Goal: Information Seeking & Learning: Learn about a topic

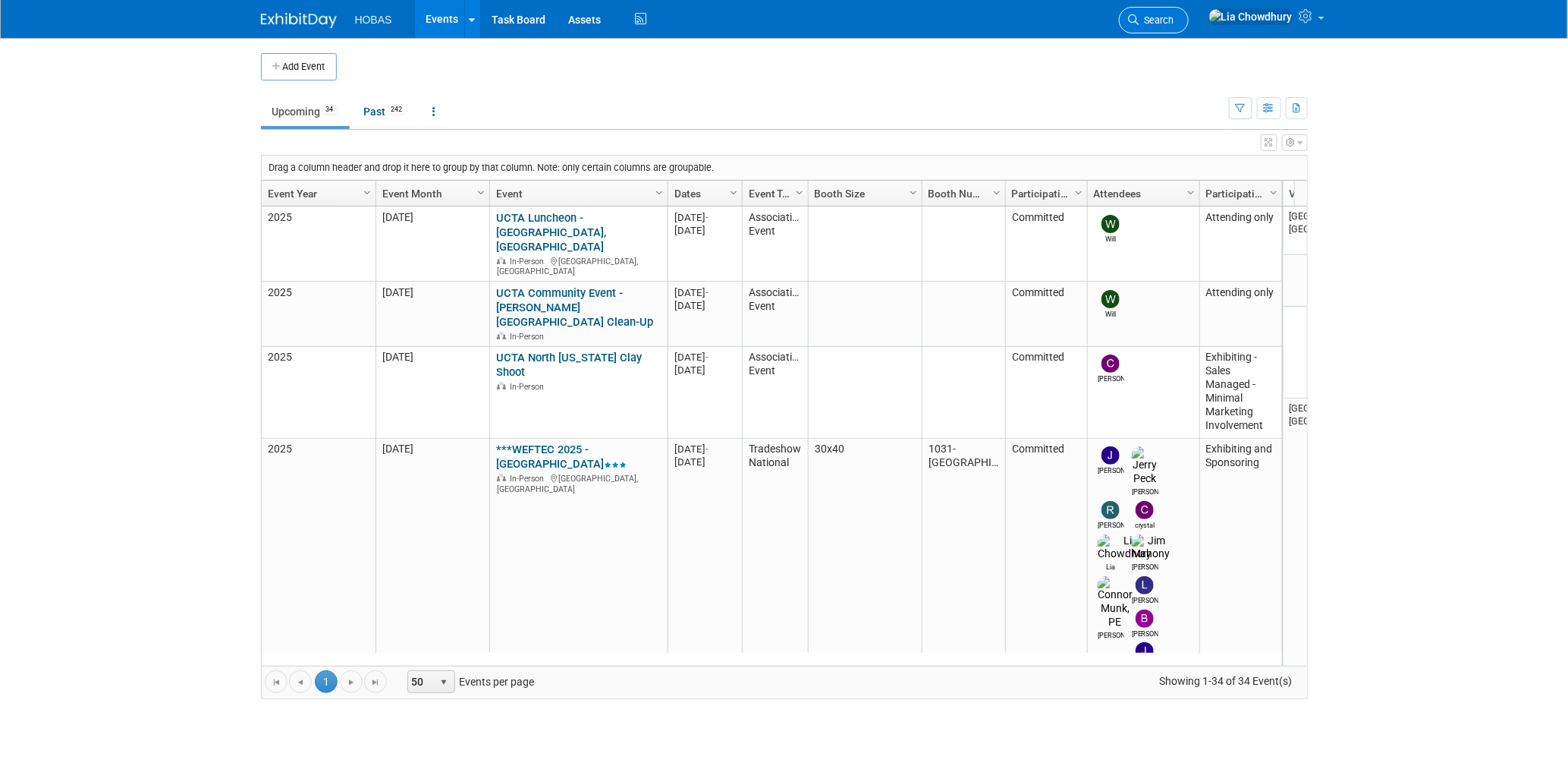
click at [1174, 20] on span "Search" at bounding box center [1157, 20] width 35 height 11
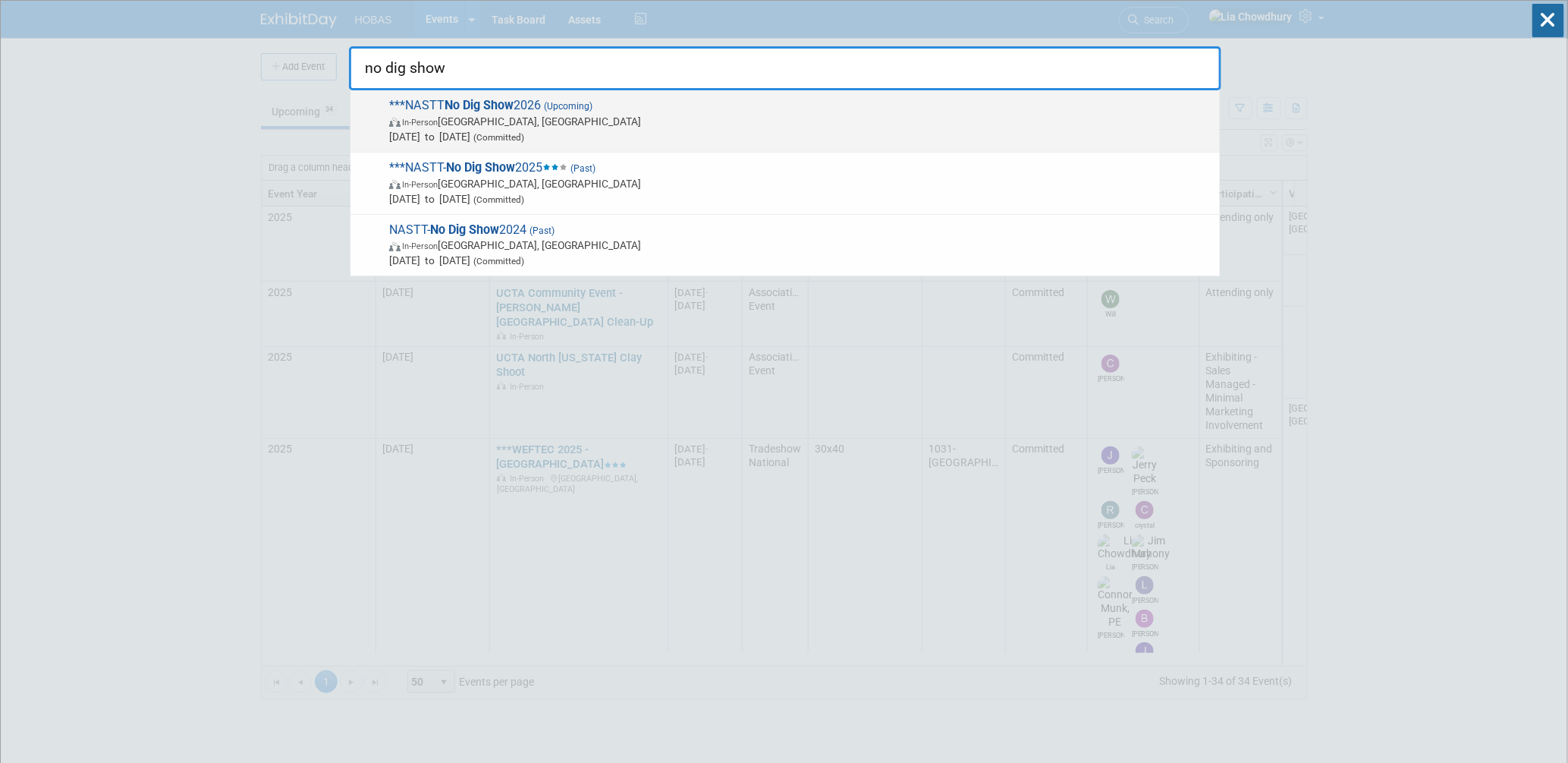
type input "no dig show"
click at [481, 112] on span "***NASTT No Dig Show 2026 (Upcoming) In-Person [GEOGRAPHIC_DATA], [GEOGRAPHIC_D…" at bounding box center [798, 120] width 827 height 46
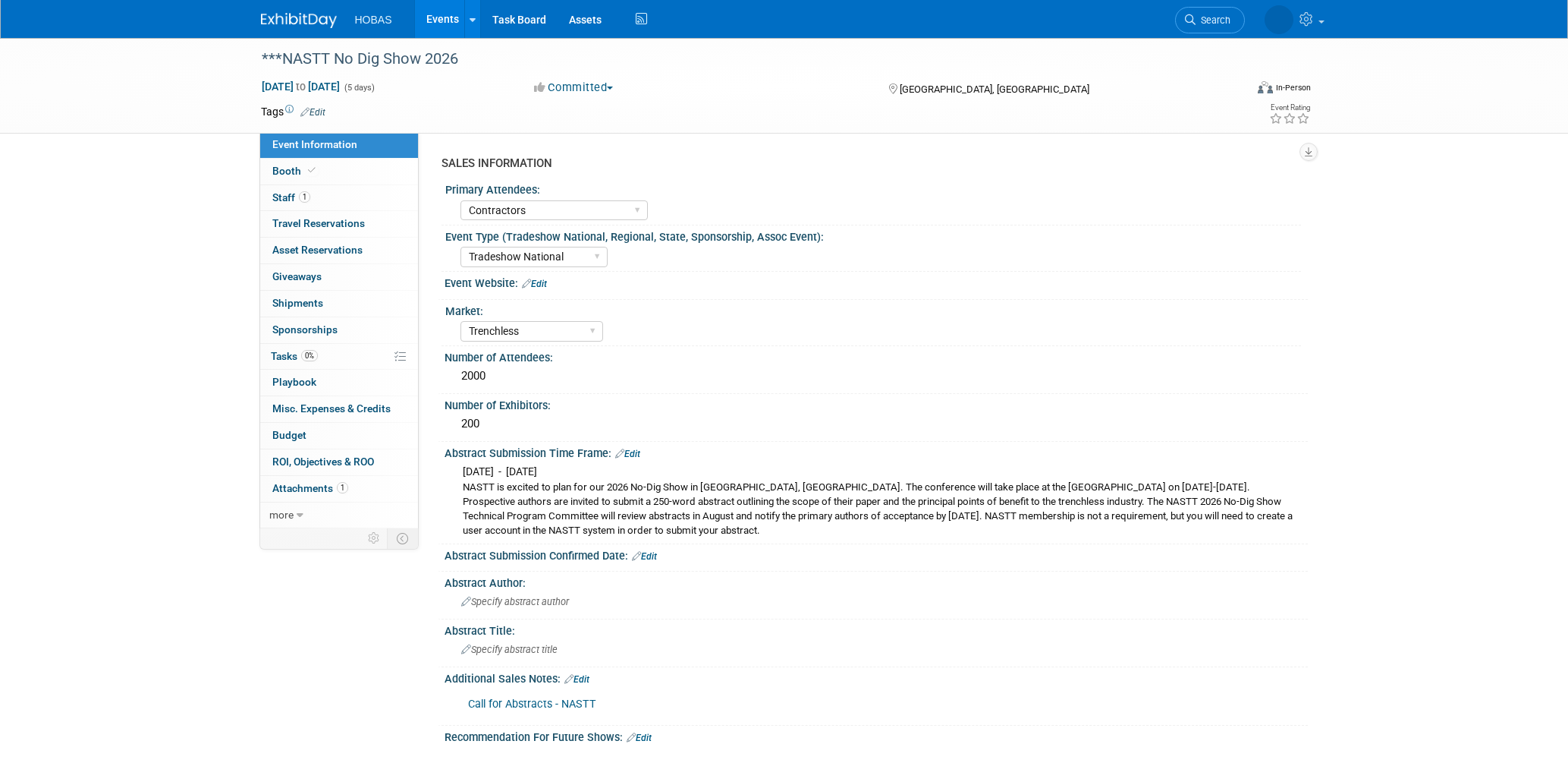
select select "Contractors"
select select "Tradeshow National"
select select "Trenchless"
select select "Exhibiting and Sponsoring"
click at [293, 165] on span "Booth" at bounding box center [295, 170] width 46 height 12
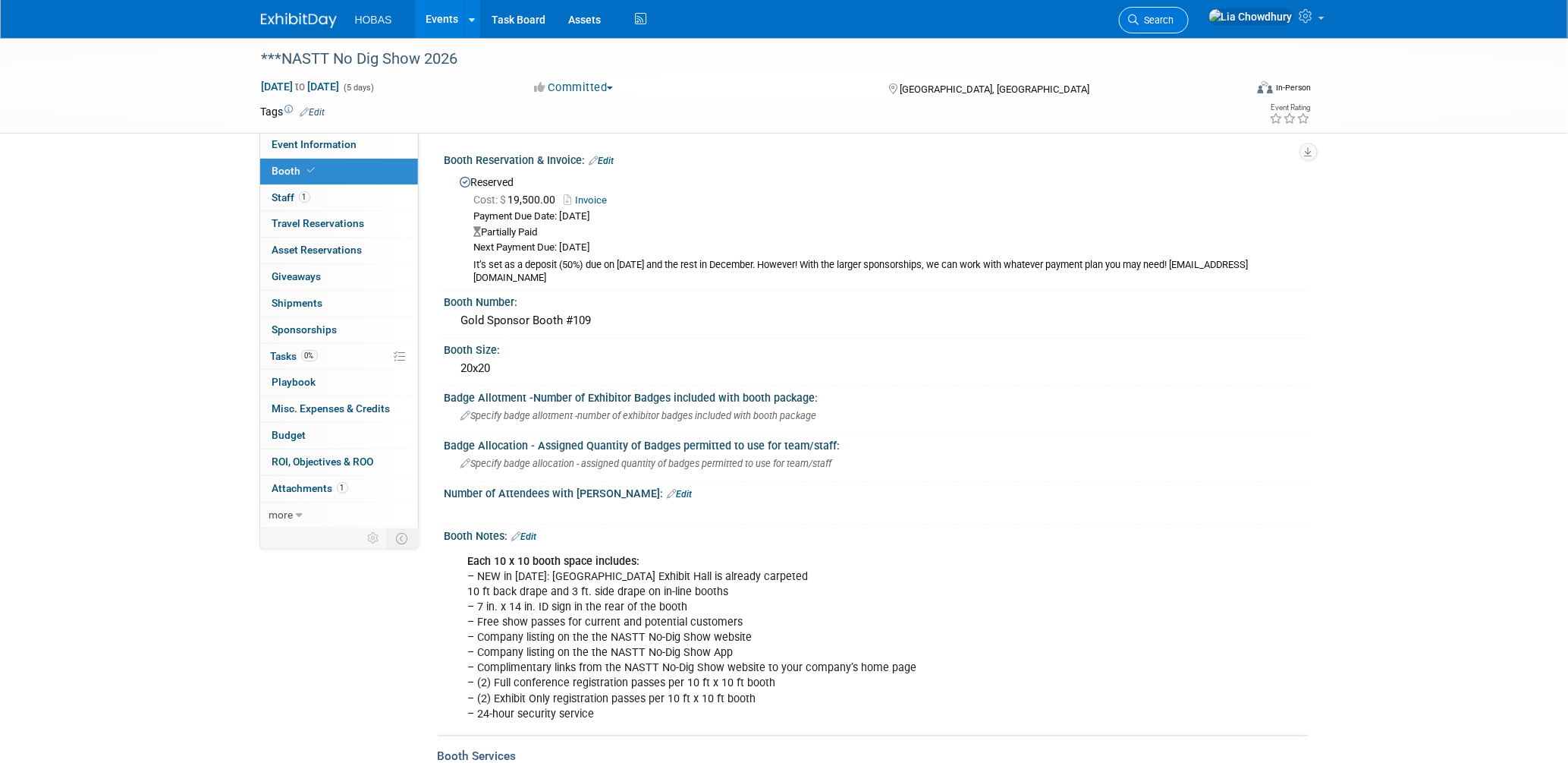
click at [1174, 15] on span "Search" at bounding box center [1157, 20] width 35 height 11
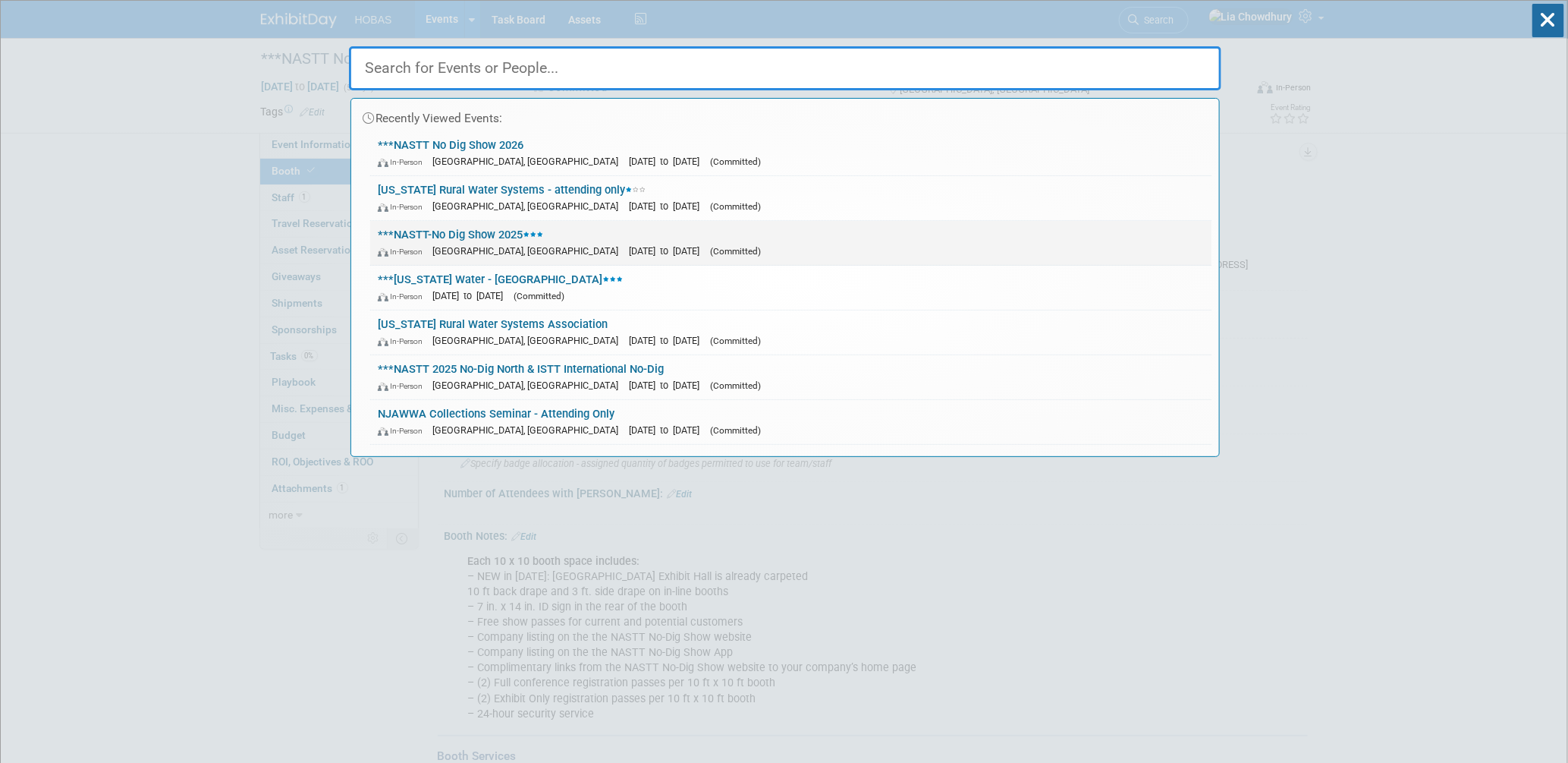
click at [494, 234] on link "***NASTT-No Dig Show 2025 In-Person Denver, CO Mar 30, 2025 to Apr 3, 2025 (Com…" at bounding box center [790, 242] width 841 height 44
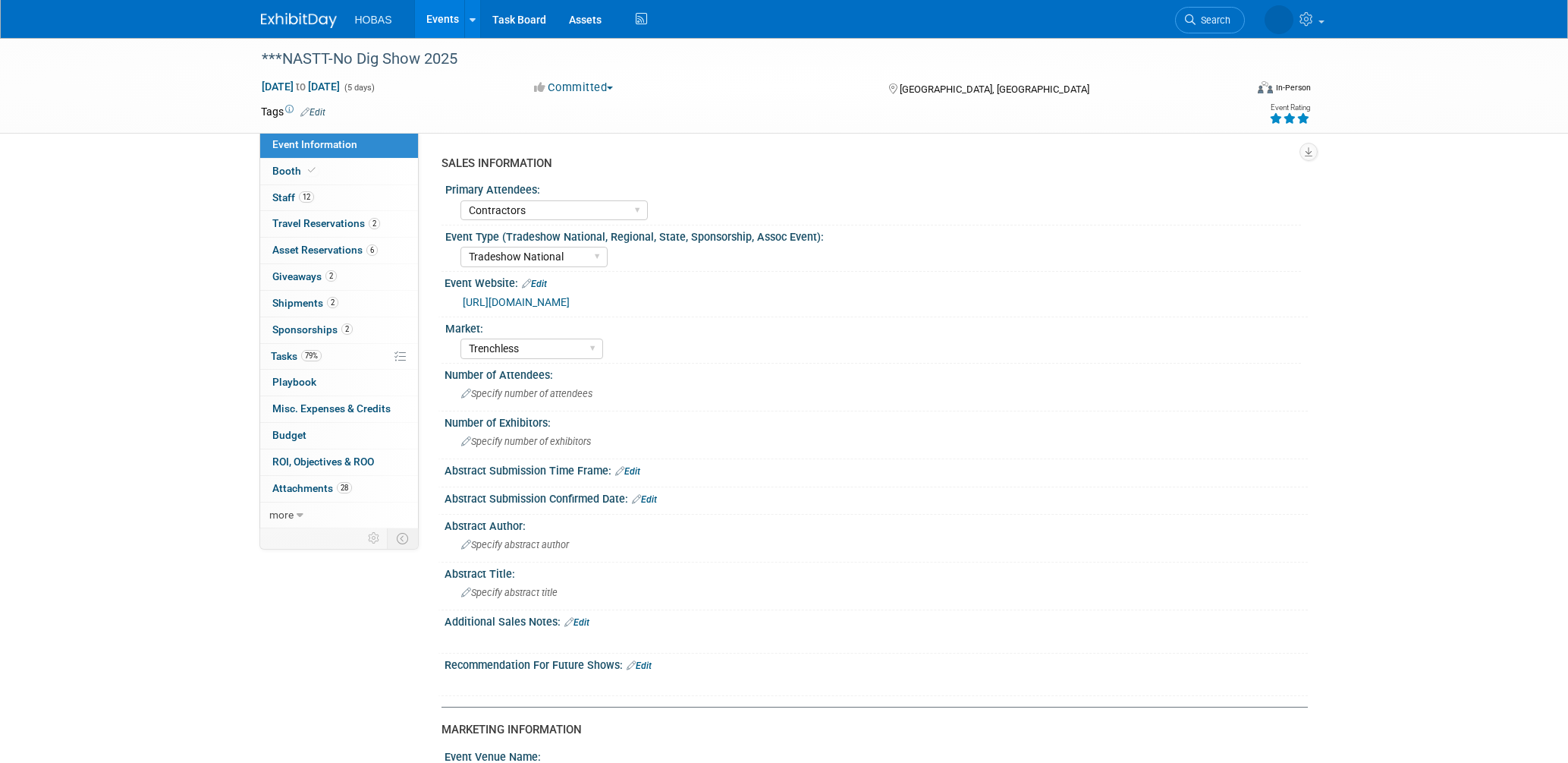
select select "Contractors"
select select "Tradeshow National"
select select "Trenchless"
click at [275, 175] on span "Booth" at bounding box center [295, 170] width 46 height 12
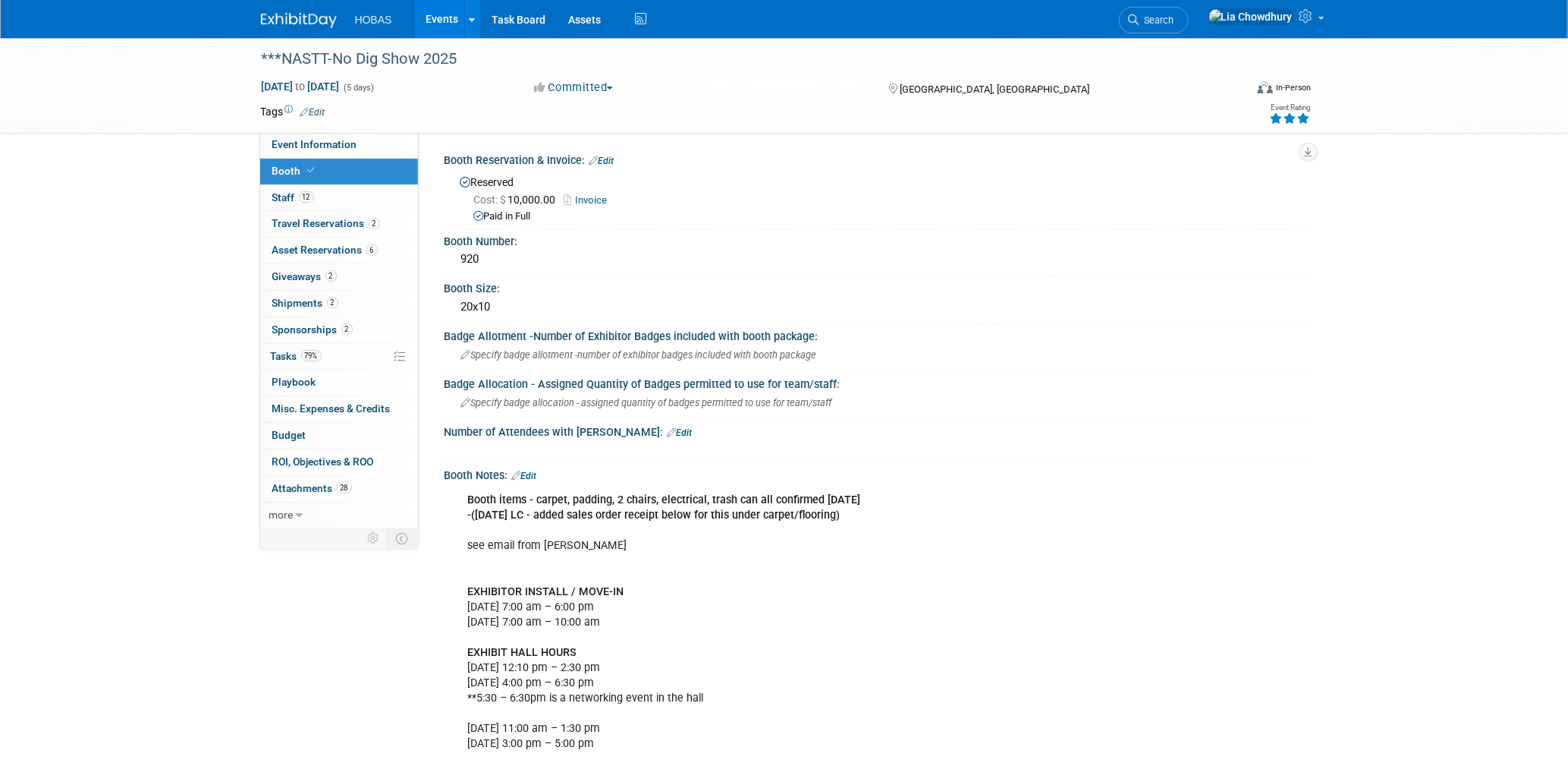
click at [423, 21] on link "Events" at bounding box center [442, 19] width 56 height 38
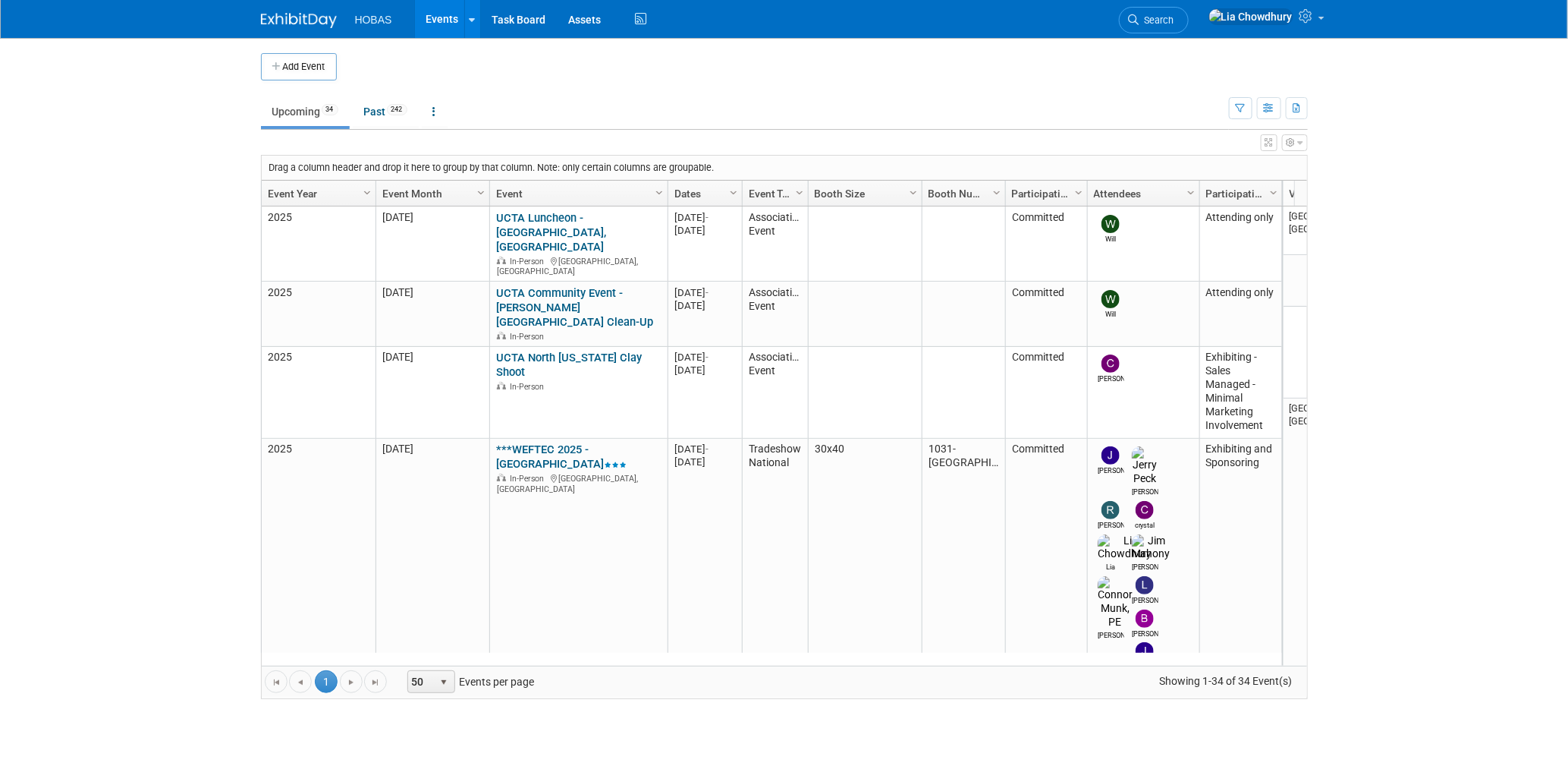
click at [1174, 20] on span "Search" at bounding box center [1157, 20] width 35 height 11
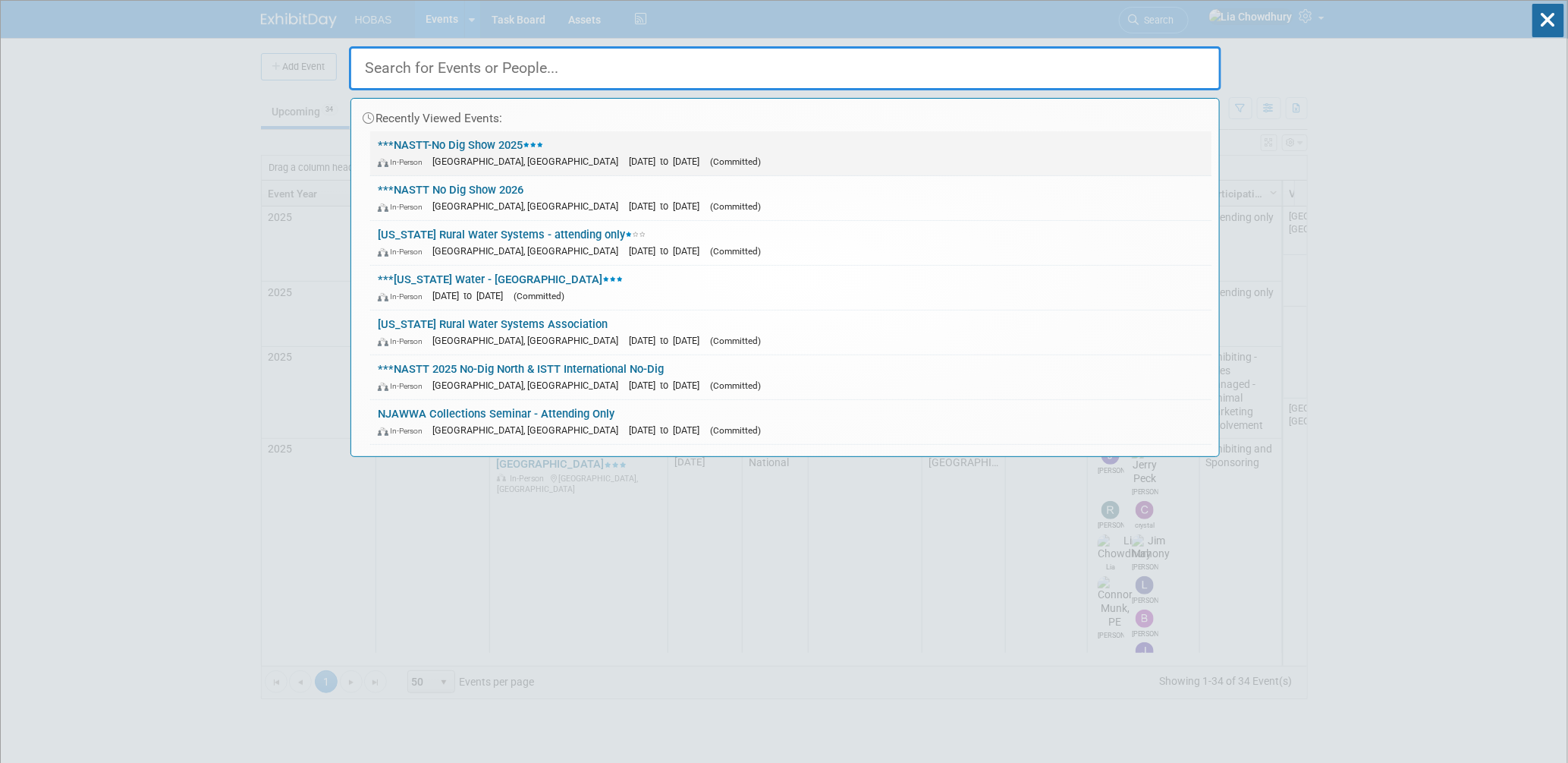
click at [487, 151] on link "***NASTT-No Dig Show 2025 In-Person Denver, CO Mar 30, 2025 to Apr 3, 2025 (Com…" at bounding box center [790, 153] width 841 height 44
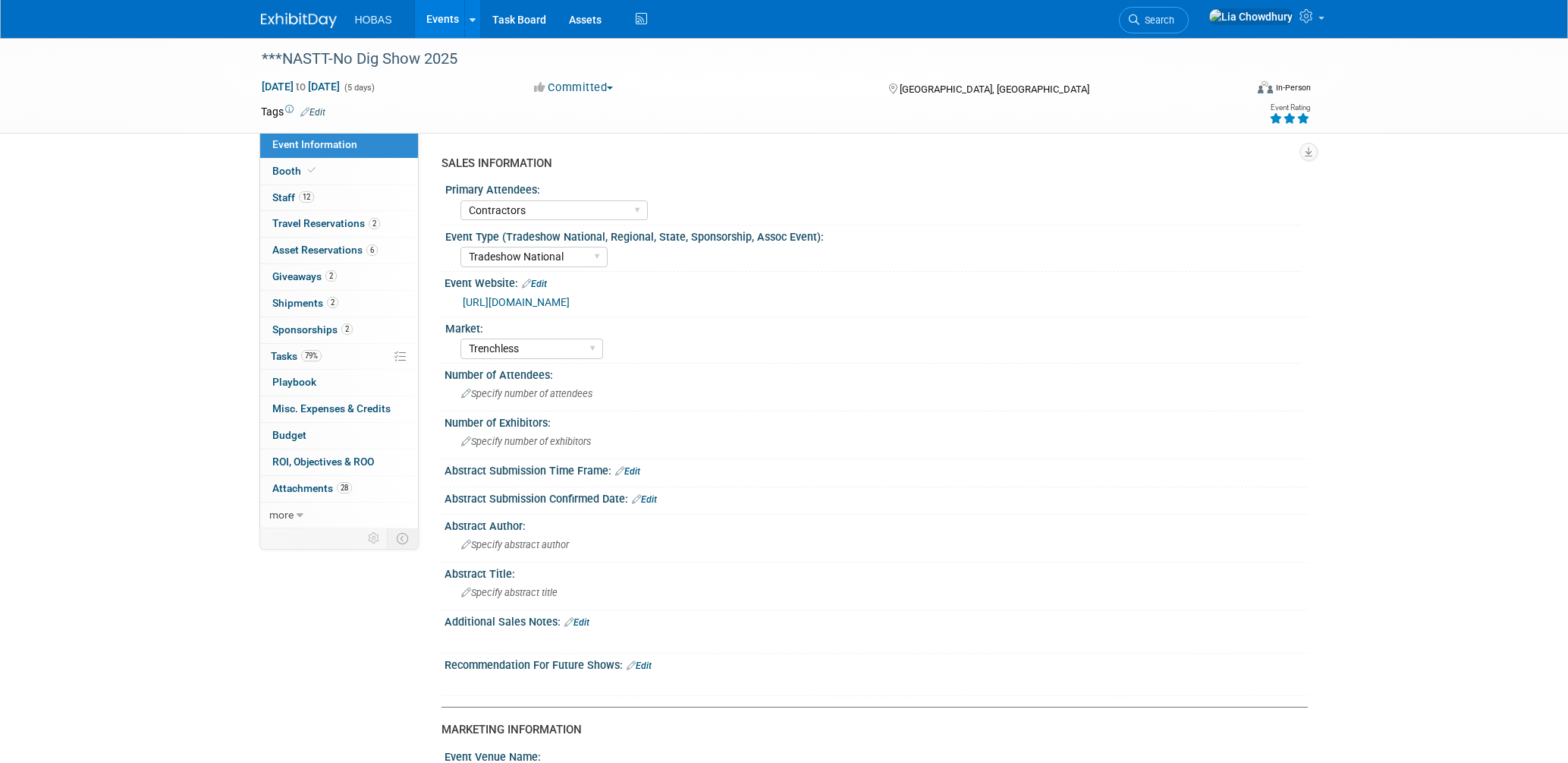
select select "Contractors"
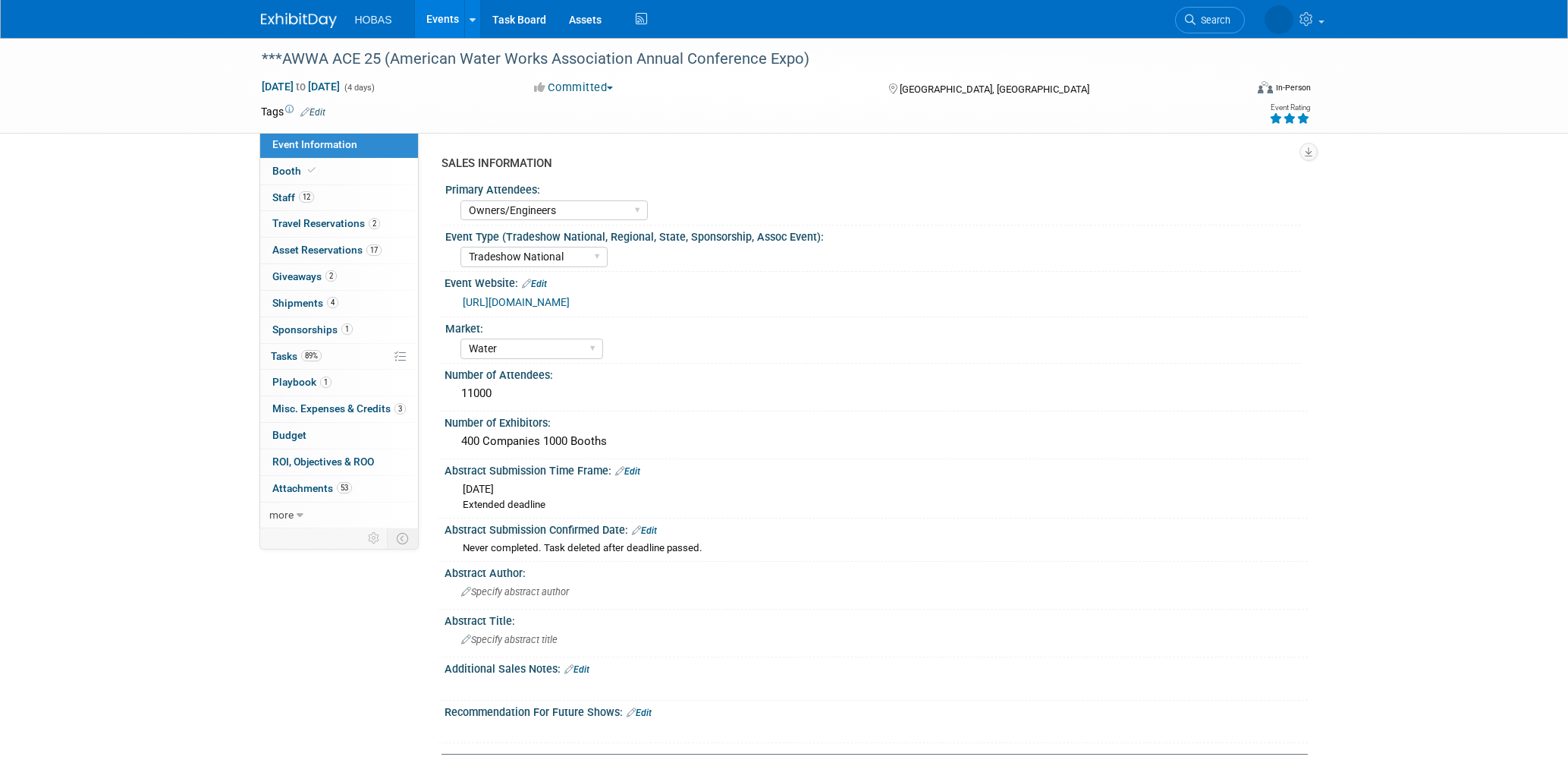
select select "Owners/Engineers"
select select "Tradeshow National"
select select "Water"
click at [292, 174] on span "Booth" at bounding box center [295, 170] width 46 height 12
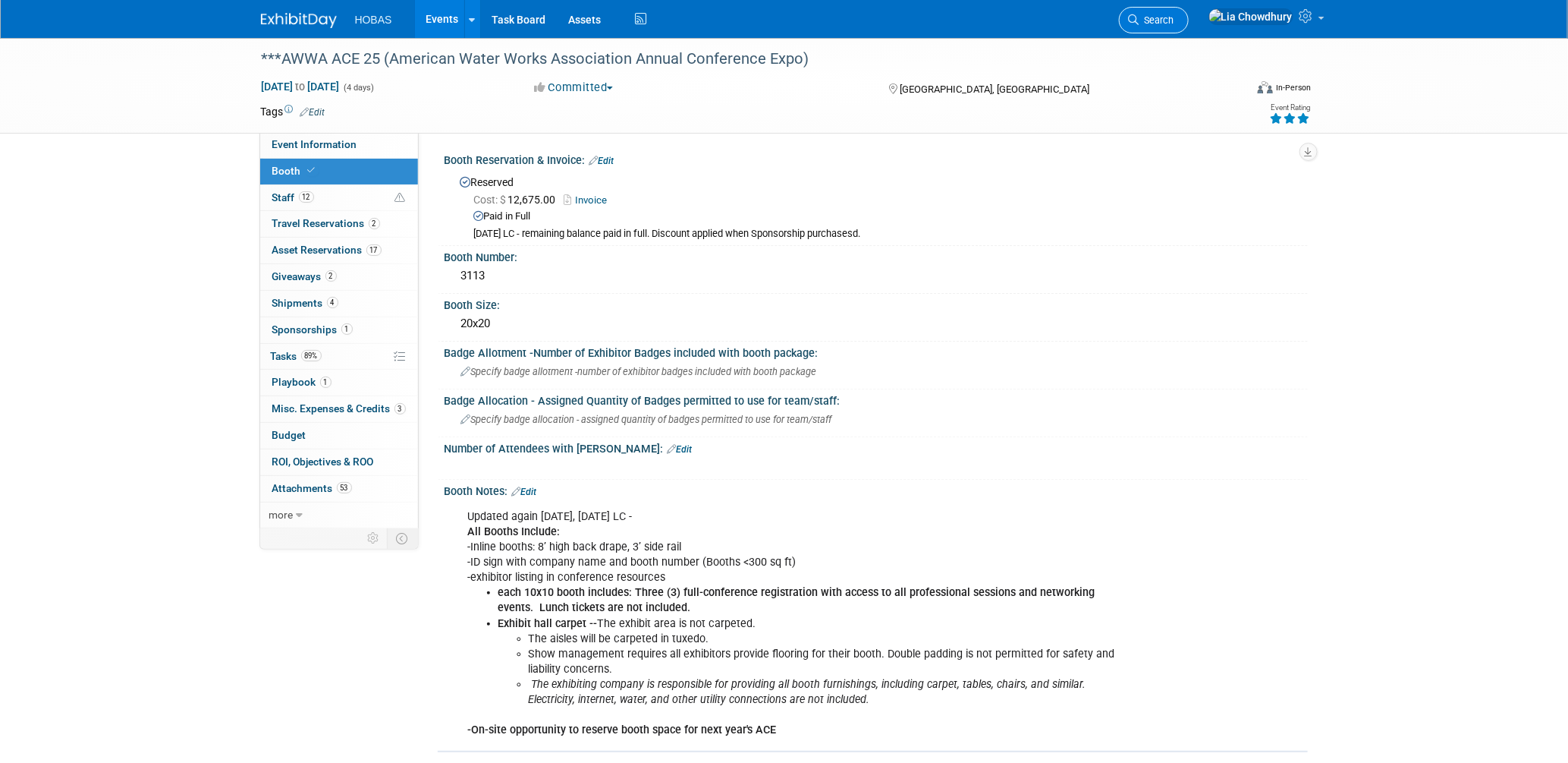
click at [1189, 26] on link "Search" at bounding box center [1153, 19] width 70 height 26
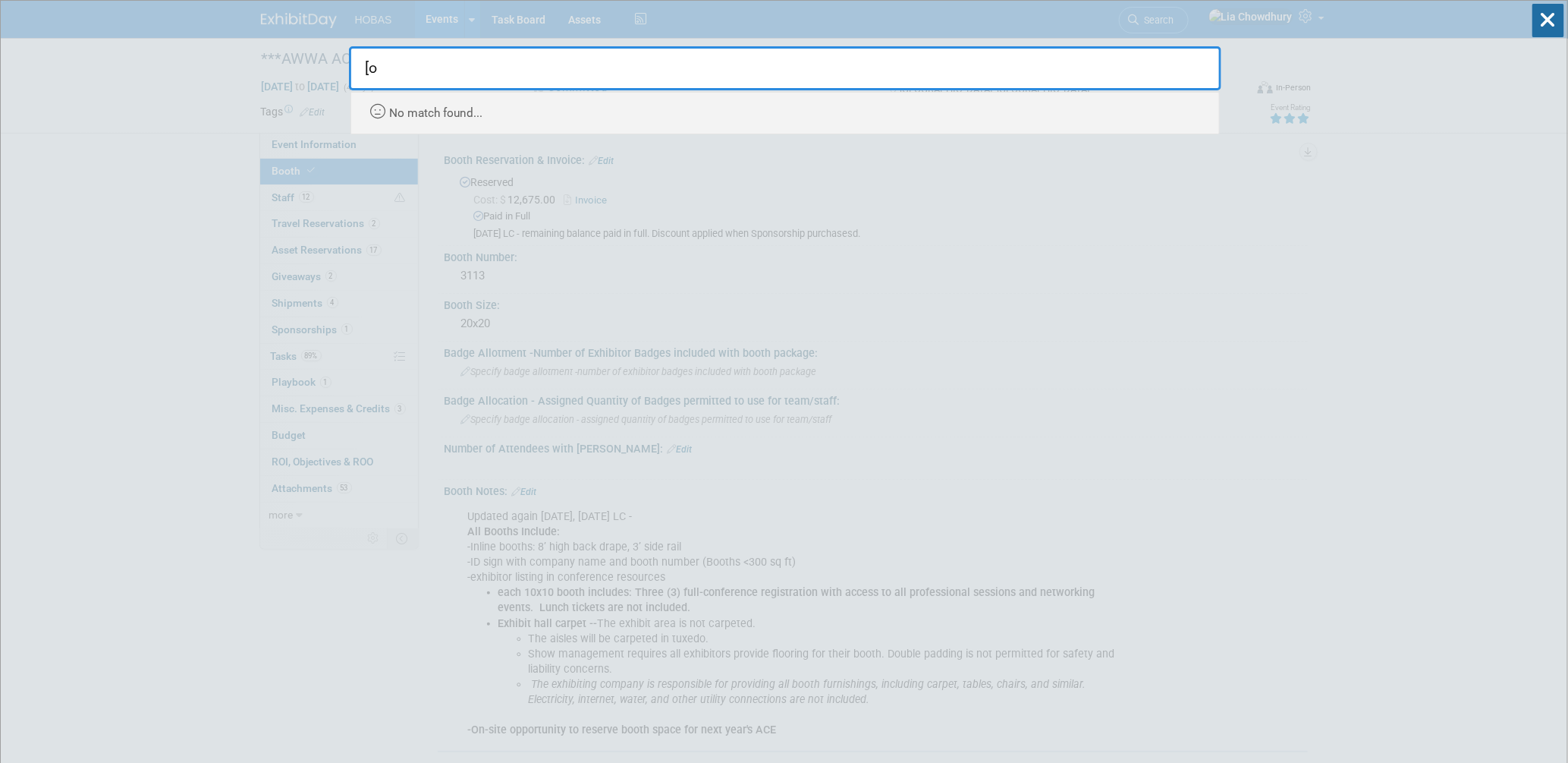
type input "["
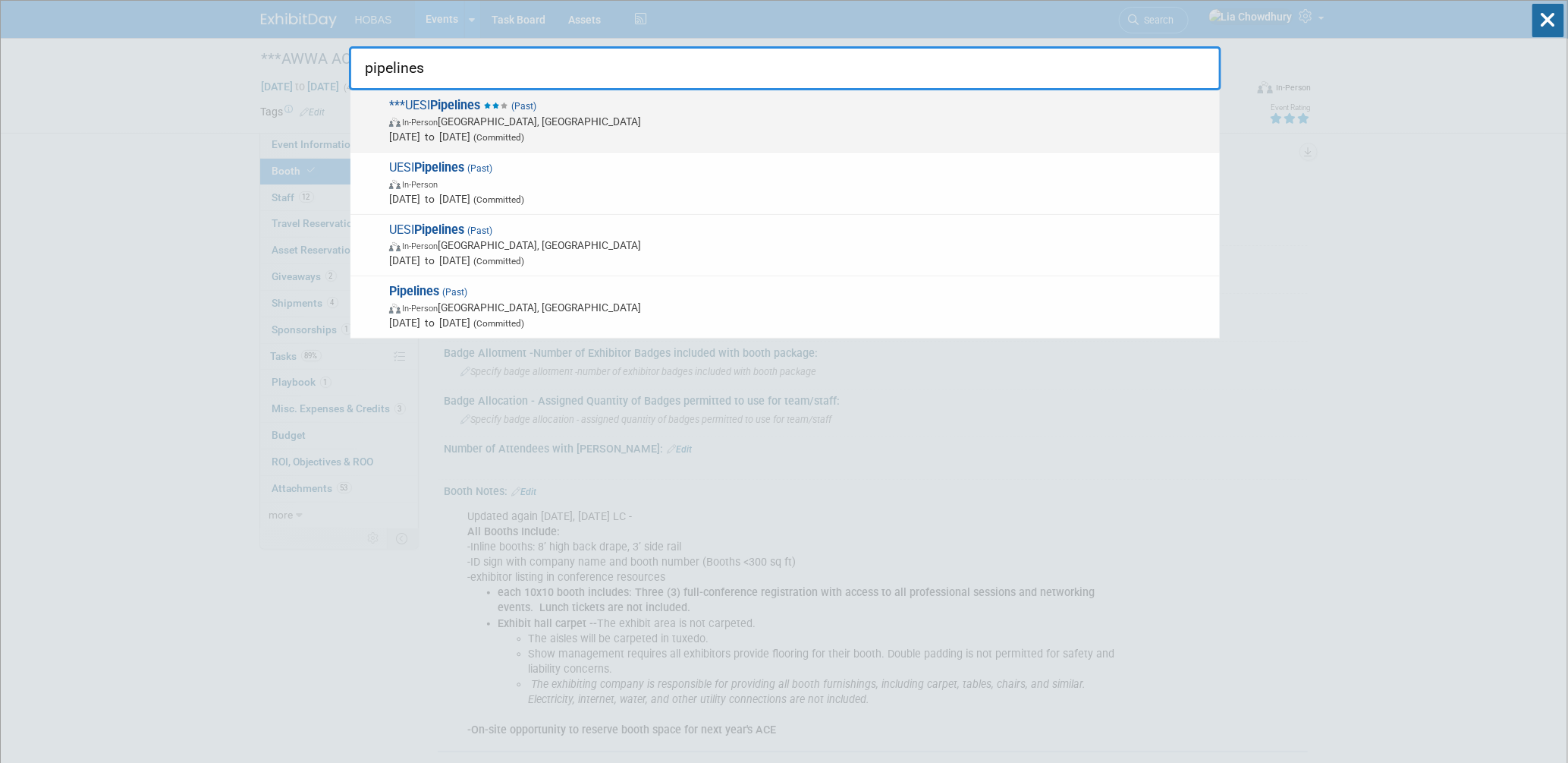
type input "pipelines"
click at [469, 95] on div "***UESI Pipelines (Past) In-Person Tampa, FL Aug 10, 2025 to Aug 12, 2025 (Comm…" at bounding box center [785, 121] width 869 height 62
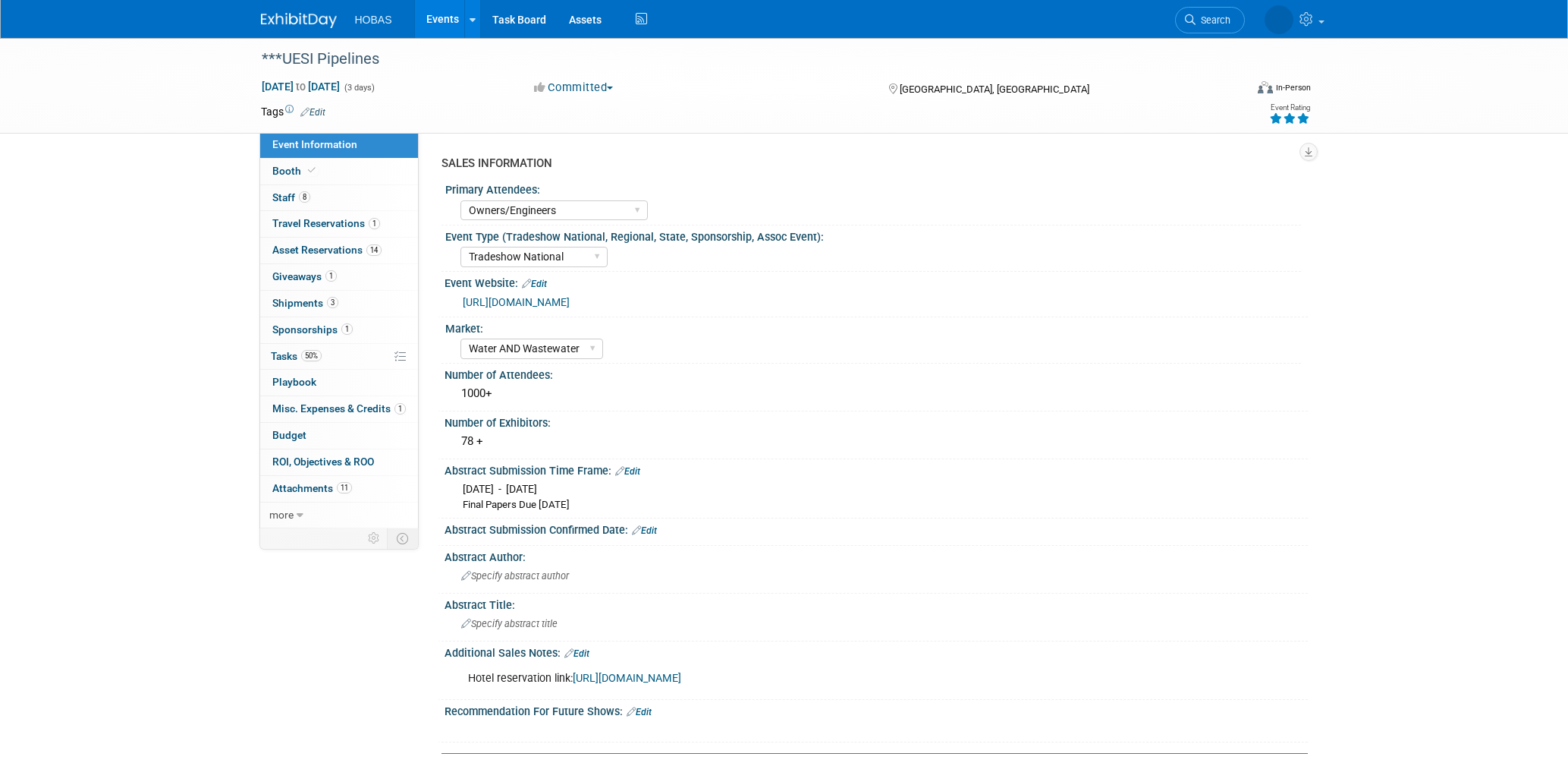
select select "Owners/Engineers"
select select "Tradeshow National"
select select "Water AND Wastewater"
select select "Exhibiting and Sponsoring"
click at [285, 165] on span "Booth" at bounding box center [295, 170] width 46 height 12
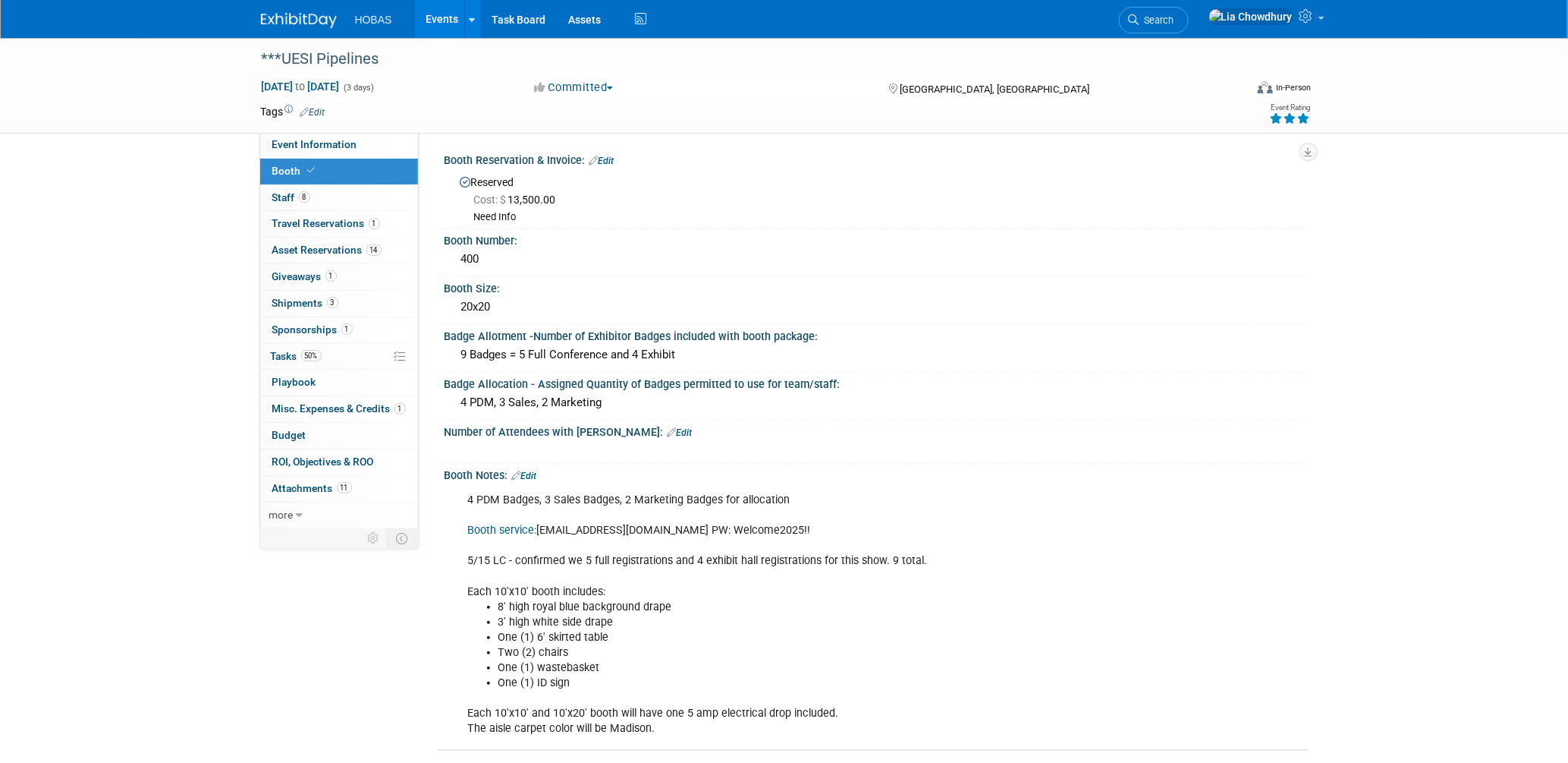
click at [226, 224] on div "***UESI Pipelines Aug 10, 2025 to Aug 12, 2025 (3 days) Aug 10, 2025 to Aug 12,…" at bounding box center [784, 721] width 1568 height 1366
click at [1189, 9] on link "Search" at bounding box center [1153, 19] width 70 height 26
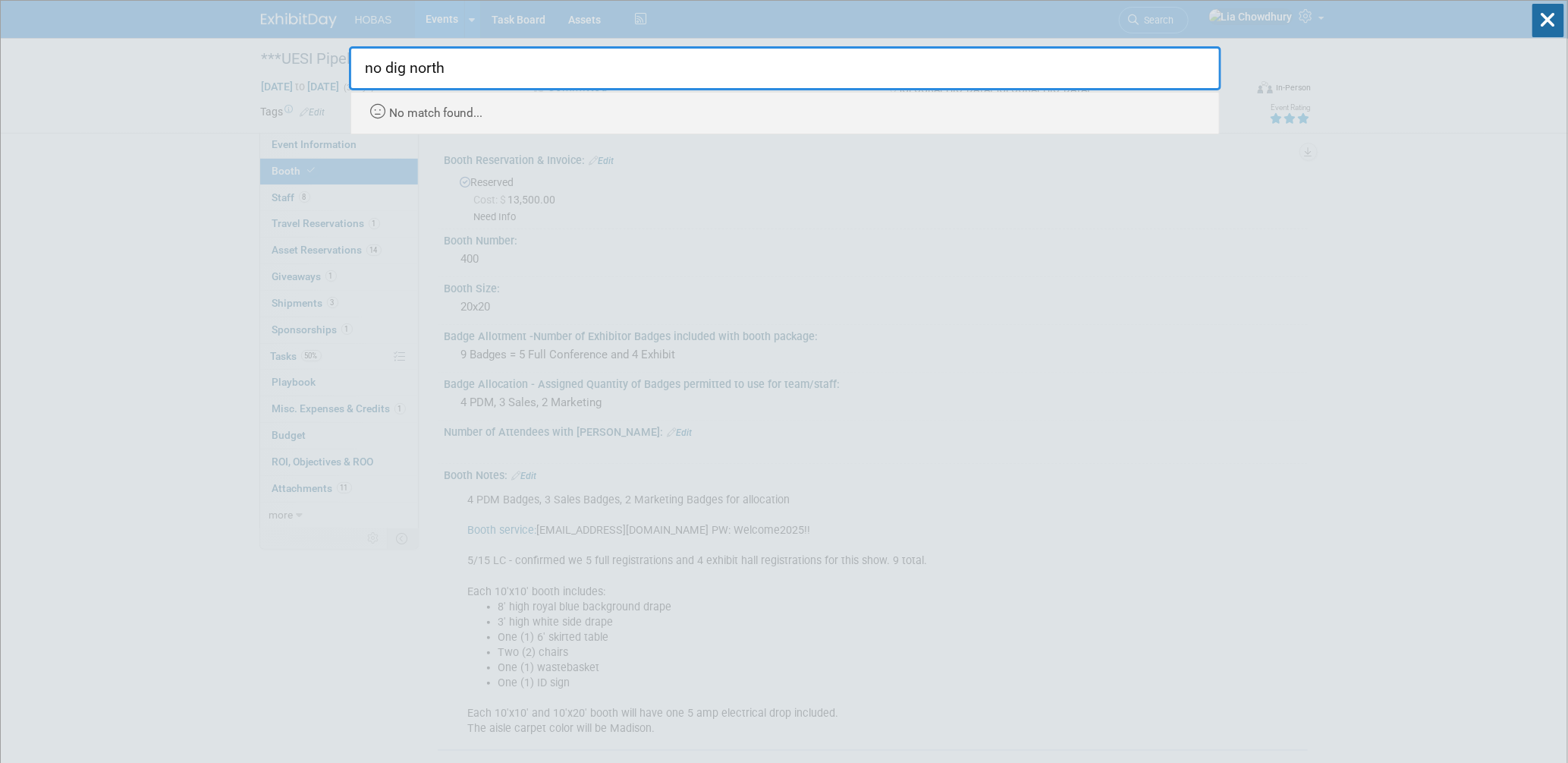
type input "no dig north"
drag, startPoint x: 108, startPoint y: 201, endPoint x: 137, endPoint y: 190, distance: 31.0
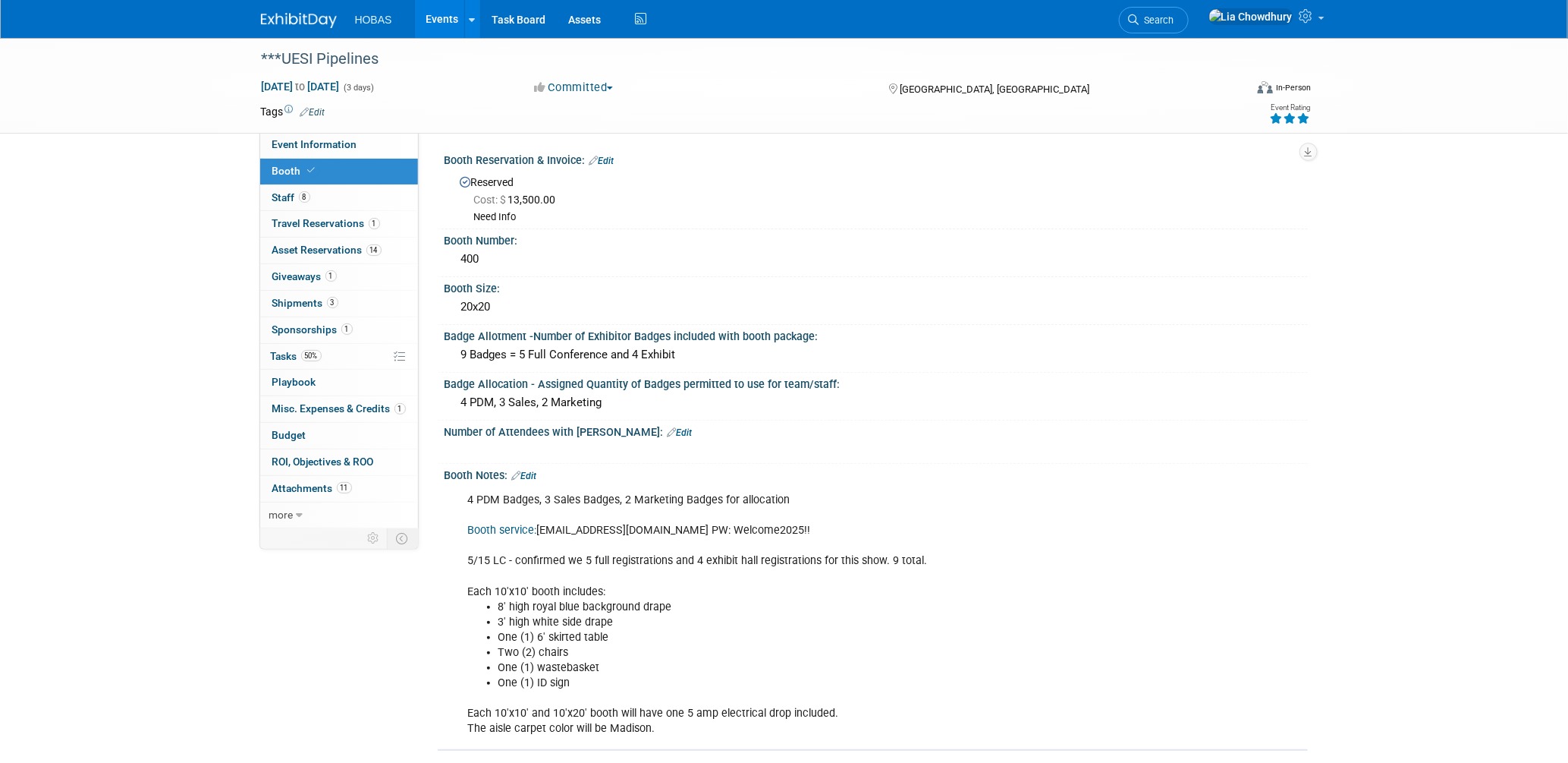
click at [439, 22] on link "Events" at bounding box center [442, 19] width 56 height 38
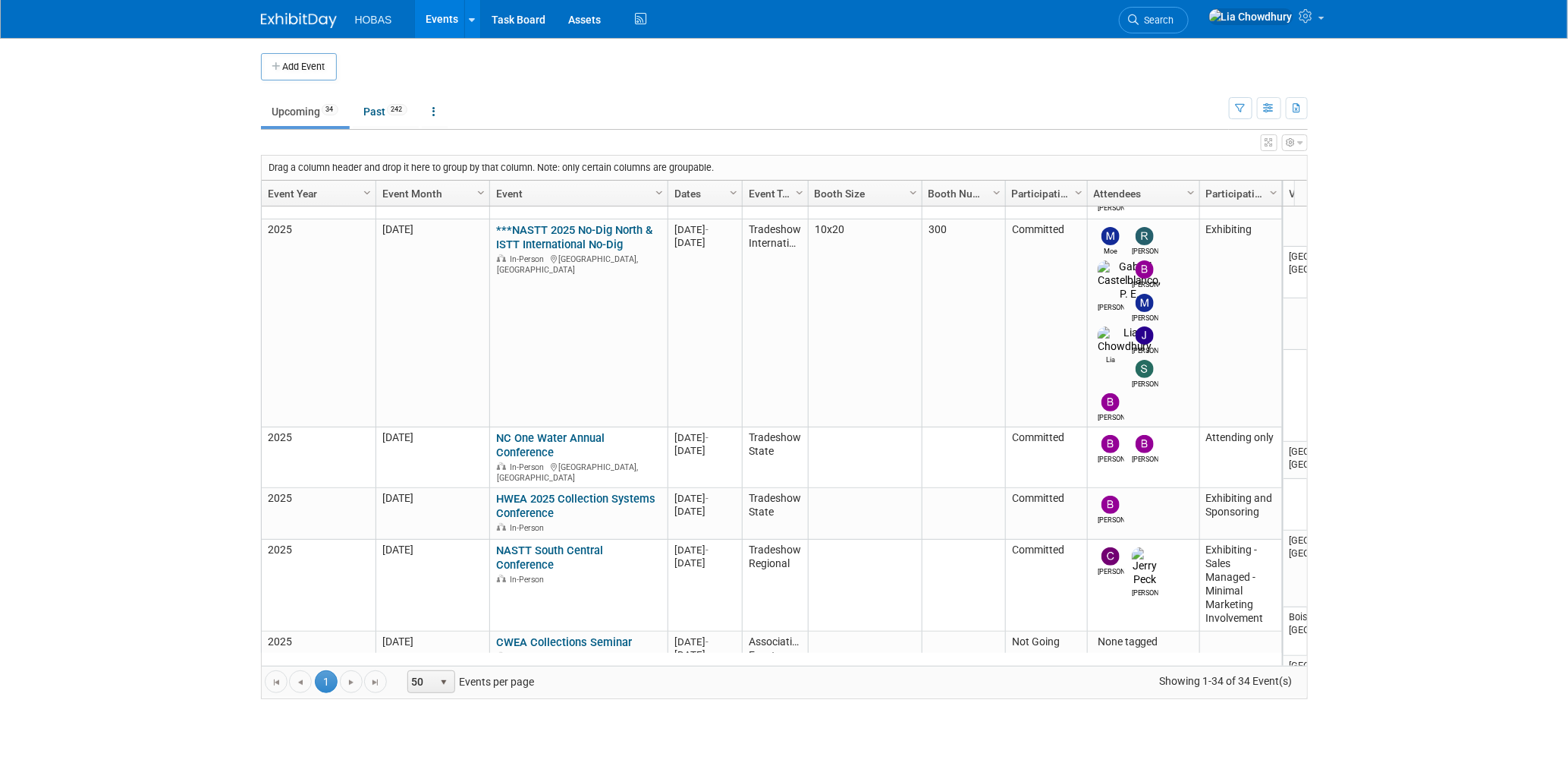
scroll to position [504, 0]
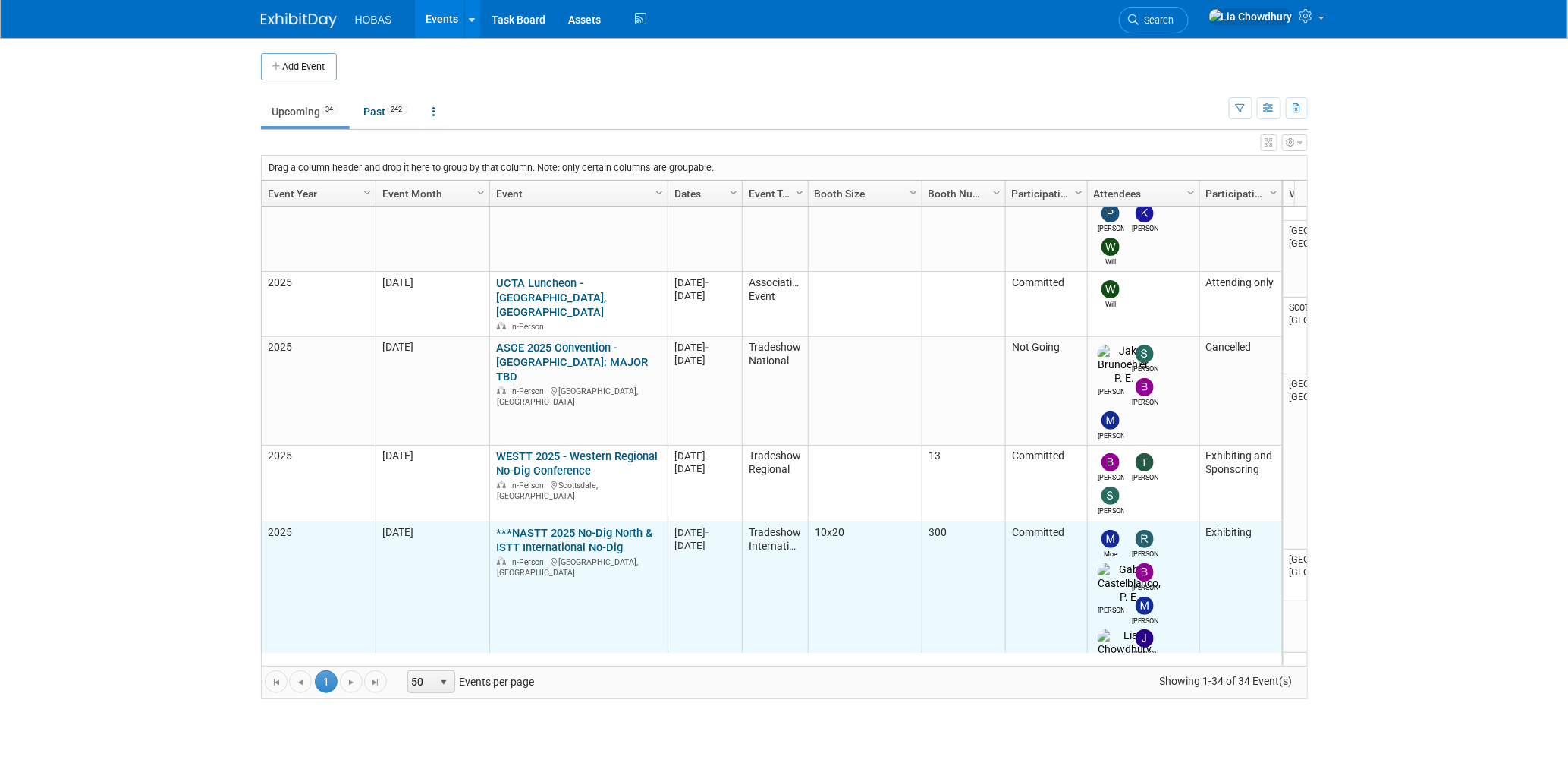
click at [578, 526] on link "***NASTT 2025 No-Dig North & ISTT International No-Dig" at bounding box center [575, 540] width 157 height 28
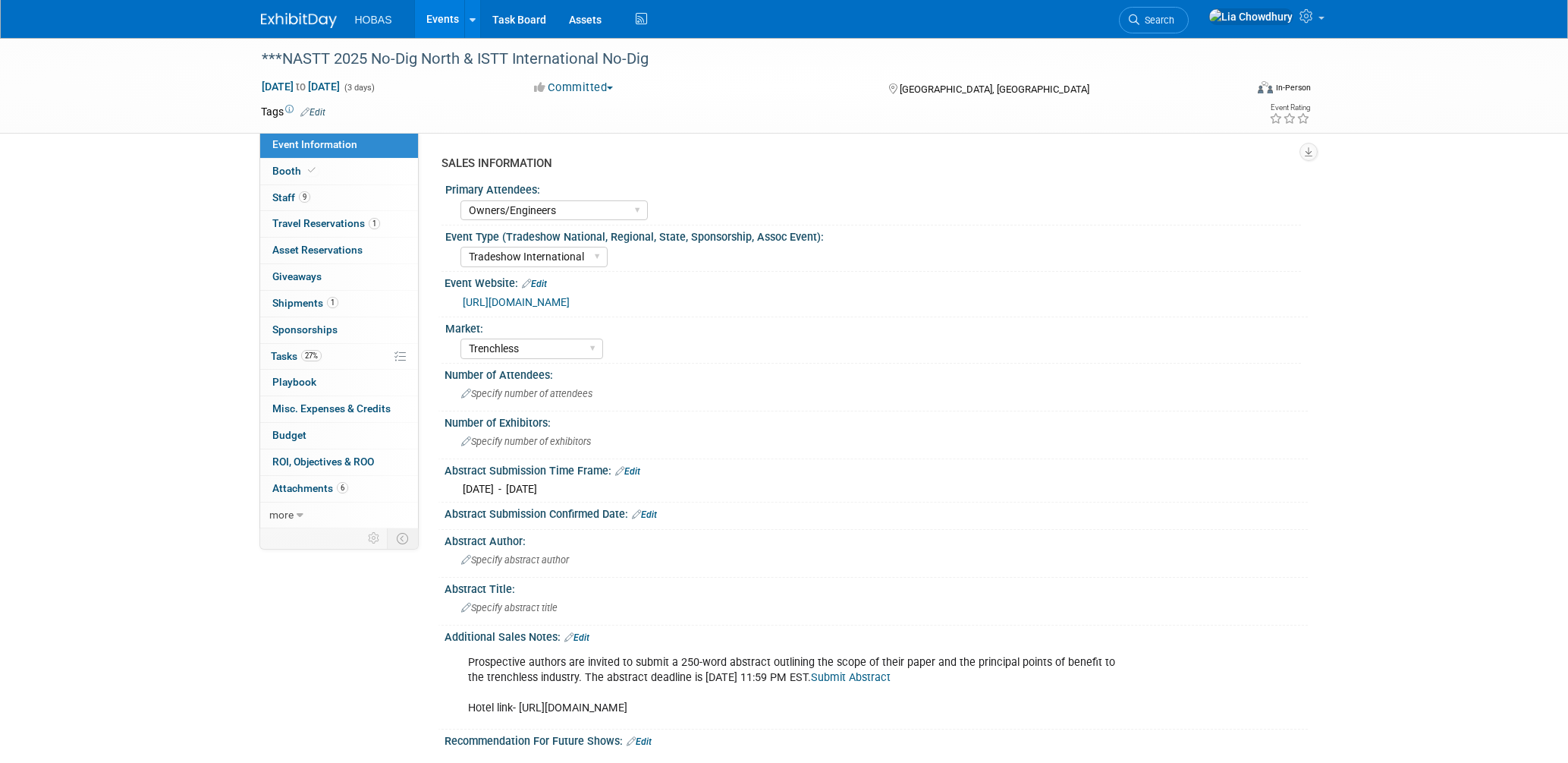
select select "Owners/Engineers"
select select "Tradeshow International"
select select "Trenchless"
select select "Exhibiting"
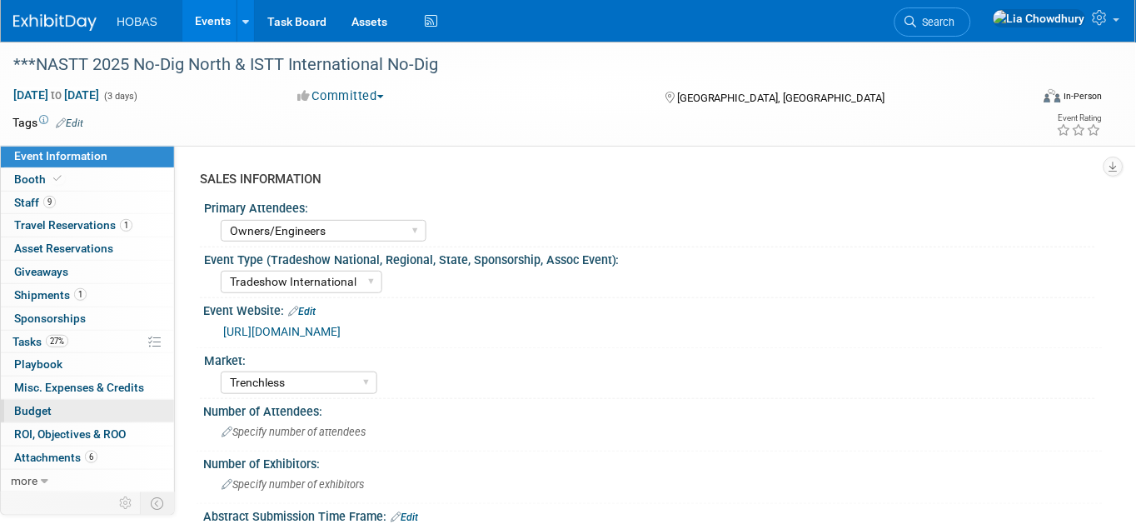
click at [30, 405] on span "Budget" at bounding box center [32, 410] width 37 height 13
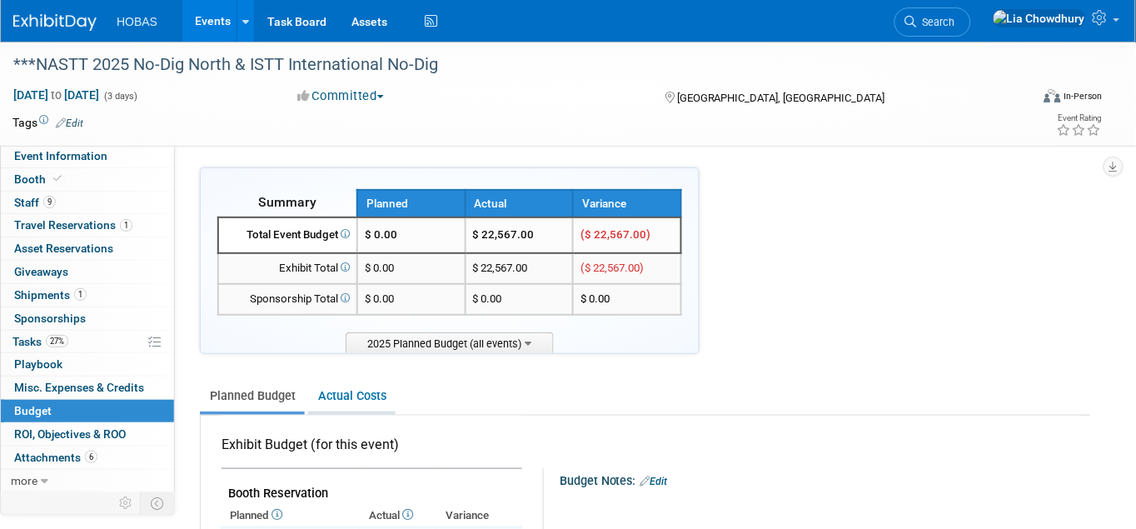
click at [374, 392] on link "Actual Costs" at bounding box center [351, 396] width 87 height 31
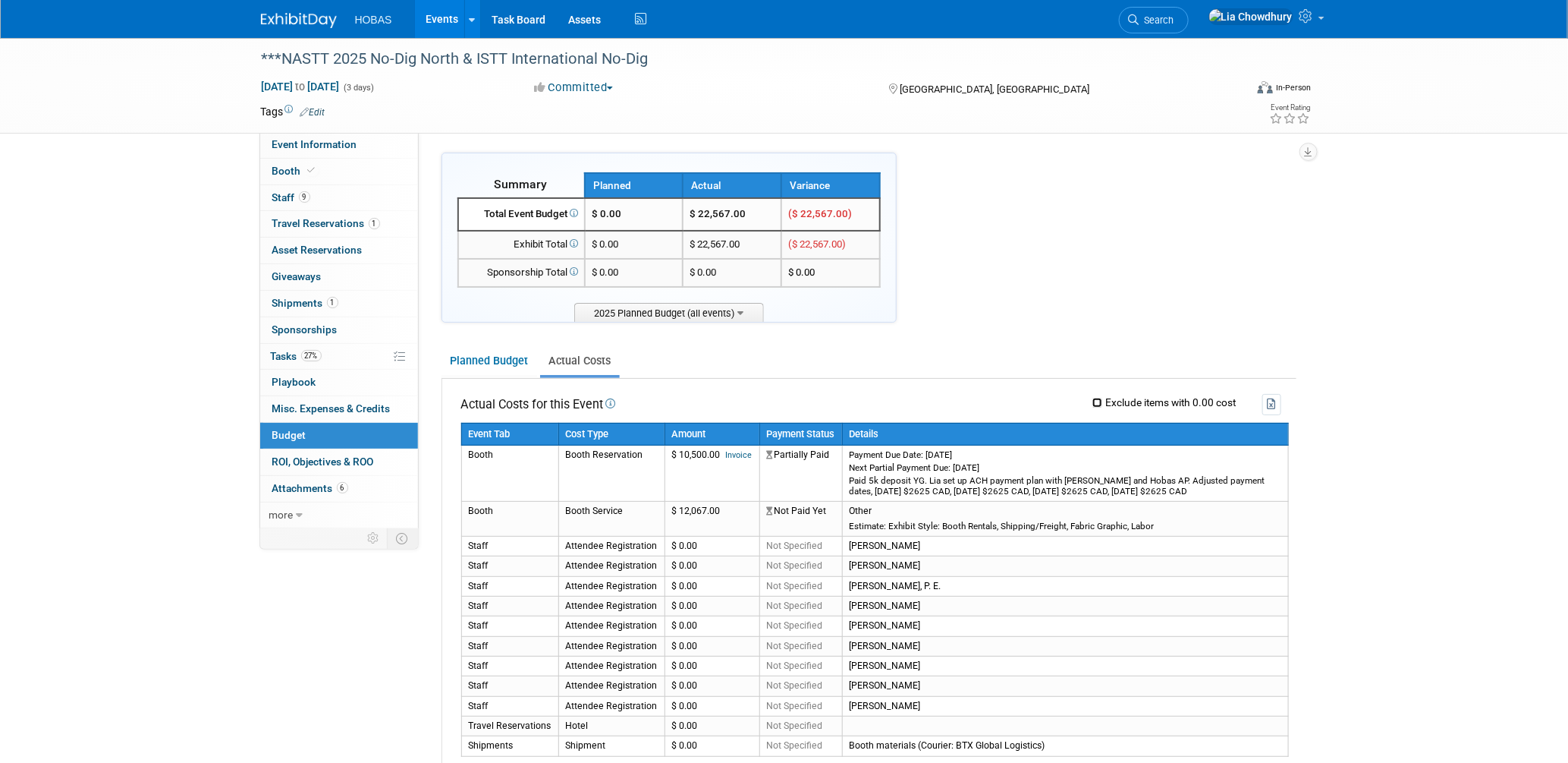
click at [1097, 399] on input "Exclude items with 0.00 cost" at bounding box center [1097, 402] width 10 height 10
checkbox input "true"
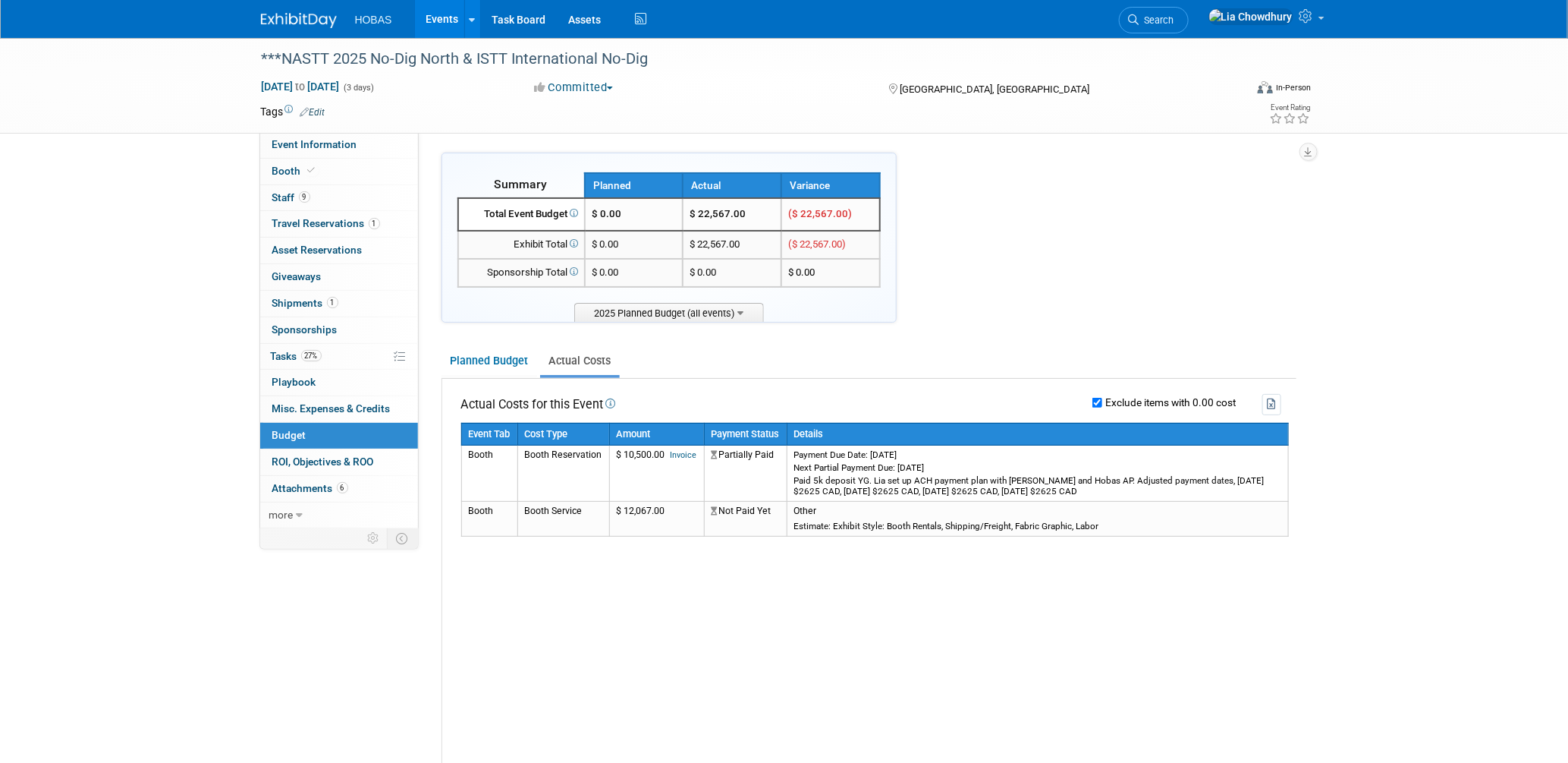
click at [1174, 20] on span "Search" at bounding box center [1157, 20] width 35 height 11
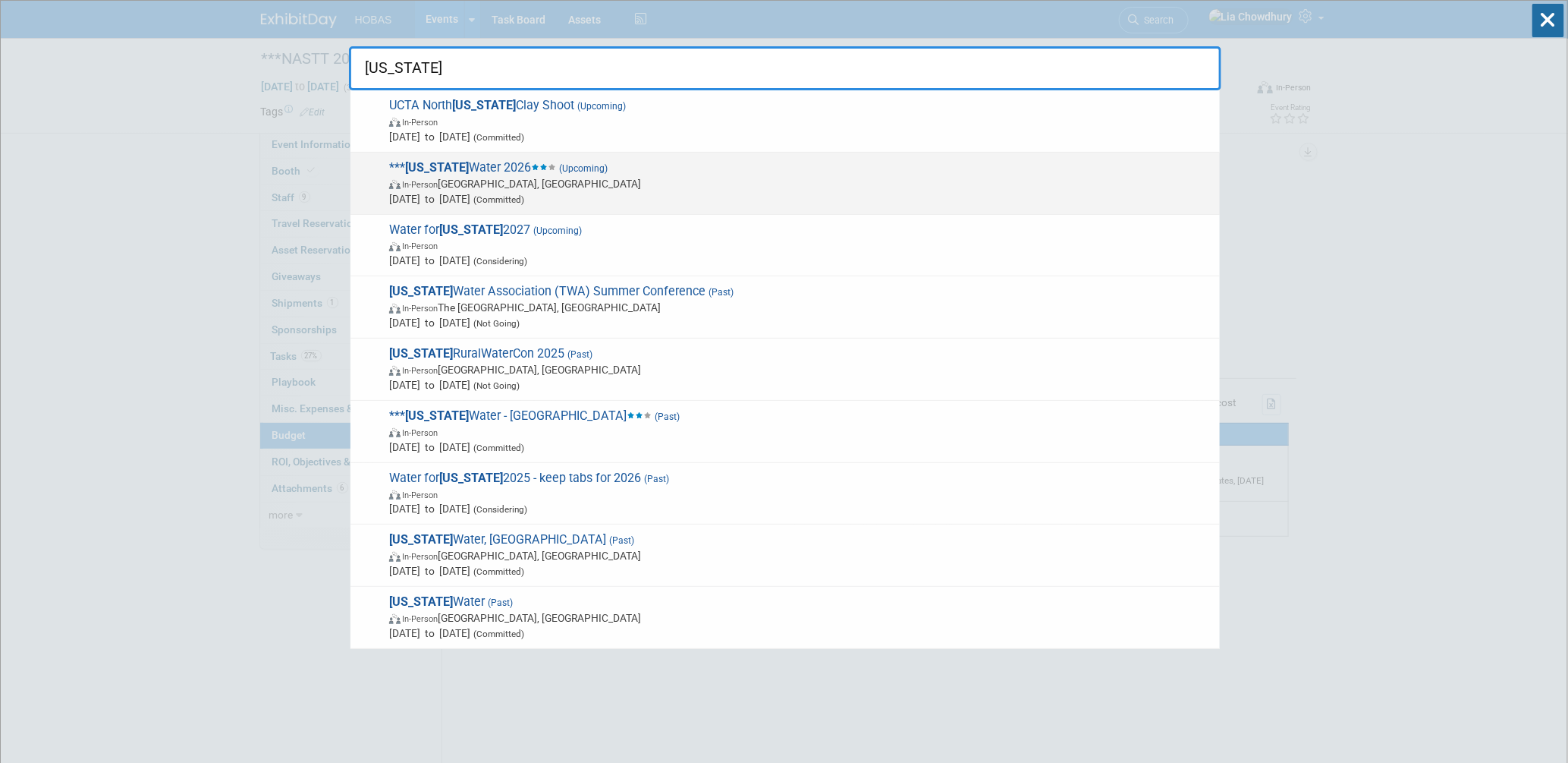
type input "[US_STATE]"
click at [569, 181] on span "In-Person San Antonio, TX" at bounding box center [800, 183] width 823 height 15
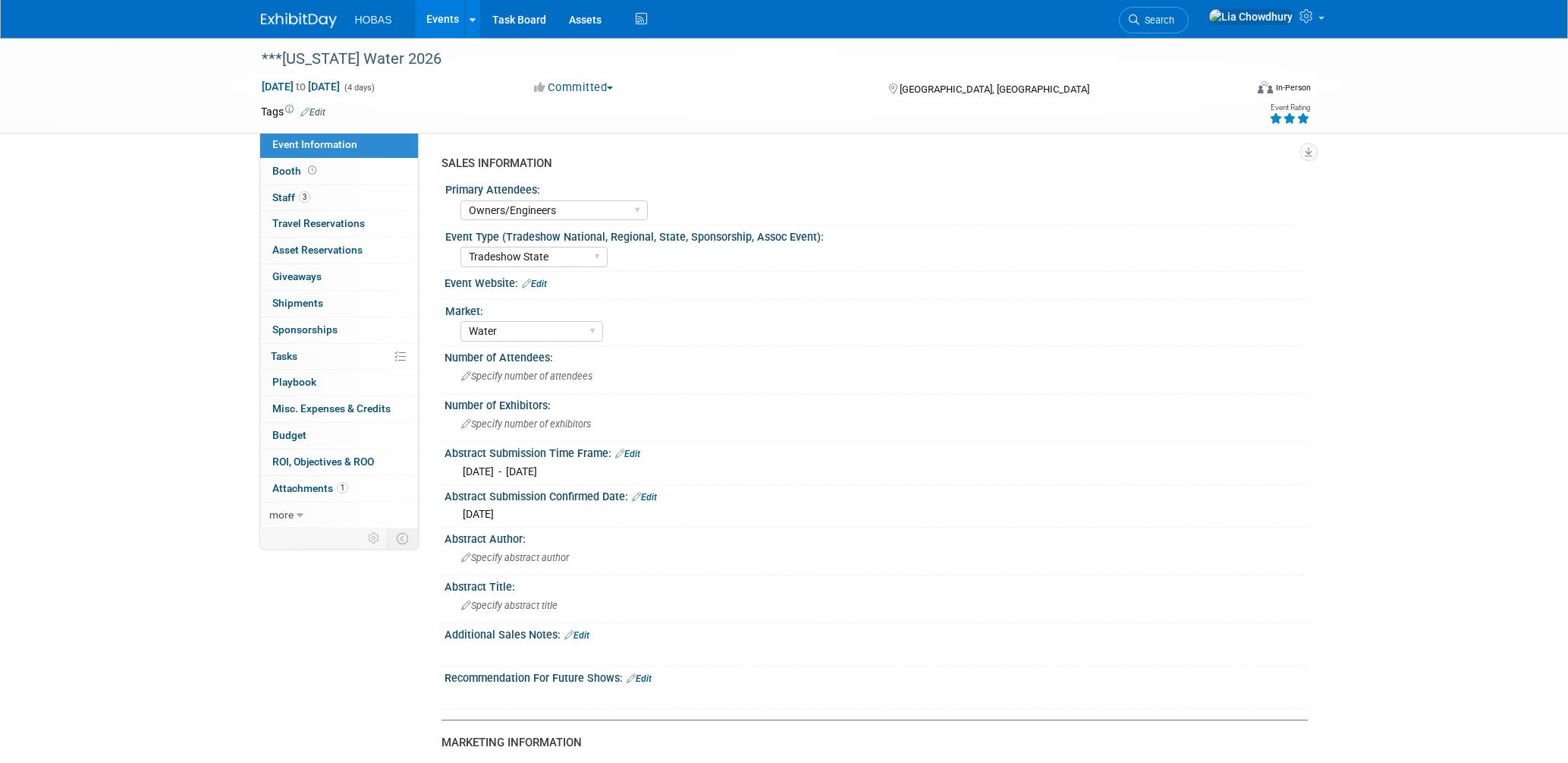
select select "Owners/Engineers"
select select "Tradeshow State"
select select "Water"
click at [292, 162] on link "Booth" at bounding box center [339, 171] width 158 height 26
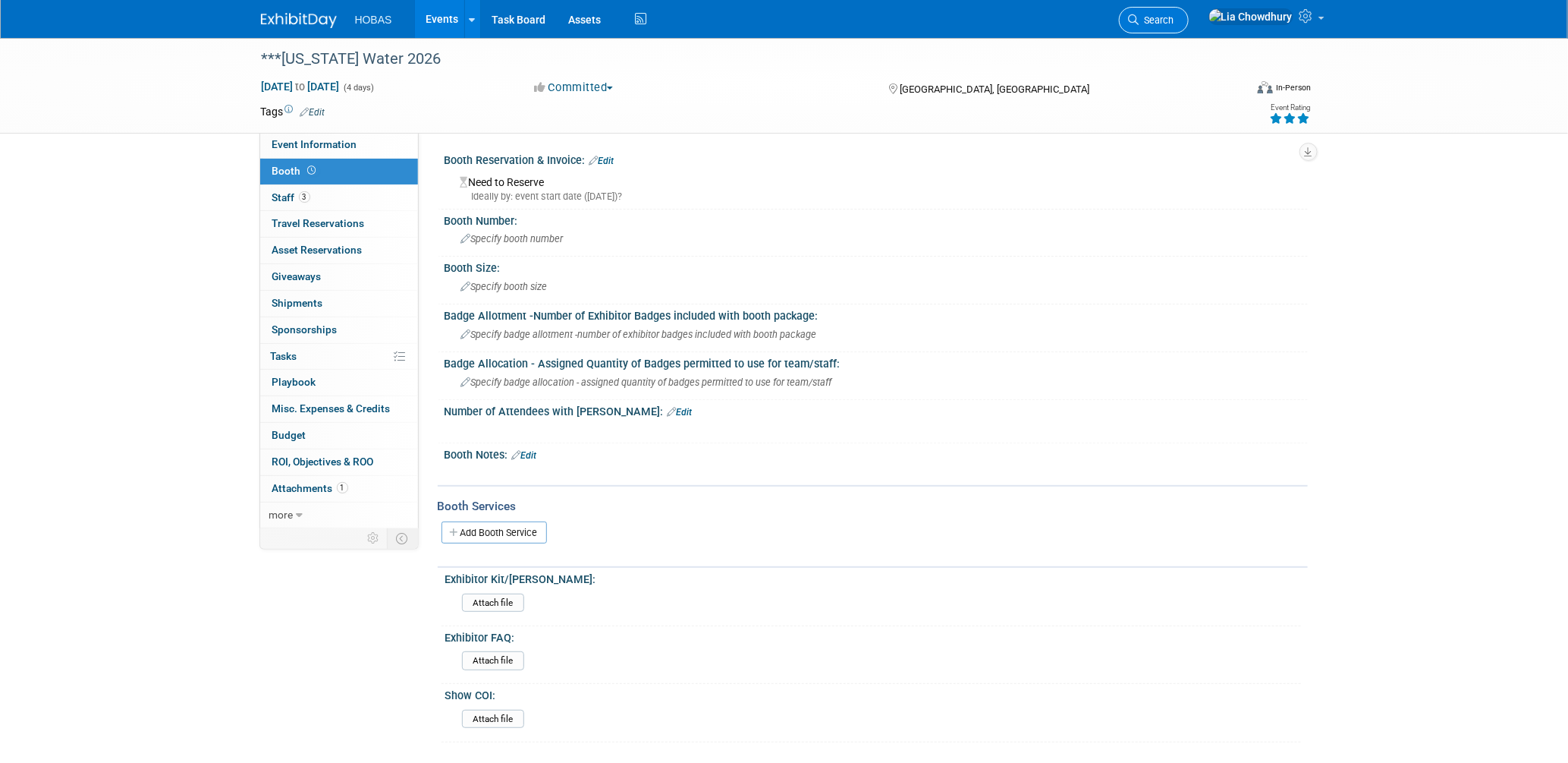
click at [1174, 21] on span "Search" at bounding box center [1157, 20] width 35 height 11
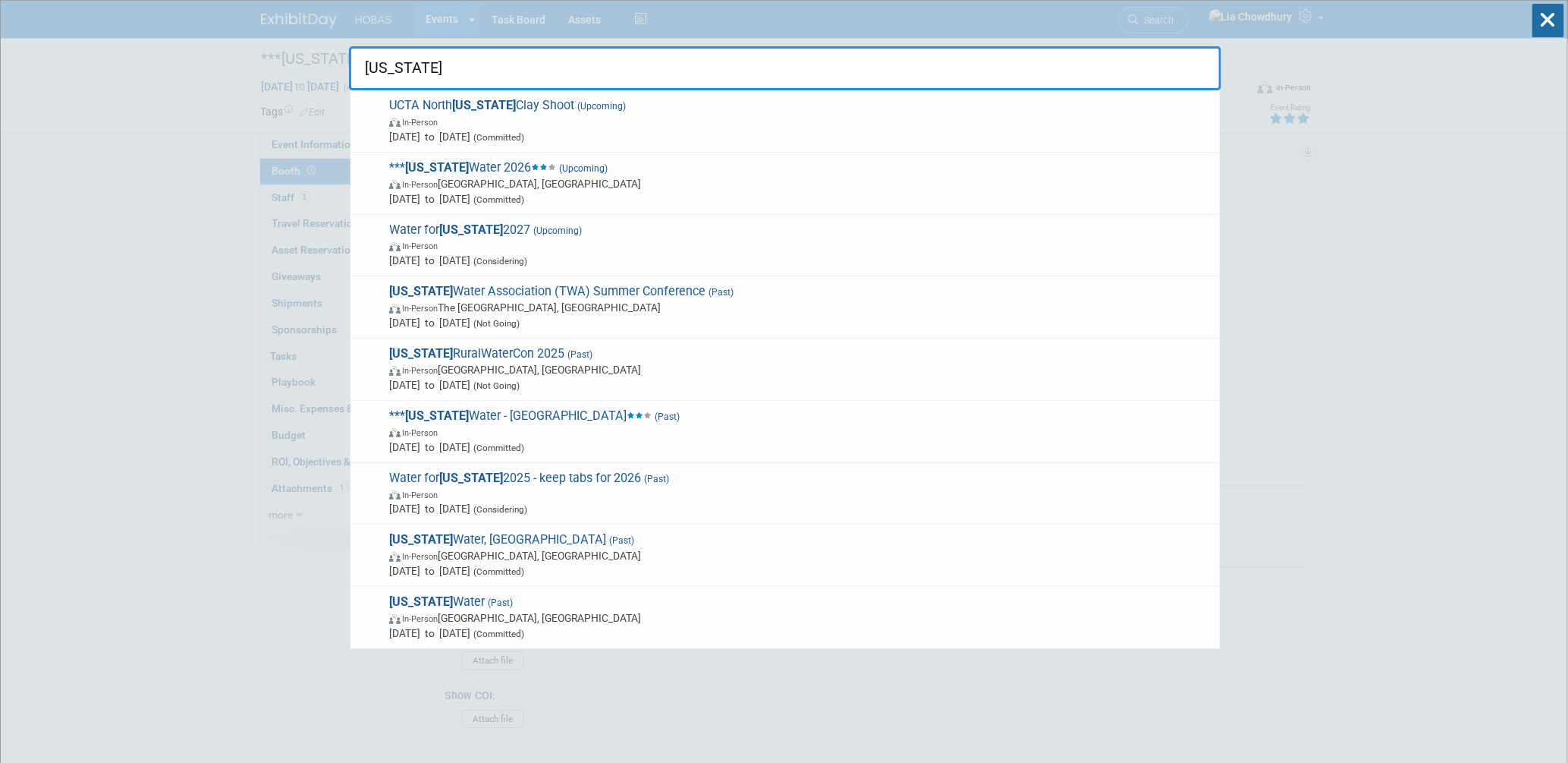
type input "texas"
click at [439, 438] on span "*** Texas Water - Houston (Past) In-Person Mar 18, 2025 to Mar 20, 2025 (Commit…" at bounding box center [798, 431] width 827 height 46
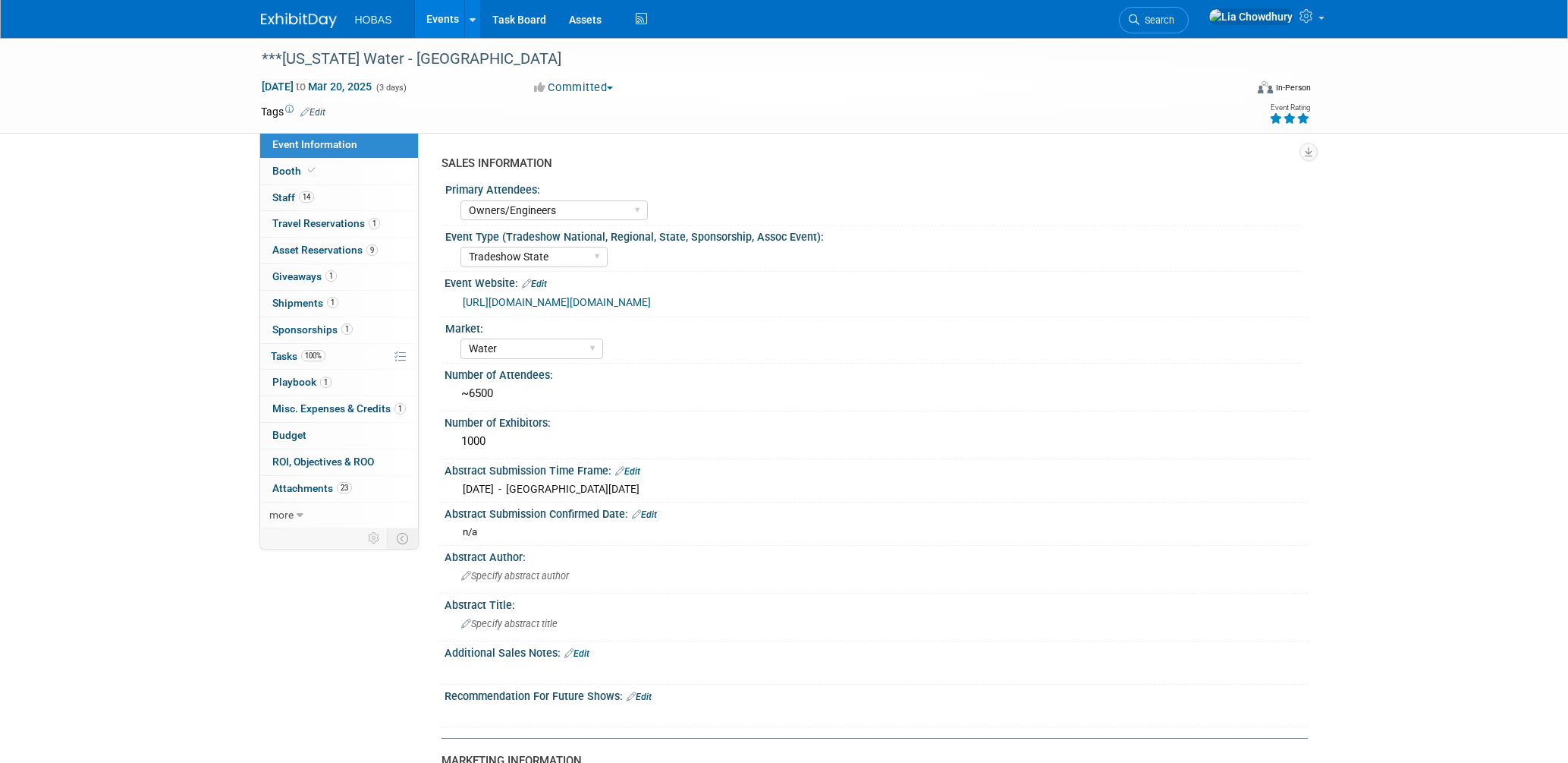
select select "Owners/Engineers"
select select "Tradeshow State"
select select "Water"
select select "Exhibiting and Sponsoring"
click at [296, 192] on span "Staff 14" at bounding box center [293, 197] width 42 height 12
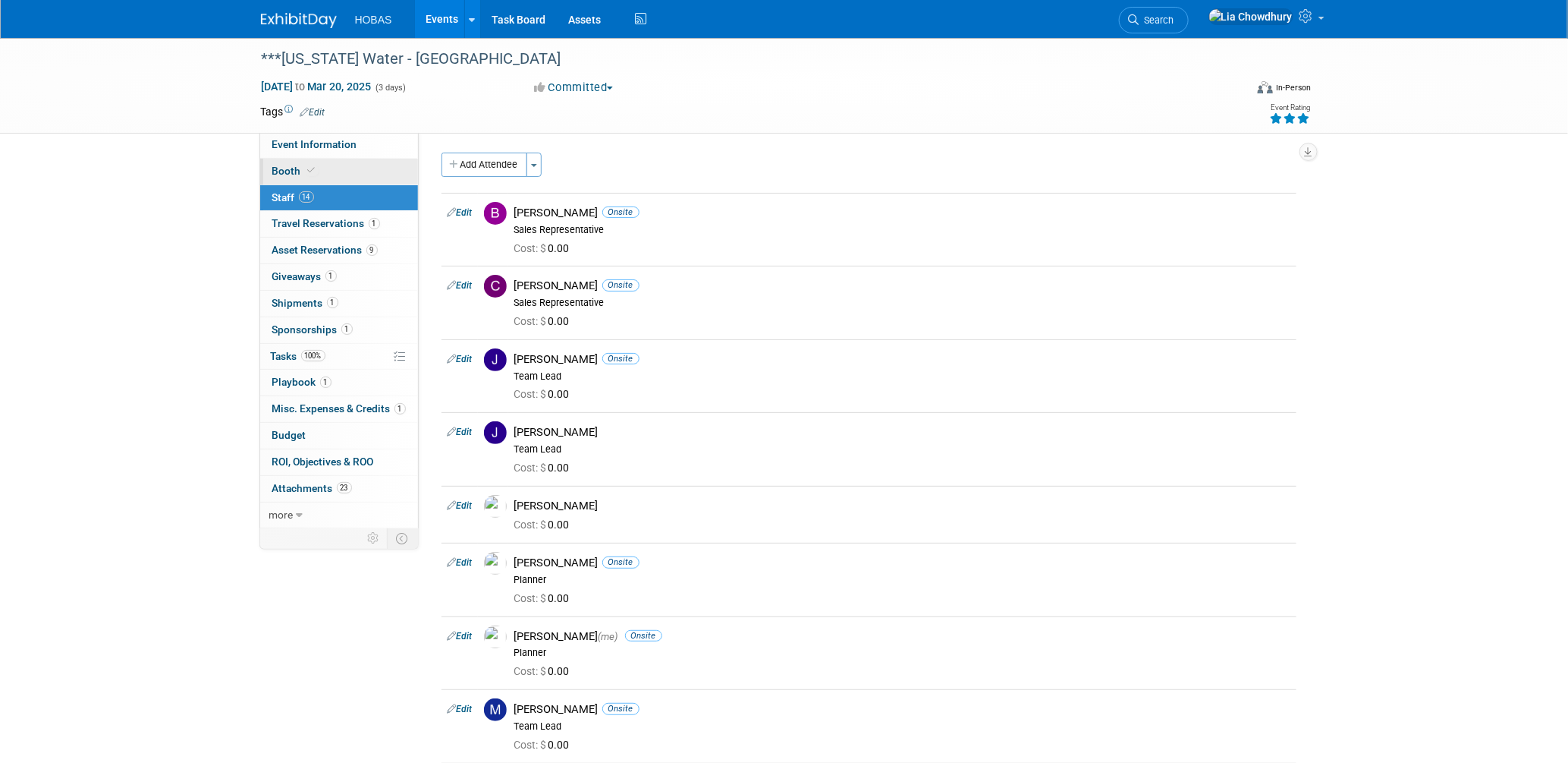
click at [283, 170] on span "Booth" at bounding box center [295, 170] width 46 height 12
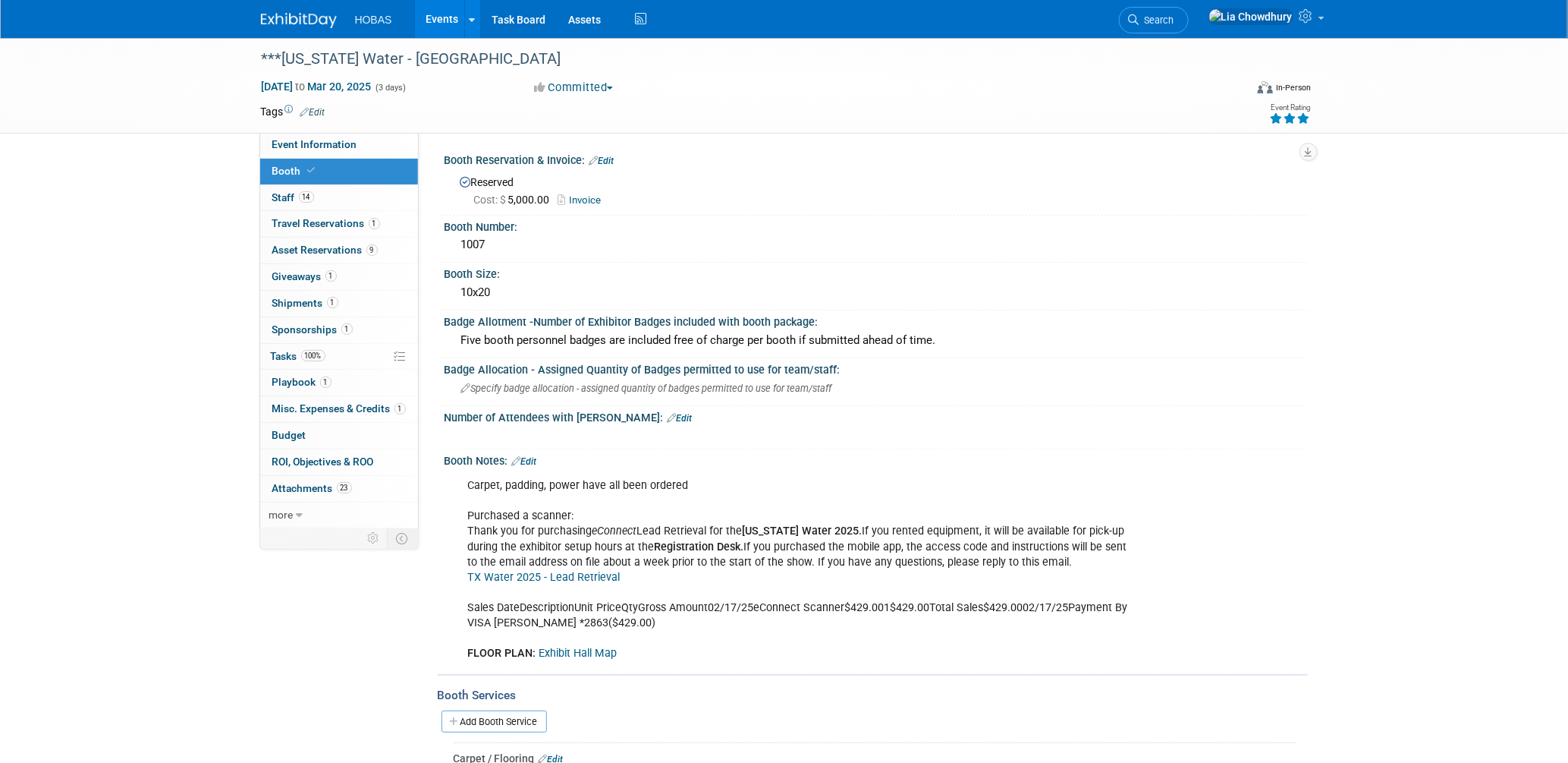
click at [1189, 5] on li "Search" at bounding box center [1153, 18] width 70 height 37
click at [1174, 16] on span "Search" at bounding box center [1157, 20] width 35 height 11
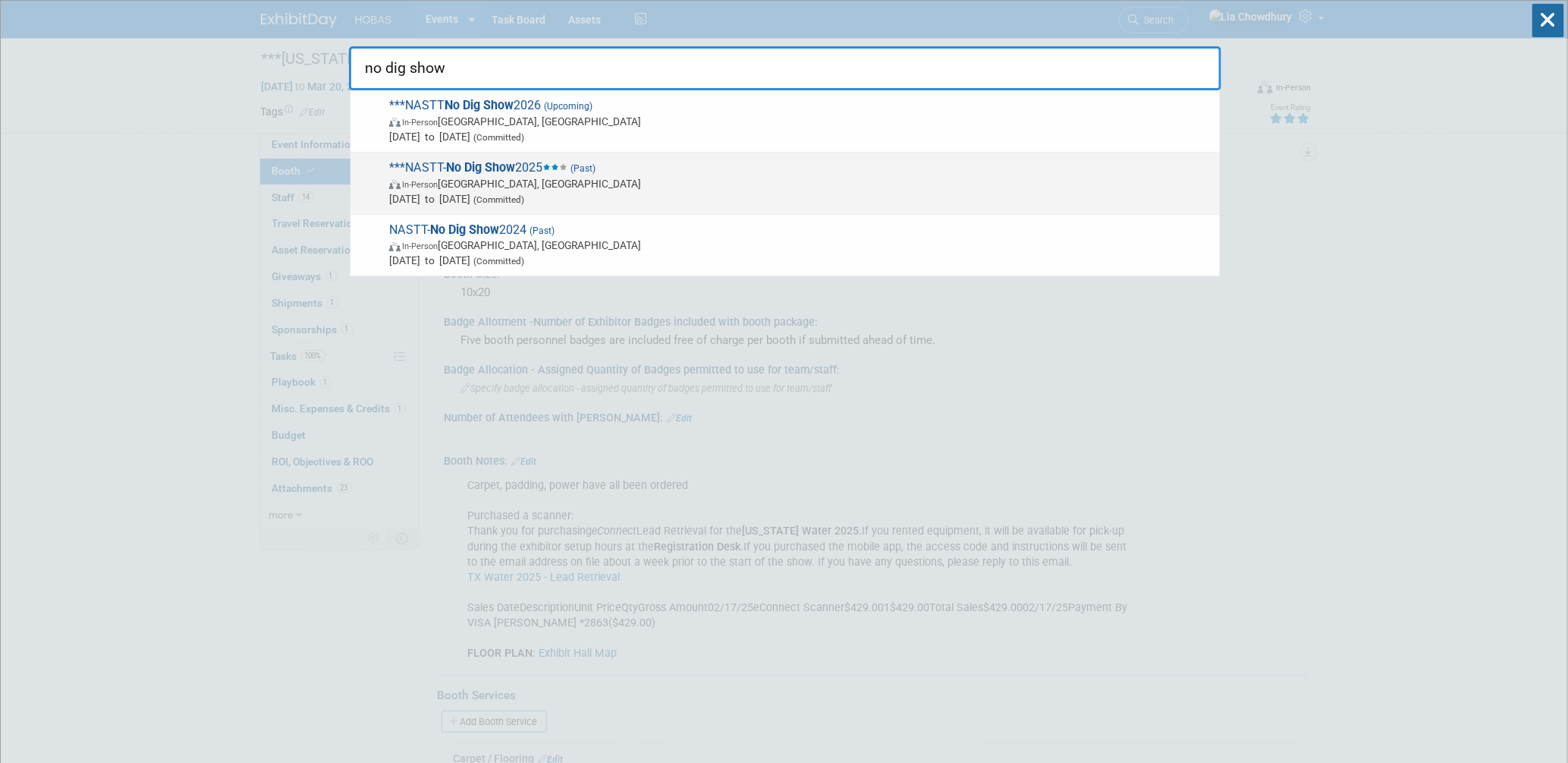
type input "no dig show"
click at [490, 164] on strong "No Dig Show" at bounding box center [481, 168] width 69 height 15
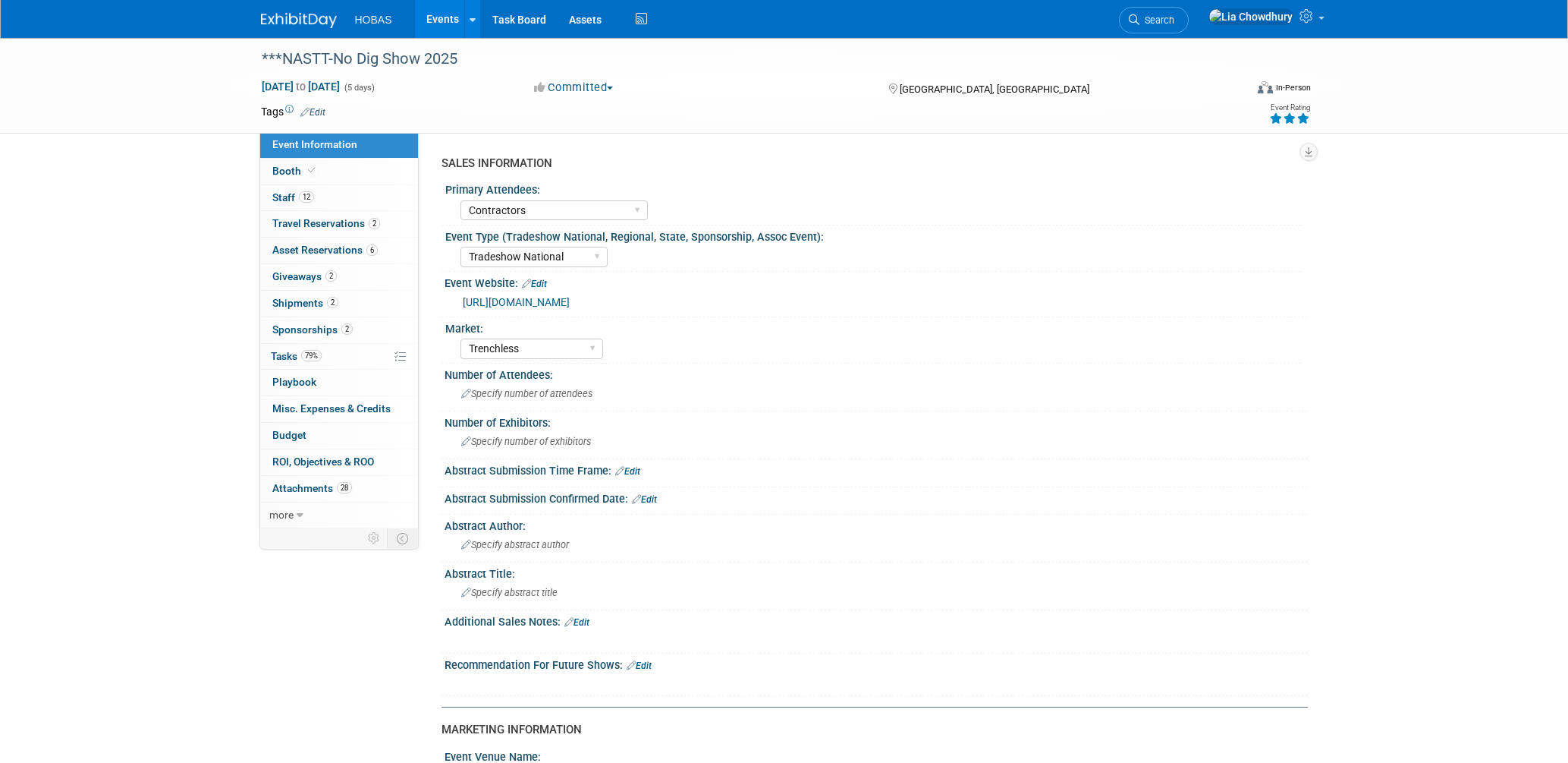
select select "Contractors"
select select "Tradeshow National"
select select "Trenchless"
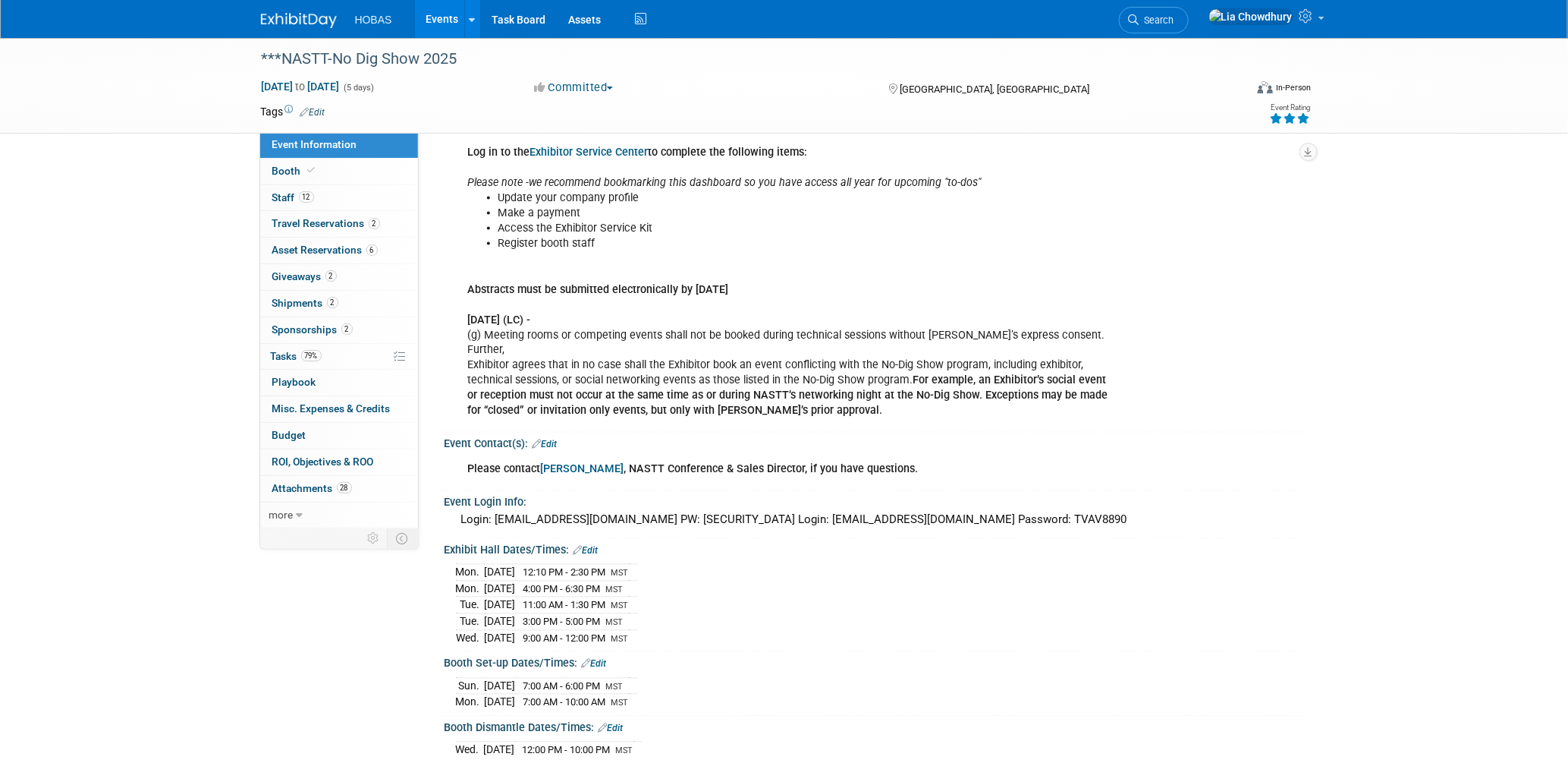
scroll to position [1114, 0]
click at [292, 175] on span "Booth" at bounding box center [295, 170] width 46 height 12
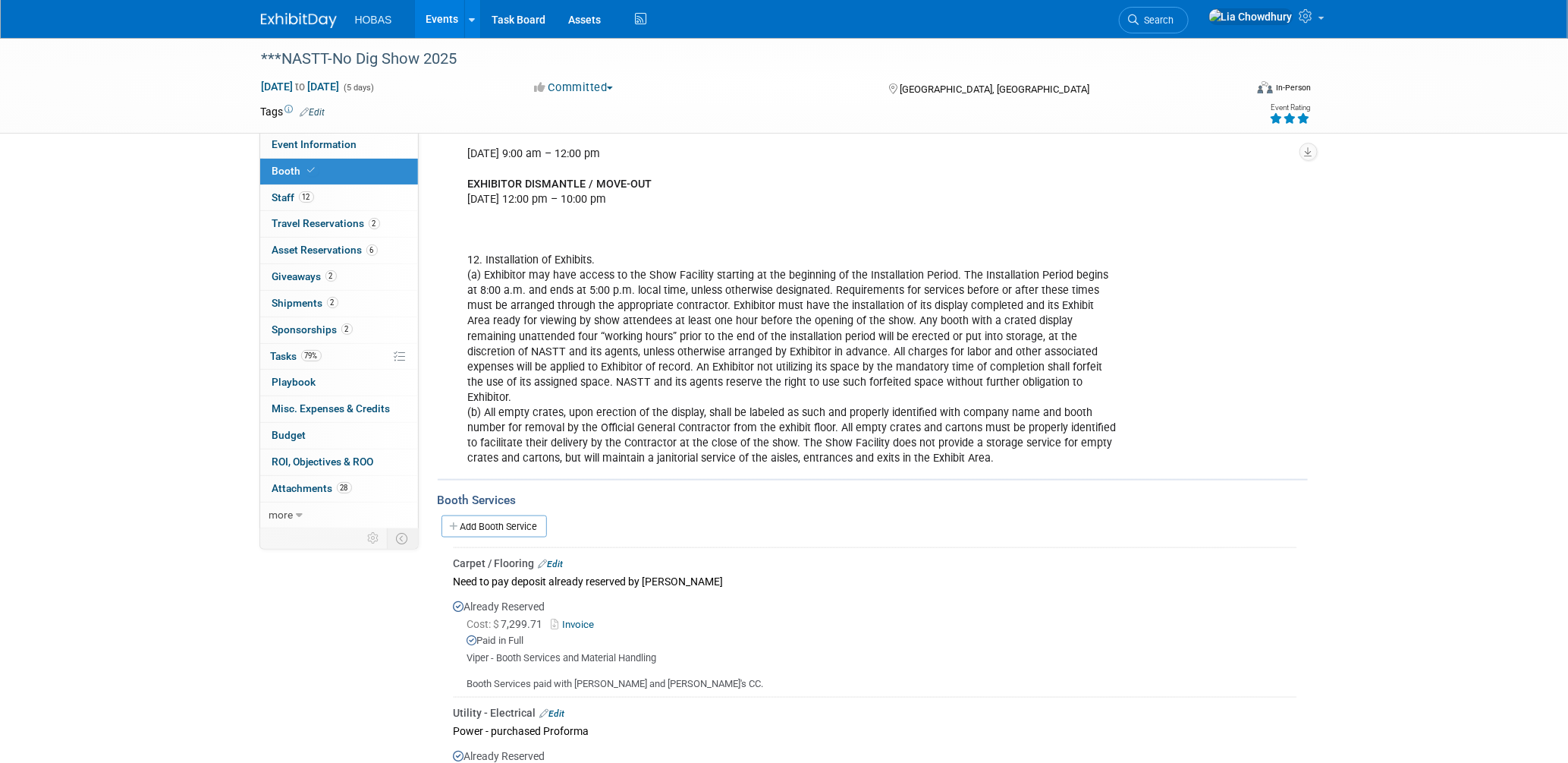
scroll to position [581, 0]
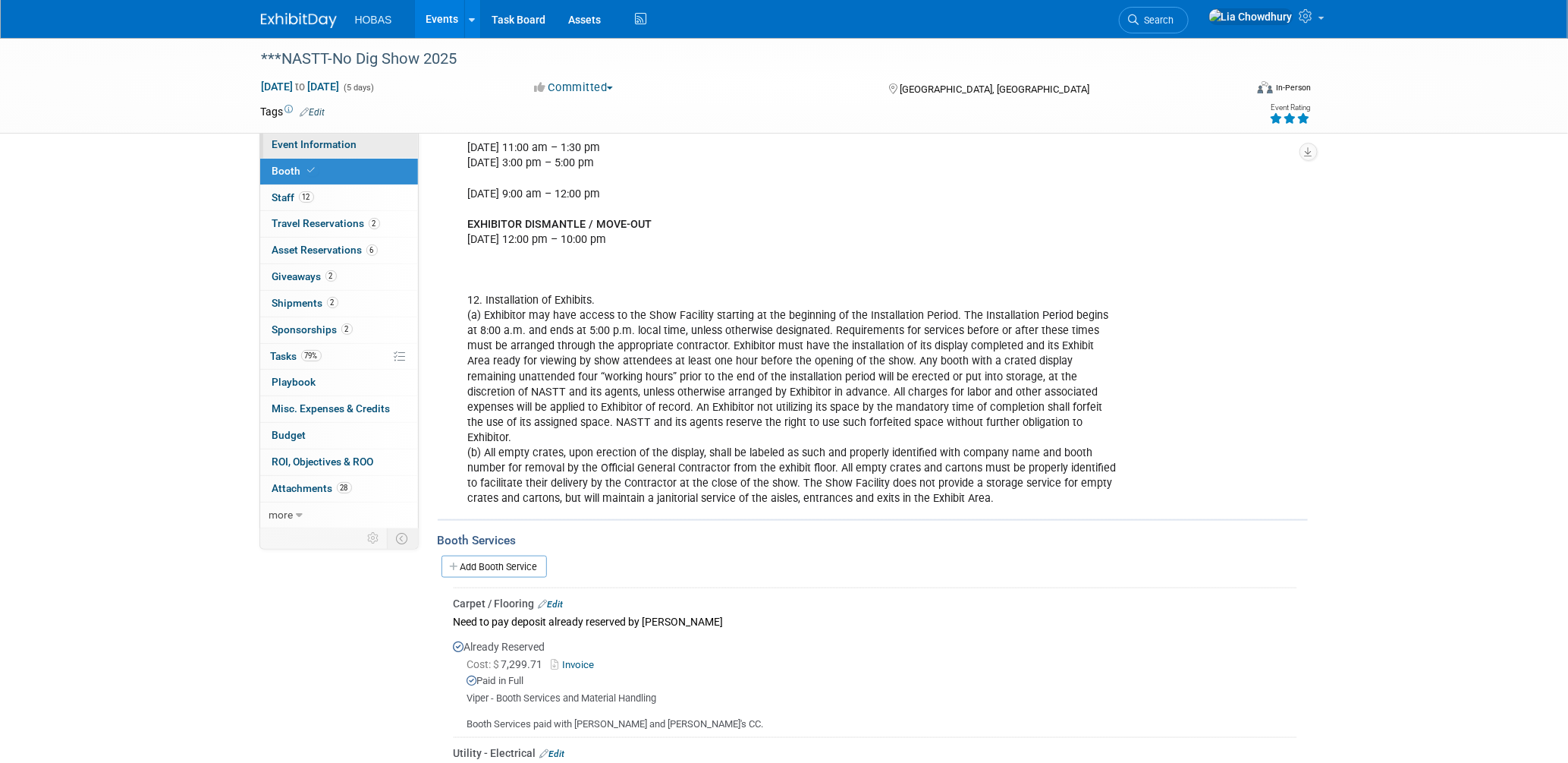
click at [323, 137] on link "Event Information" at bounding box center [339, 145] width 158 height 26
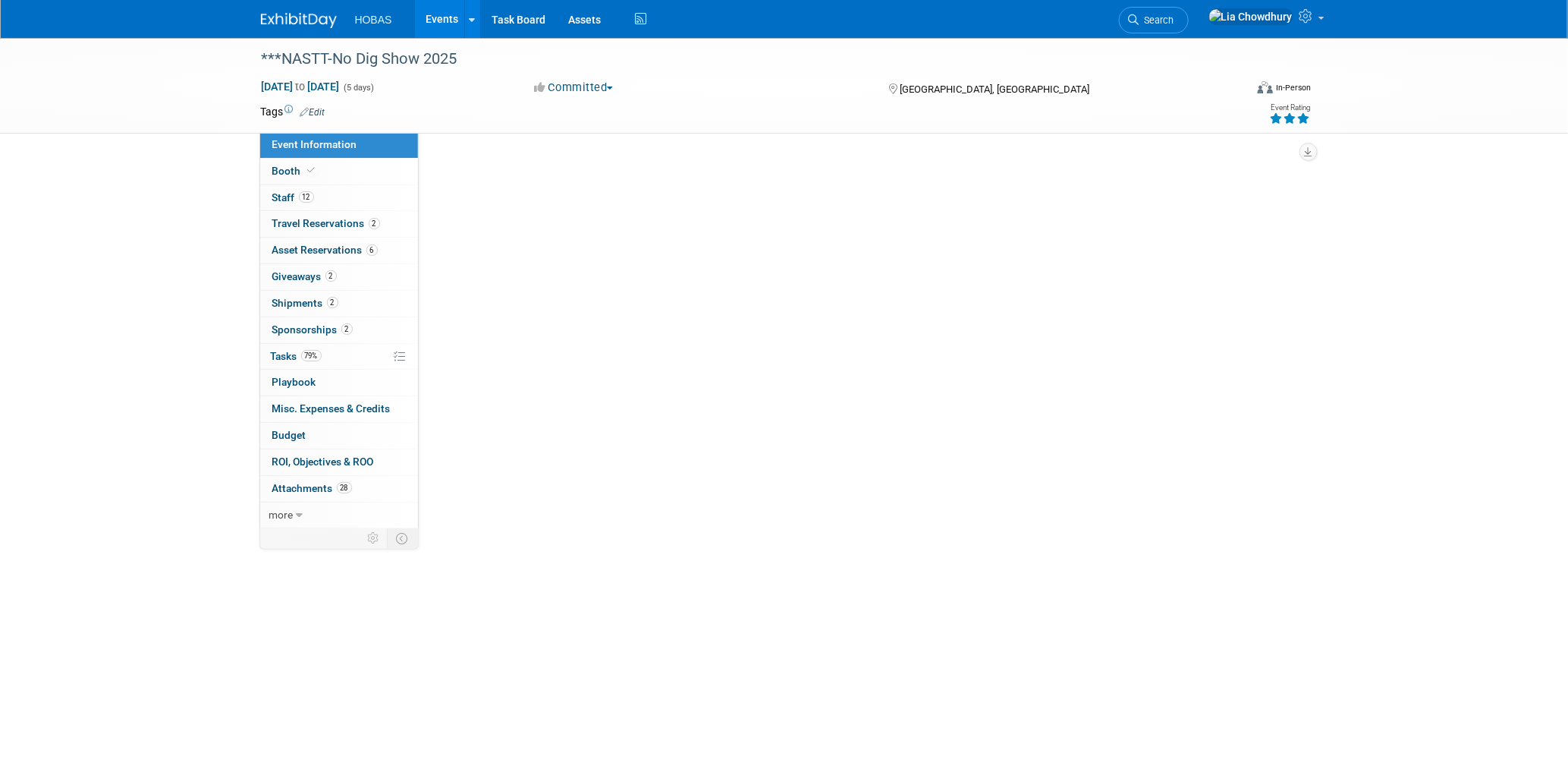
scroll to position [0, 0]
select select "Contractors"
select select "Tradeshow National"
select select "Trenchless"
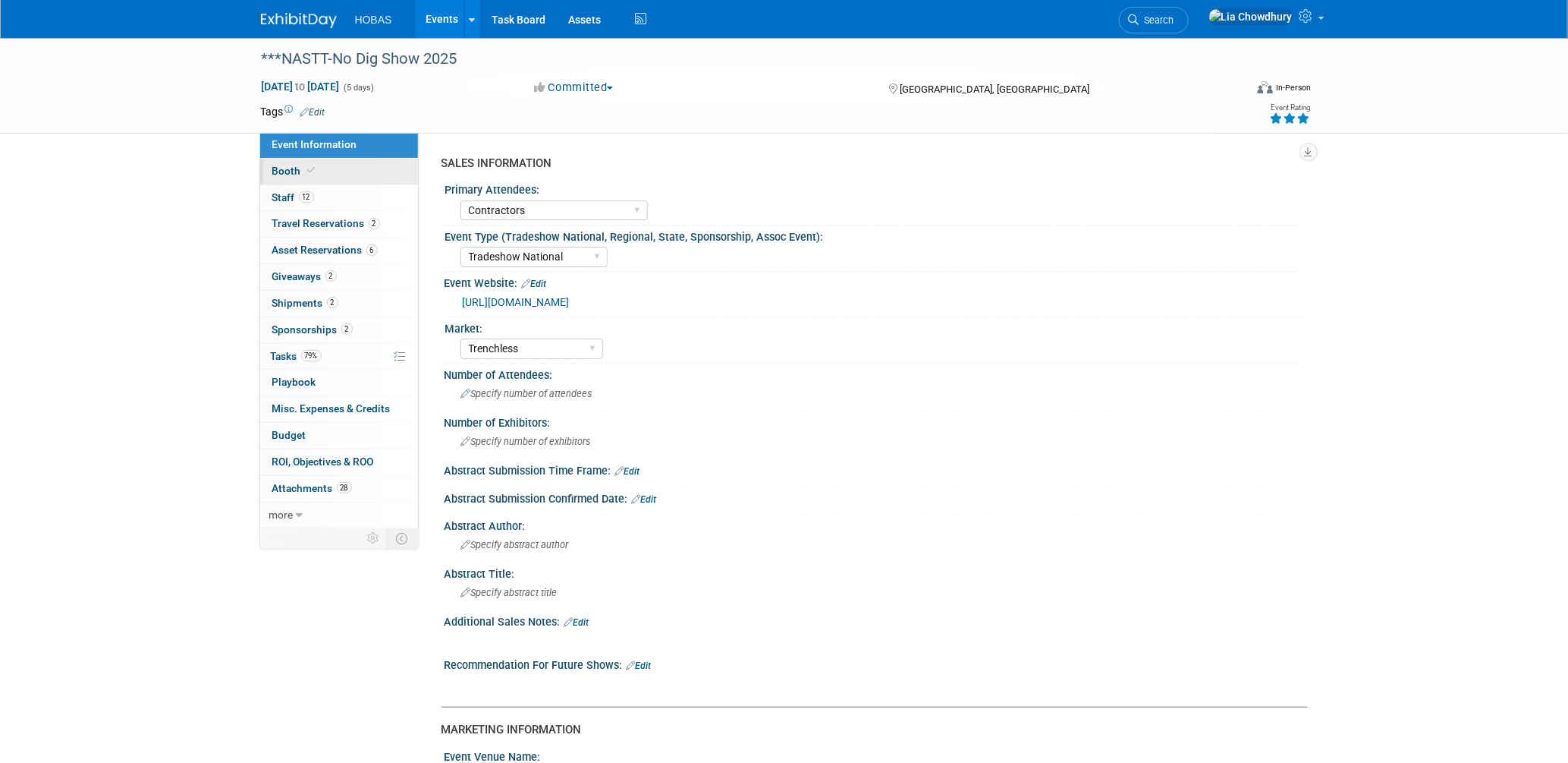
click at [296, 174] on span "Booth" at bounding box center [295, 170] width 46 height 12
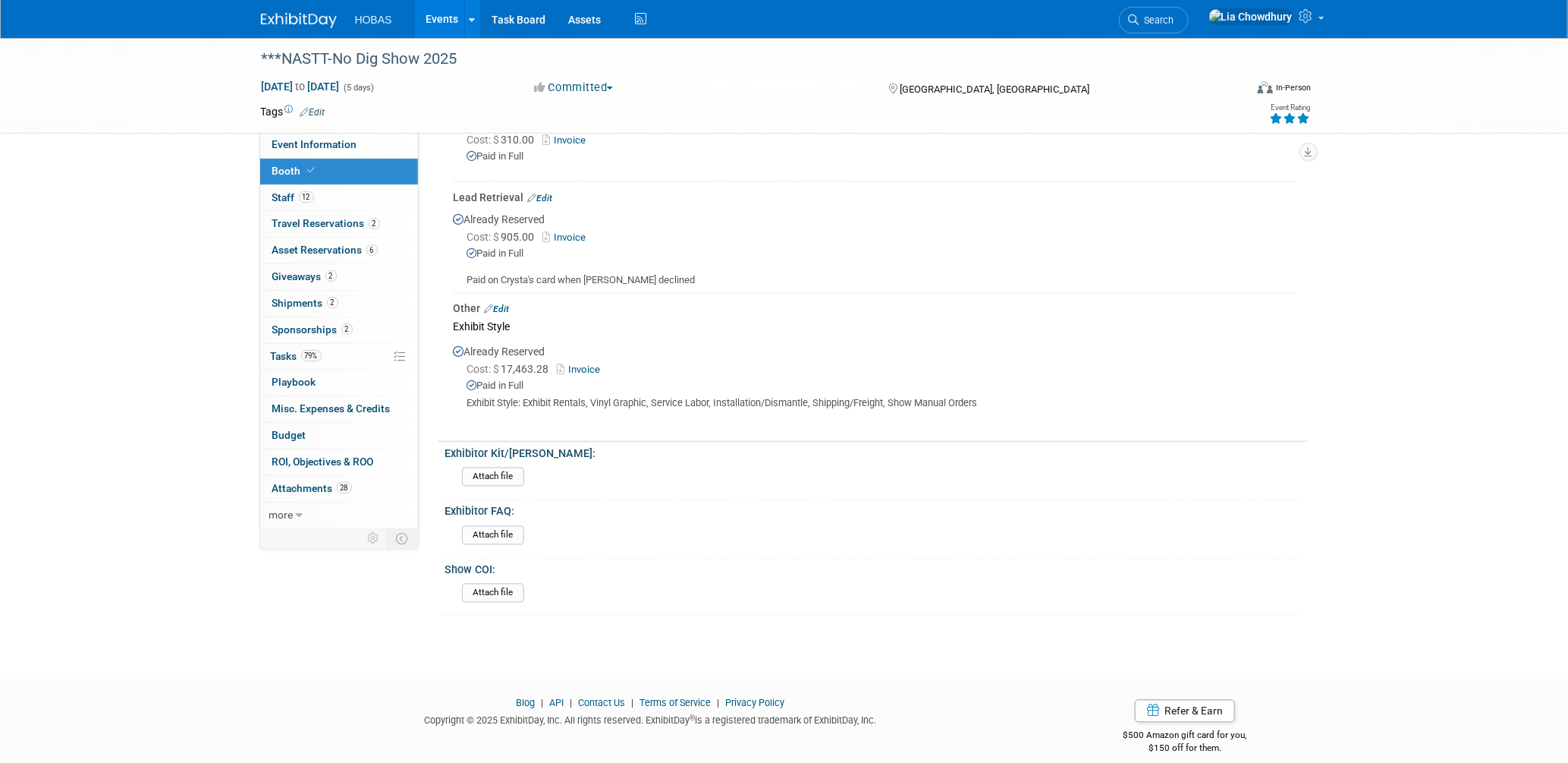
scroll to position [1255, 0]
click at [342, 490] on span "28" at bounding box center [344, 488] width 15 height 11
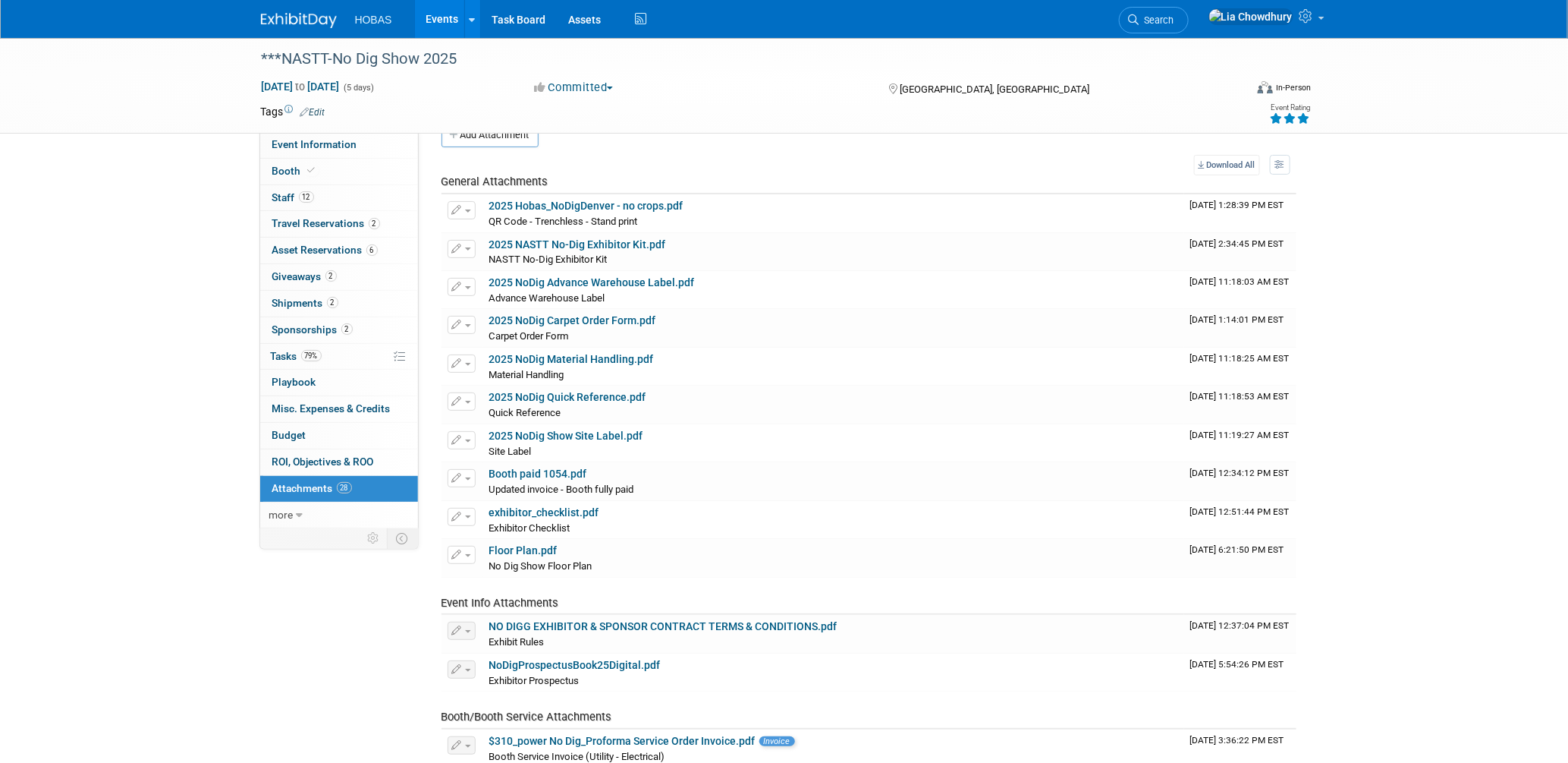
scroll to position [0, 0]
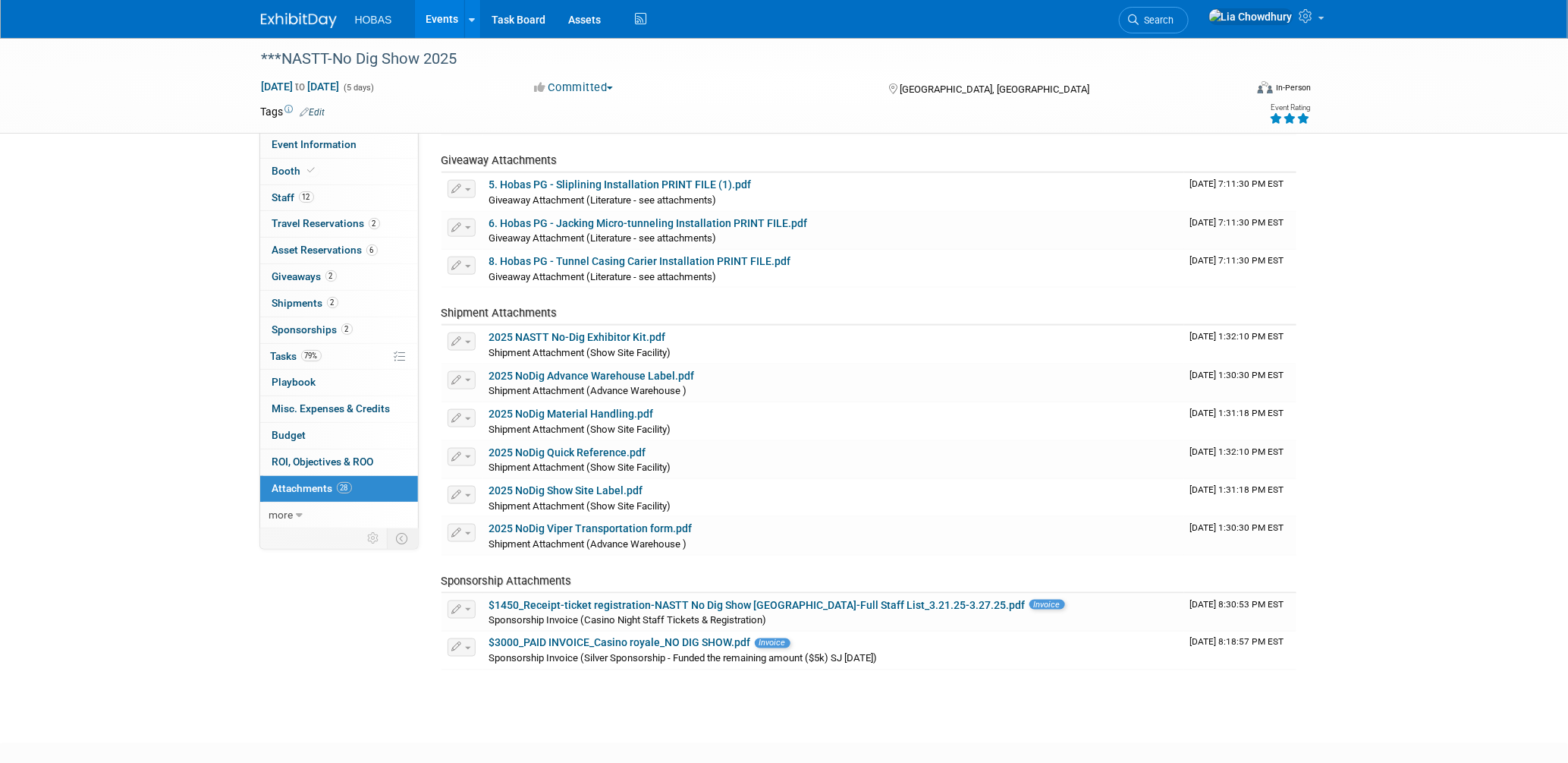
scroll to position [818, 0]
click at [309, 144] on span "Event Information" at bounding box center [314, 144] width 85 height 12
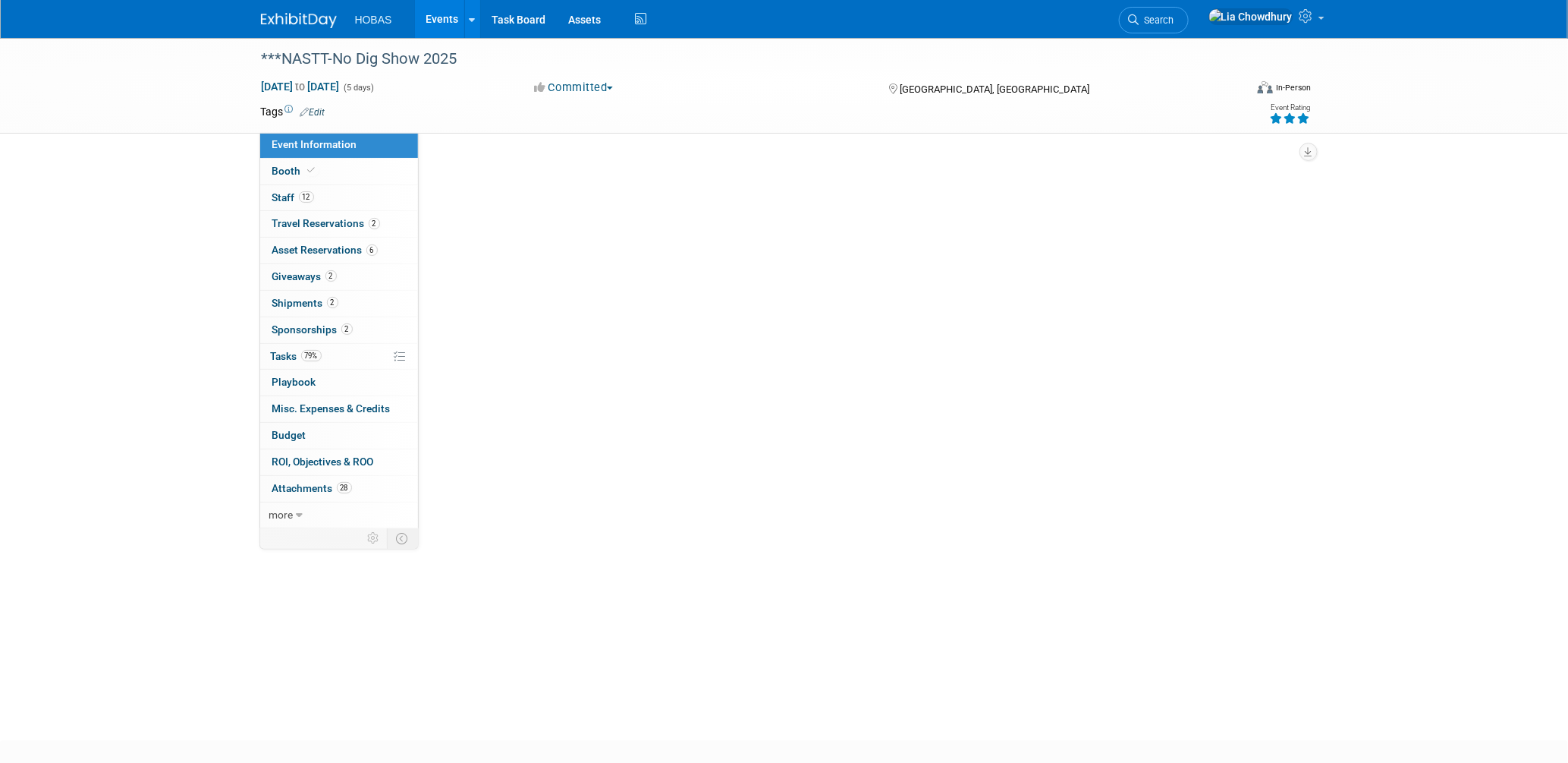
scroll to position [0, 0]
select select "Contractors"
select select "Tradeshow National"
select select "Trenchless"
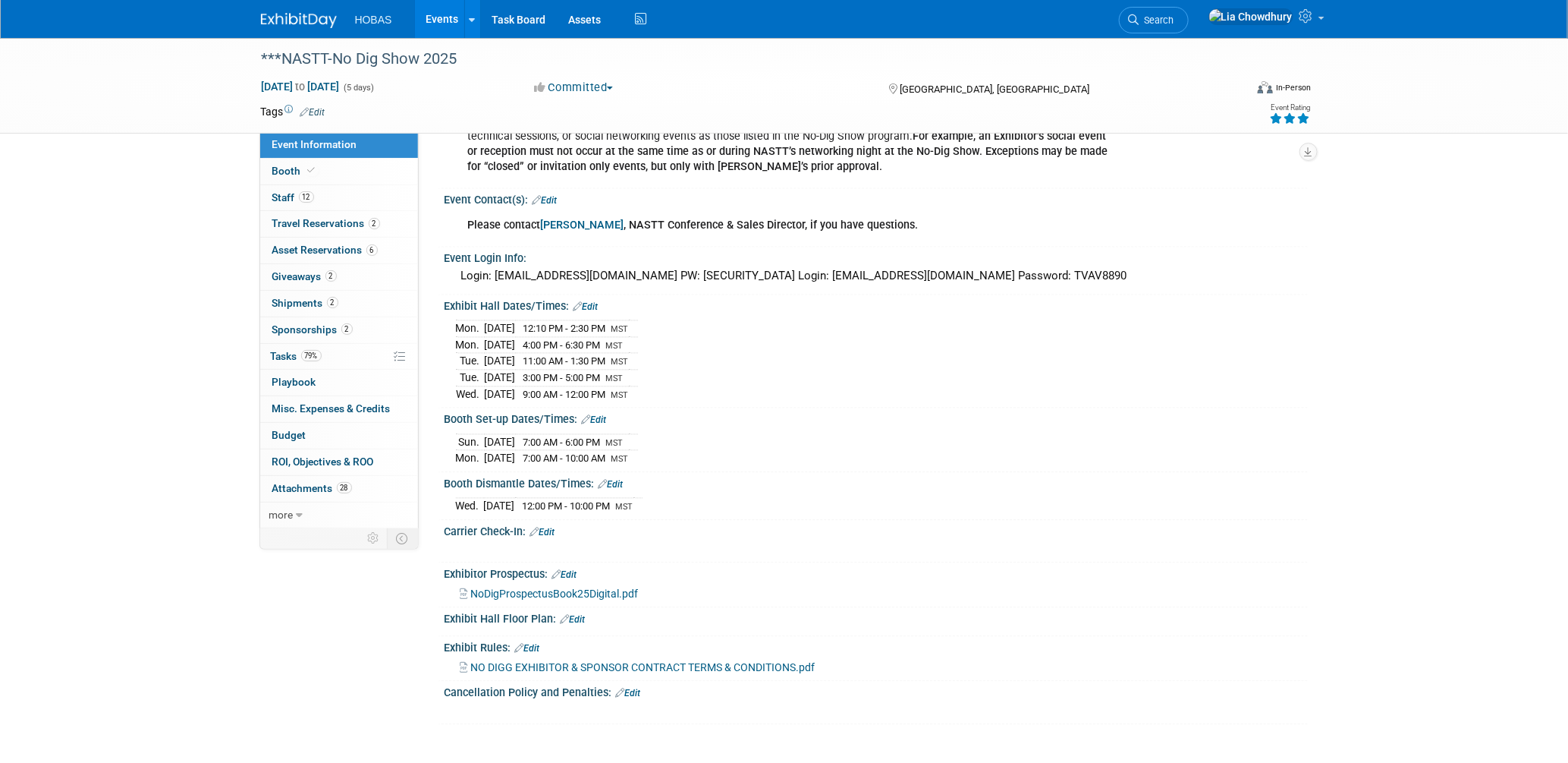
scroll to position [1451, 0]
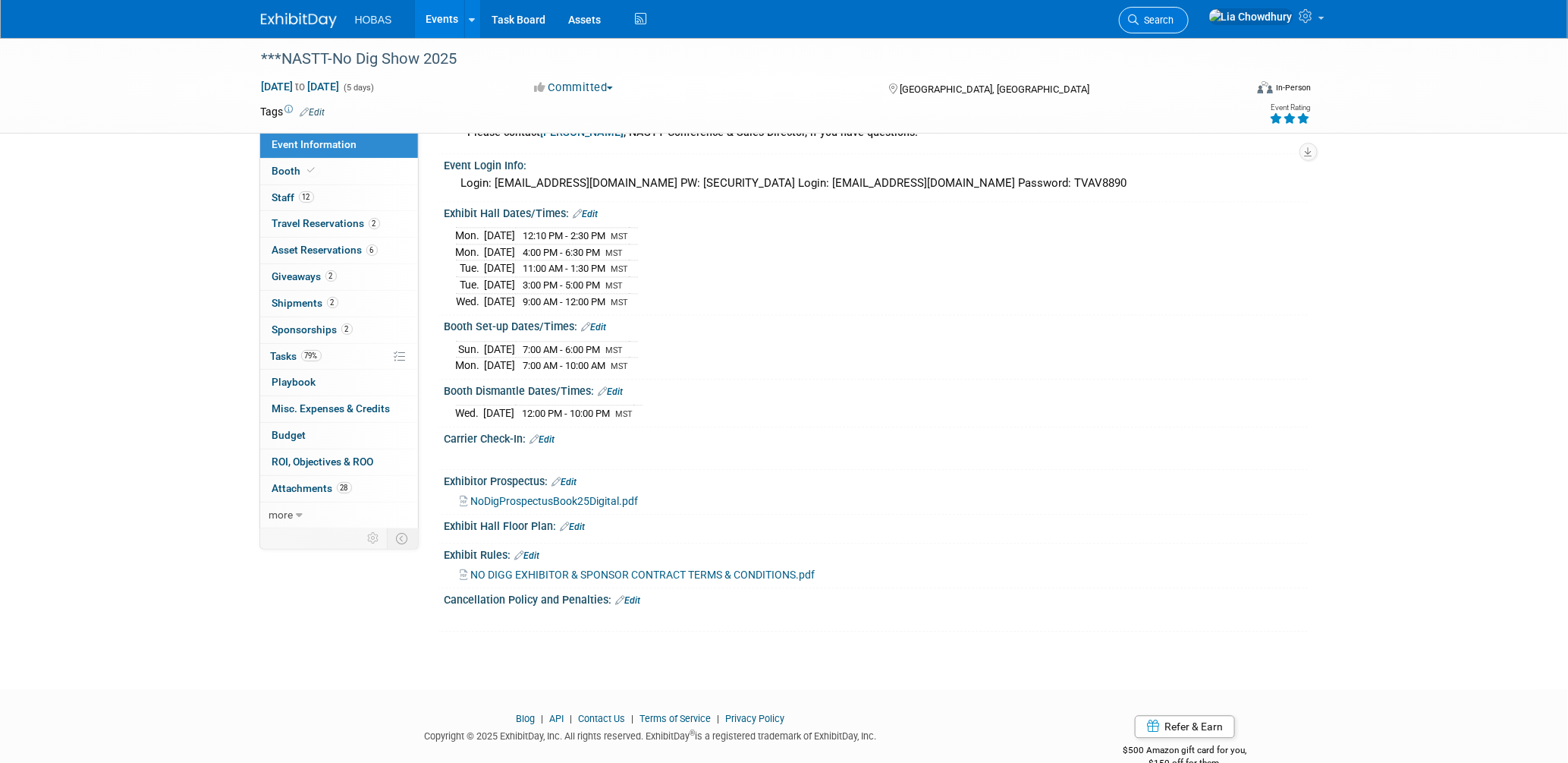
click at [1140, 15] on icon at bounding box center [1134, 20] width 11 height 11
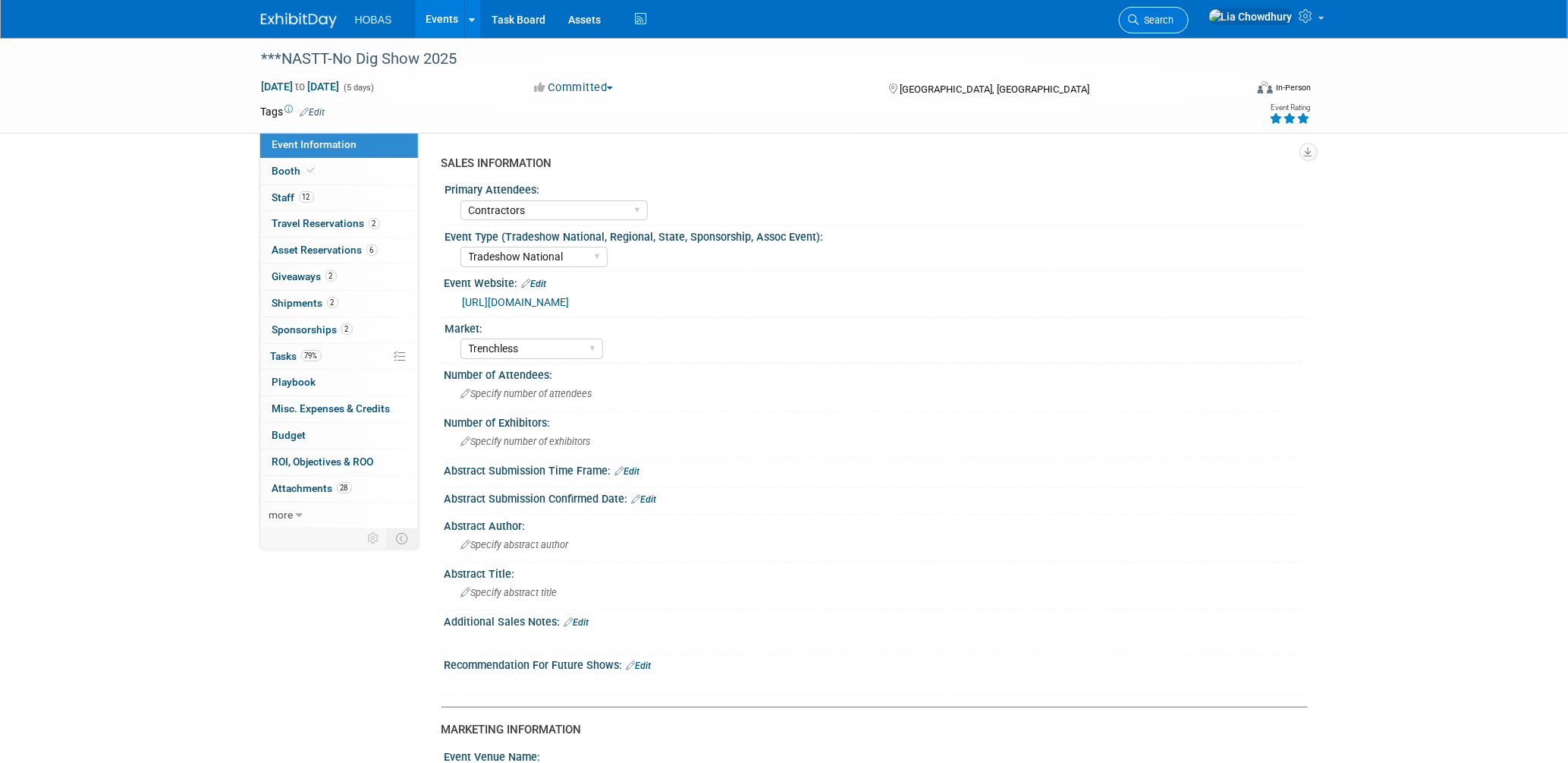
click at [1174, 15] on span "Search" at bounding box center [1157, 20] width 35 height 11
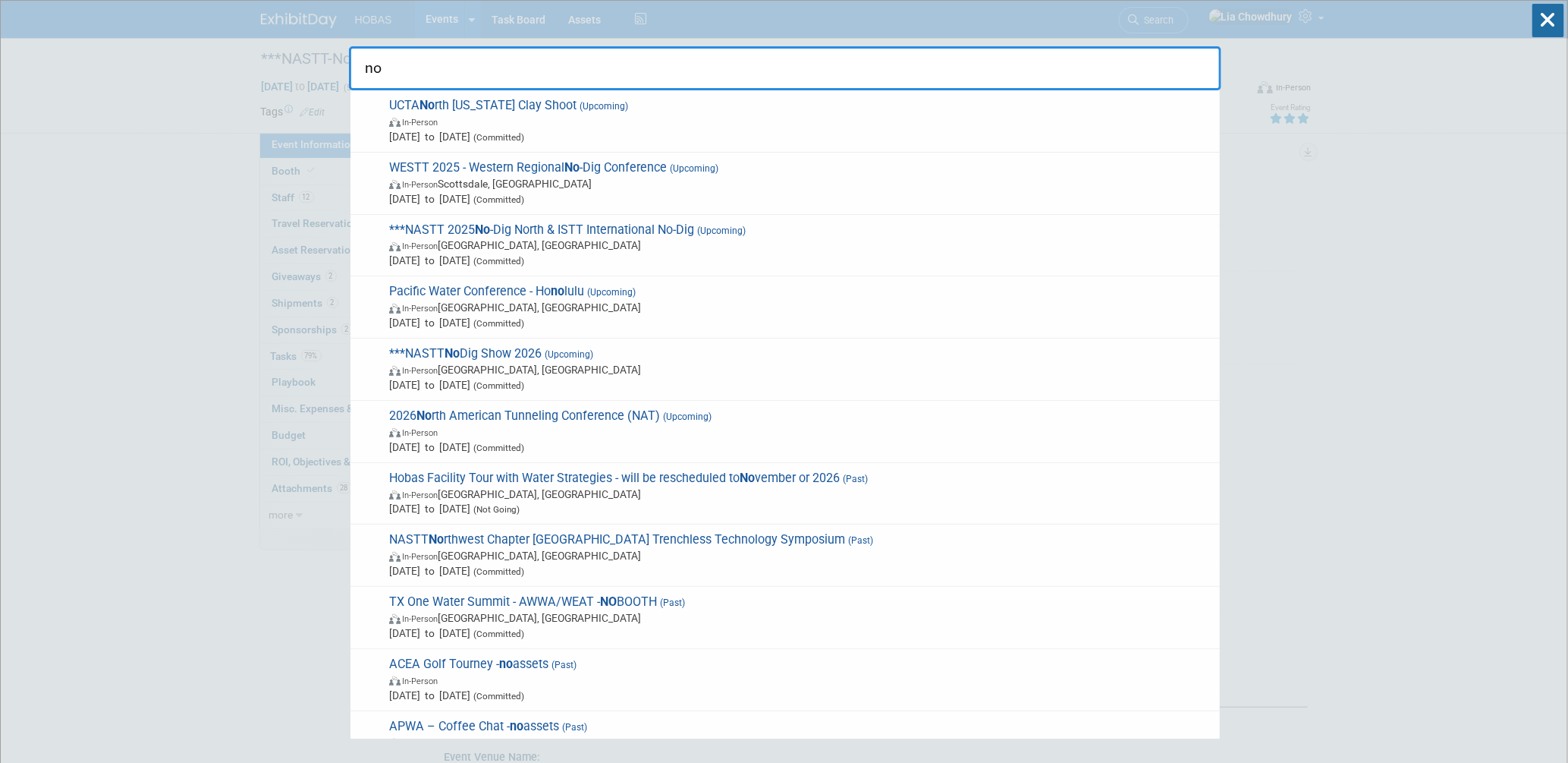
type input "n"
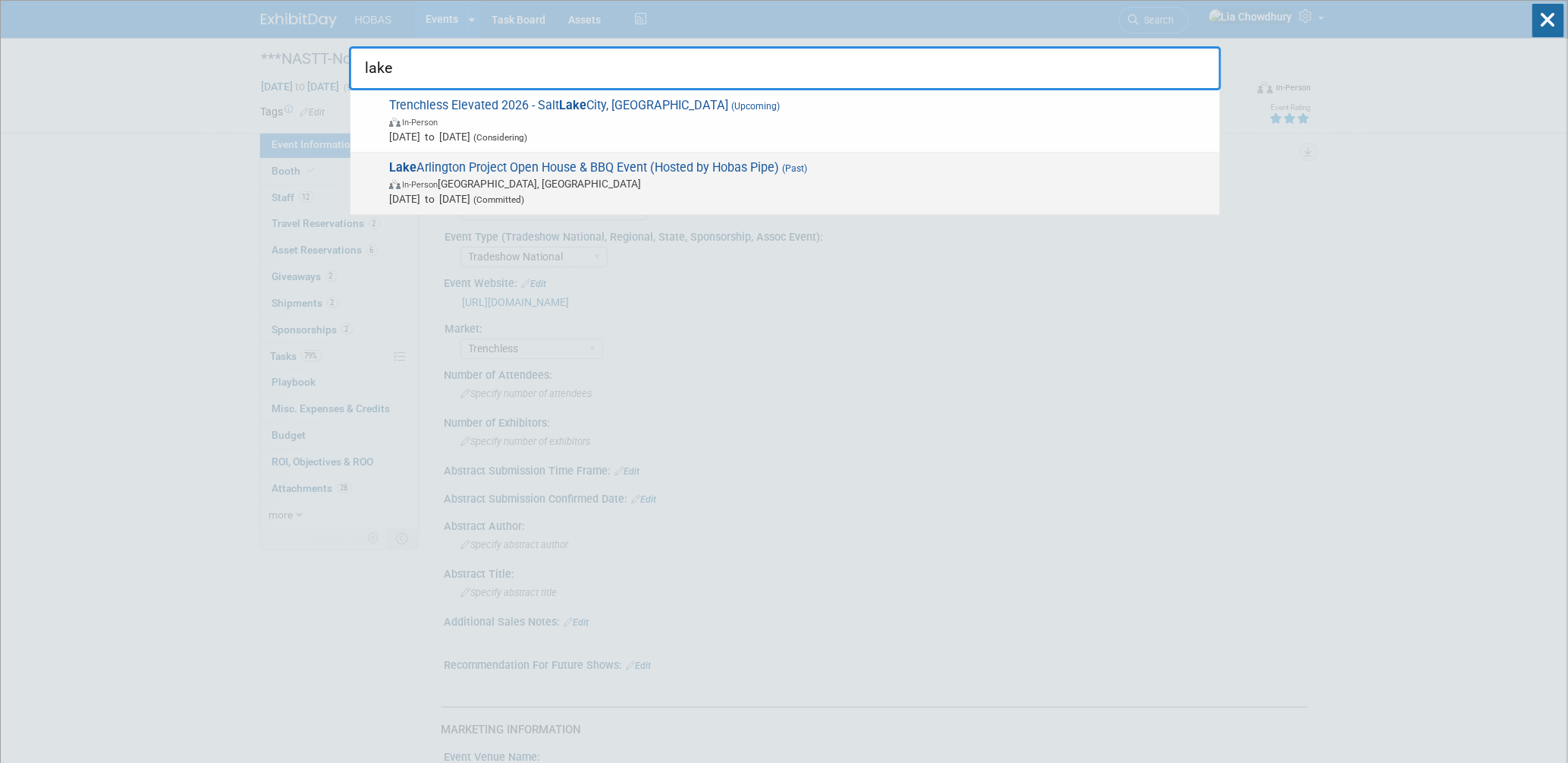
type input "lake"
click at [687, 171] on span "Lake Arlington Project Open House & BBQ Event (Hosted by Hobas Pipe) (Past) In-…" at bounding box center [798, 183] width 827 height 46
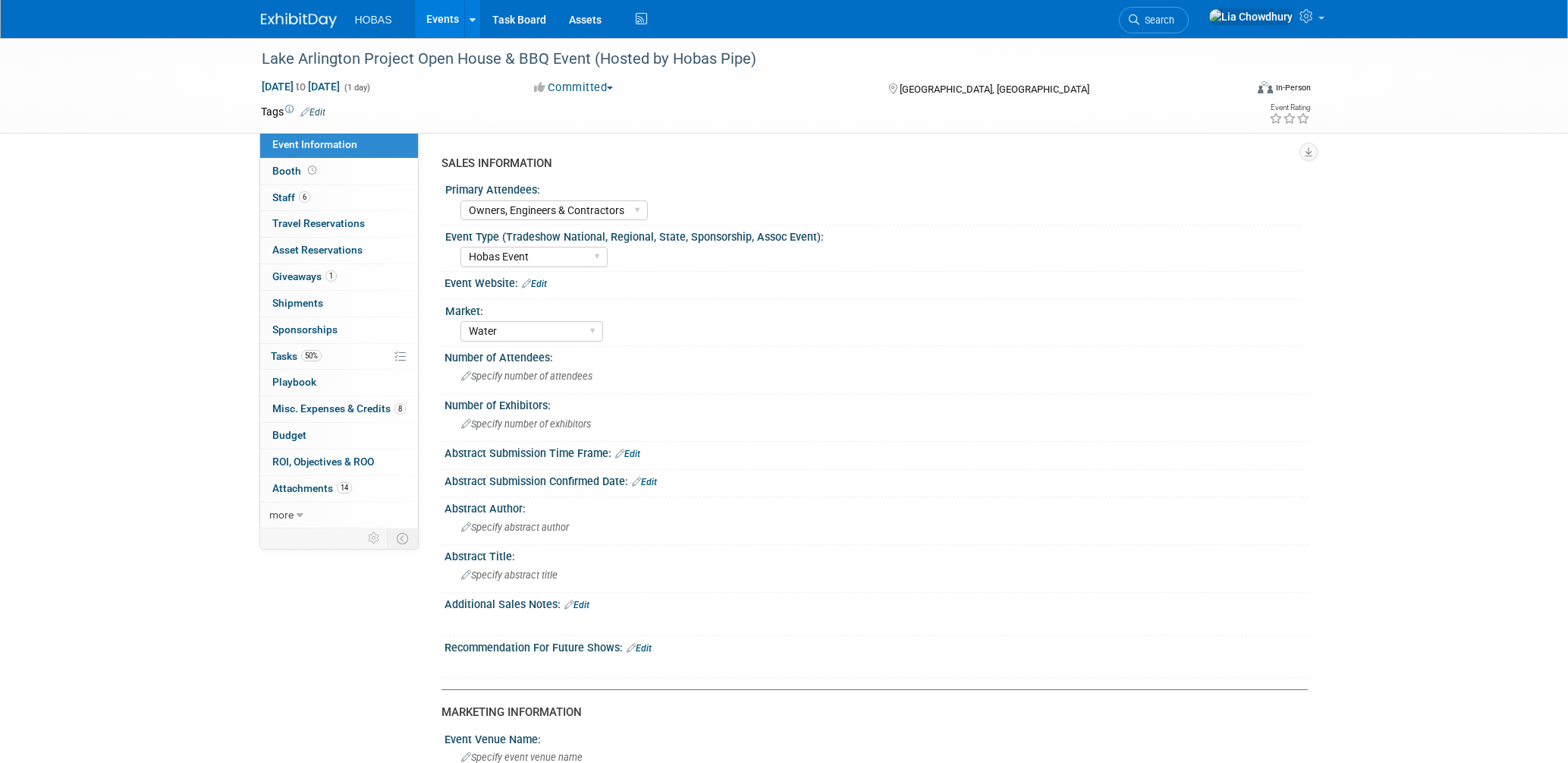
select select "Owners, Engineers & Contractors"
select select "Hobas Event"
select select "Water"
click at [302, 433] on span "Budget" at bounding box center [289, 434] width 34 height 12
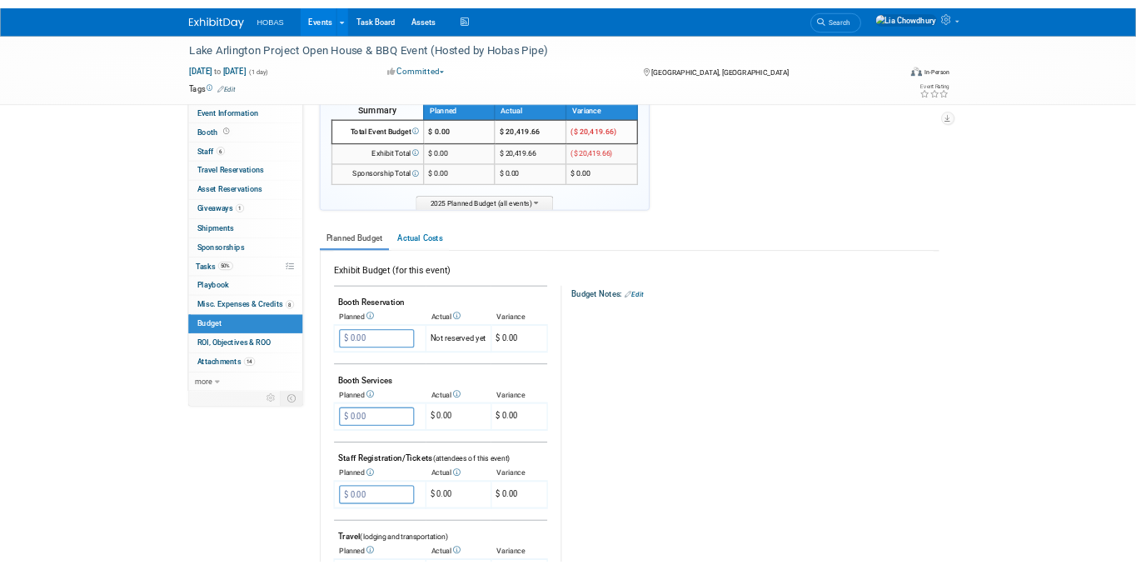
scroll to position [92, 0]
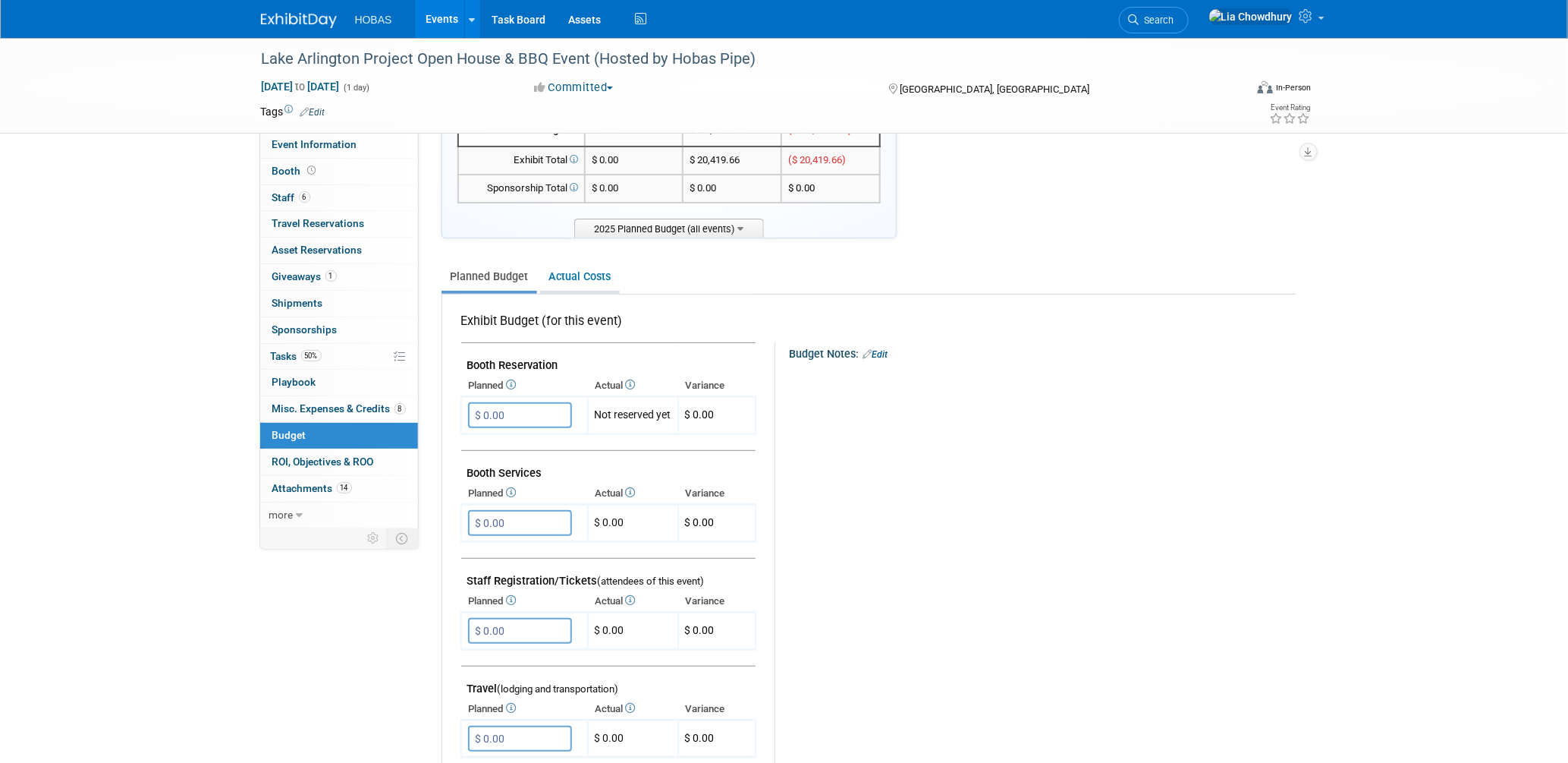
click at [576, 268] on link "Actual Costs" at bounding box center [579, 276] width 79 height 28
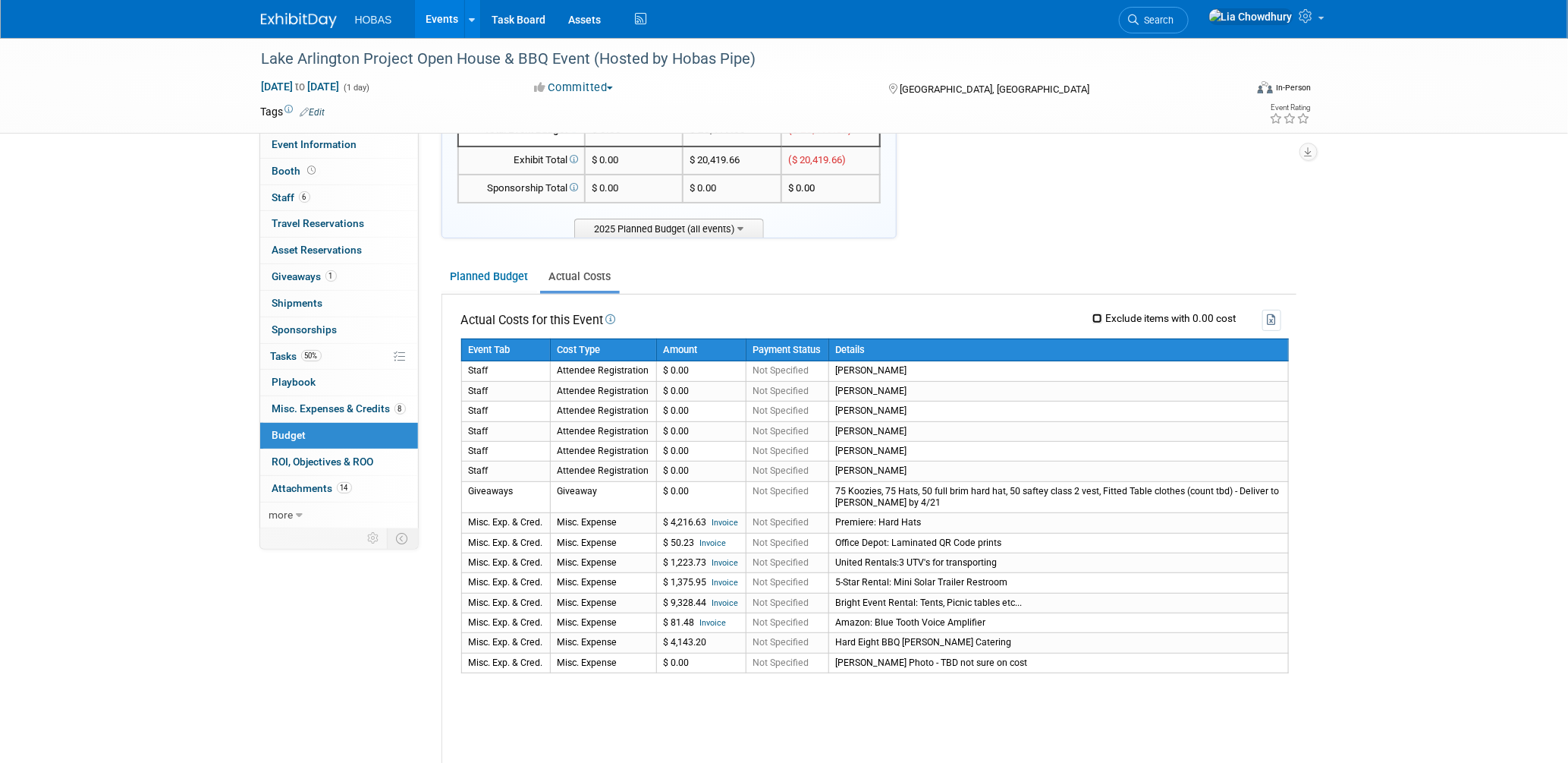
click at [1098, 317] on input "Exclude items with 0.00 cost" at bounding box center [1097, 318] width 10 height 10
checkbox input "true"
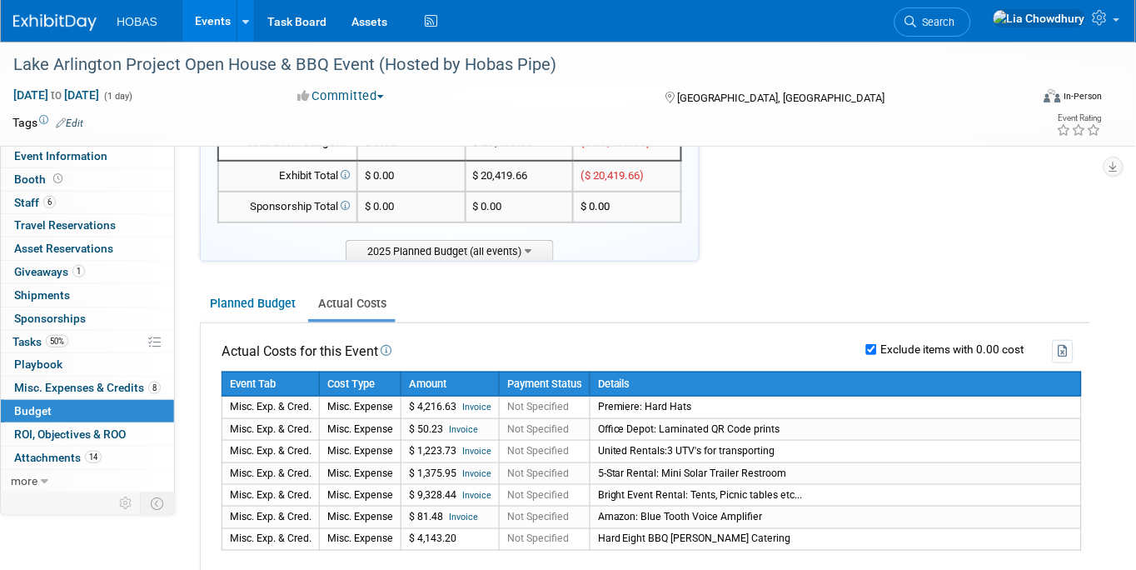
click at [189, 20] on link "Events" at bounding box center [212, 21] width 61 height 42
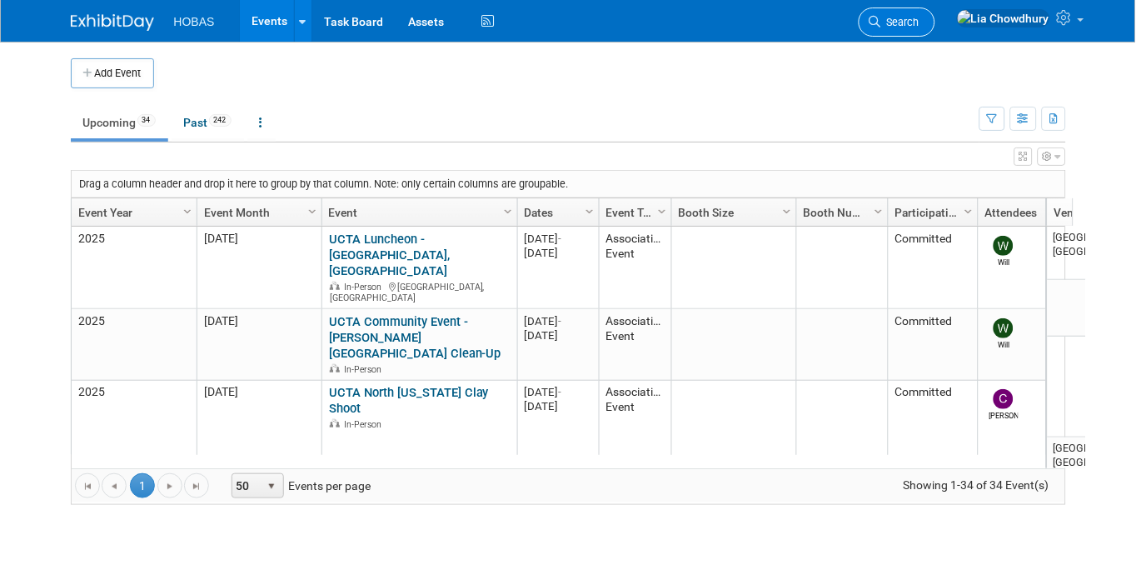
click at [935, 30] on link "Search" at bounding box center [896, 21] width 77 height 29
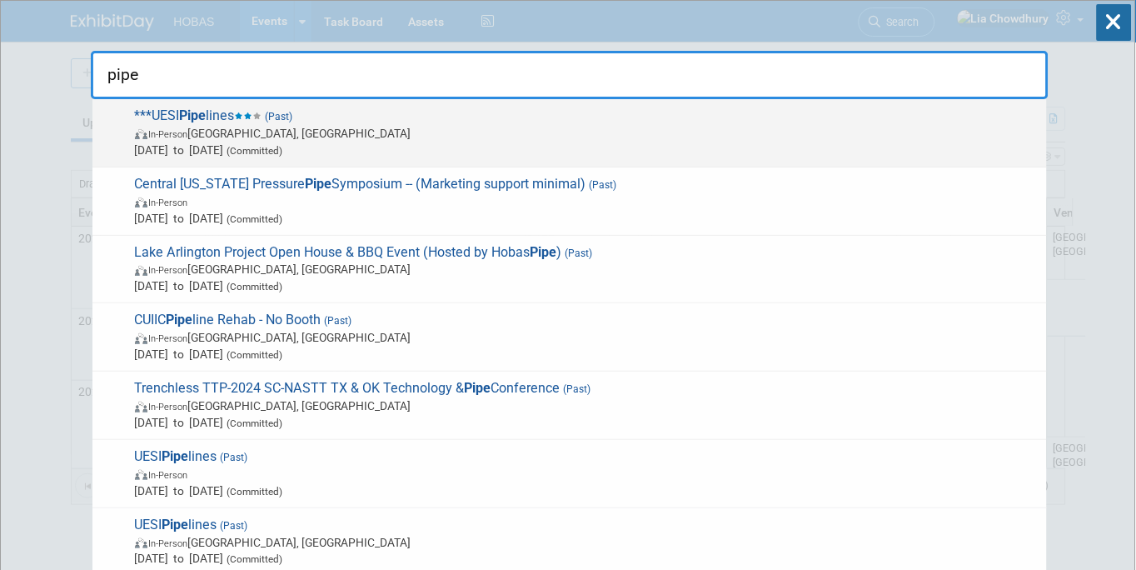
type input "pipe"
click at [239, 127] on span "In-Person Tampa, FL" at bounding box center [586, 133] width 903 height 17
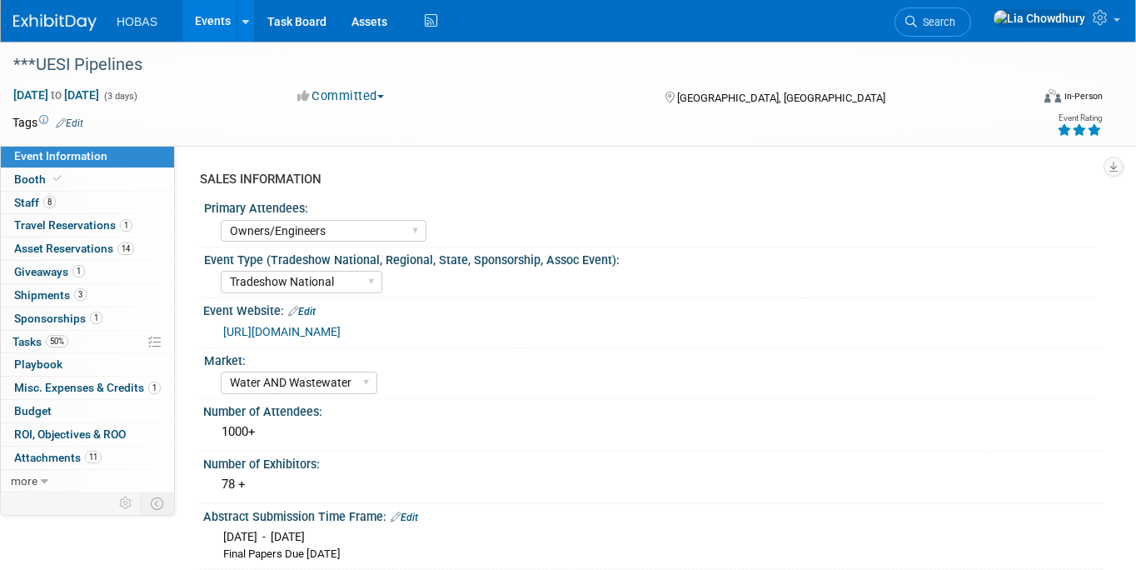
select select "Owners/Engineers"
select select "Tradeshow National"
select select "Water AND Wastewater"
select select "Exhibiting and Sponsoring"
click at [44, 177] on span "Booth" at bounding box center [39, 178] width 51 height 13
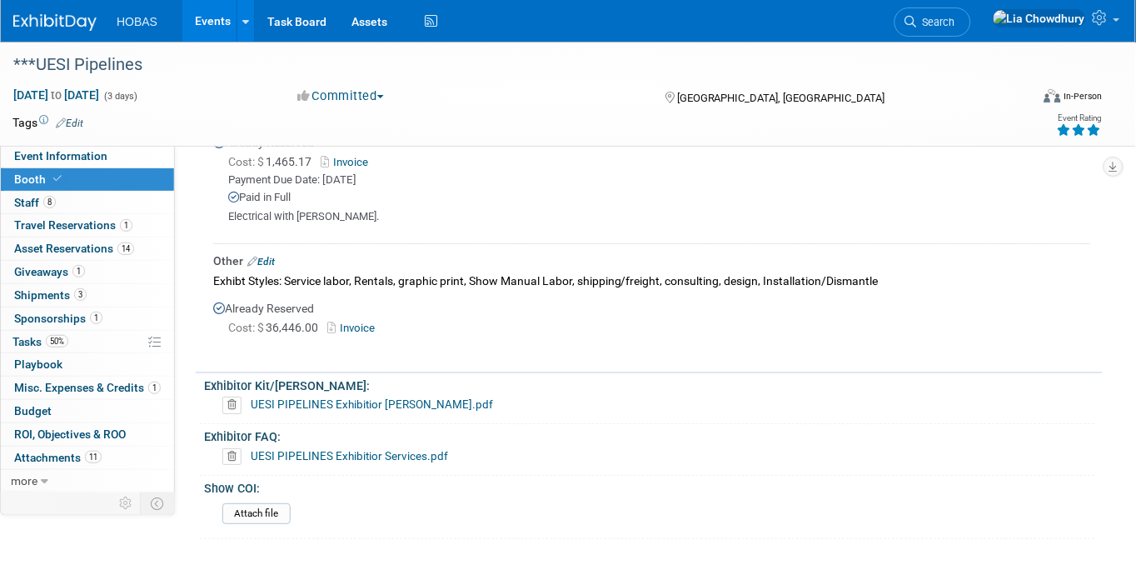
scroll to position [925, 0]
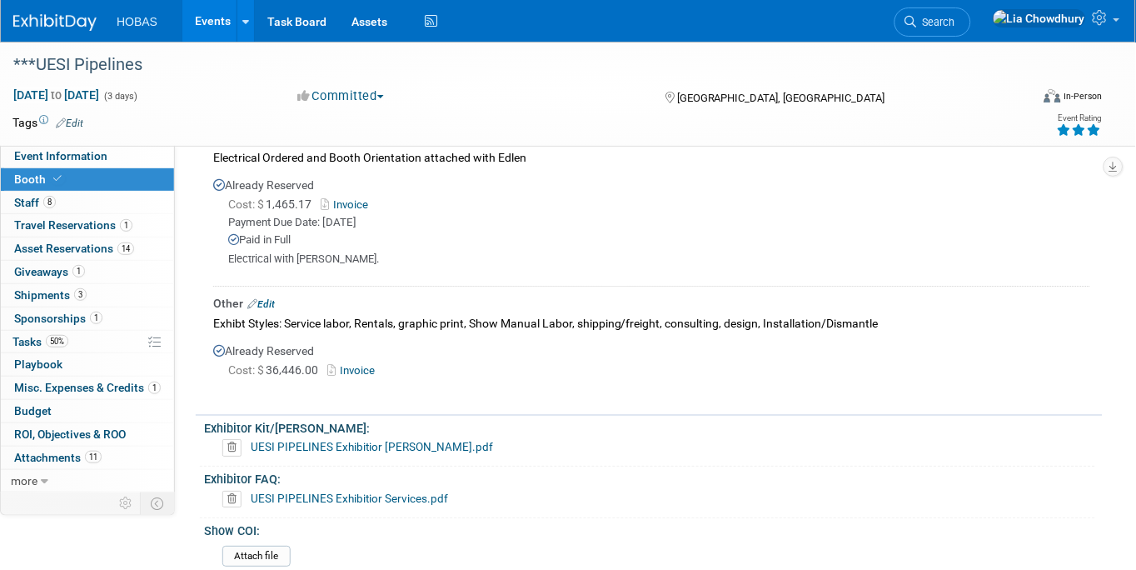
click at [368, 364] on link "Invoice" at bounding box center [354, 370] width 54 height 12
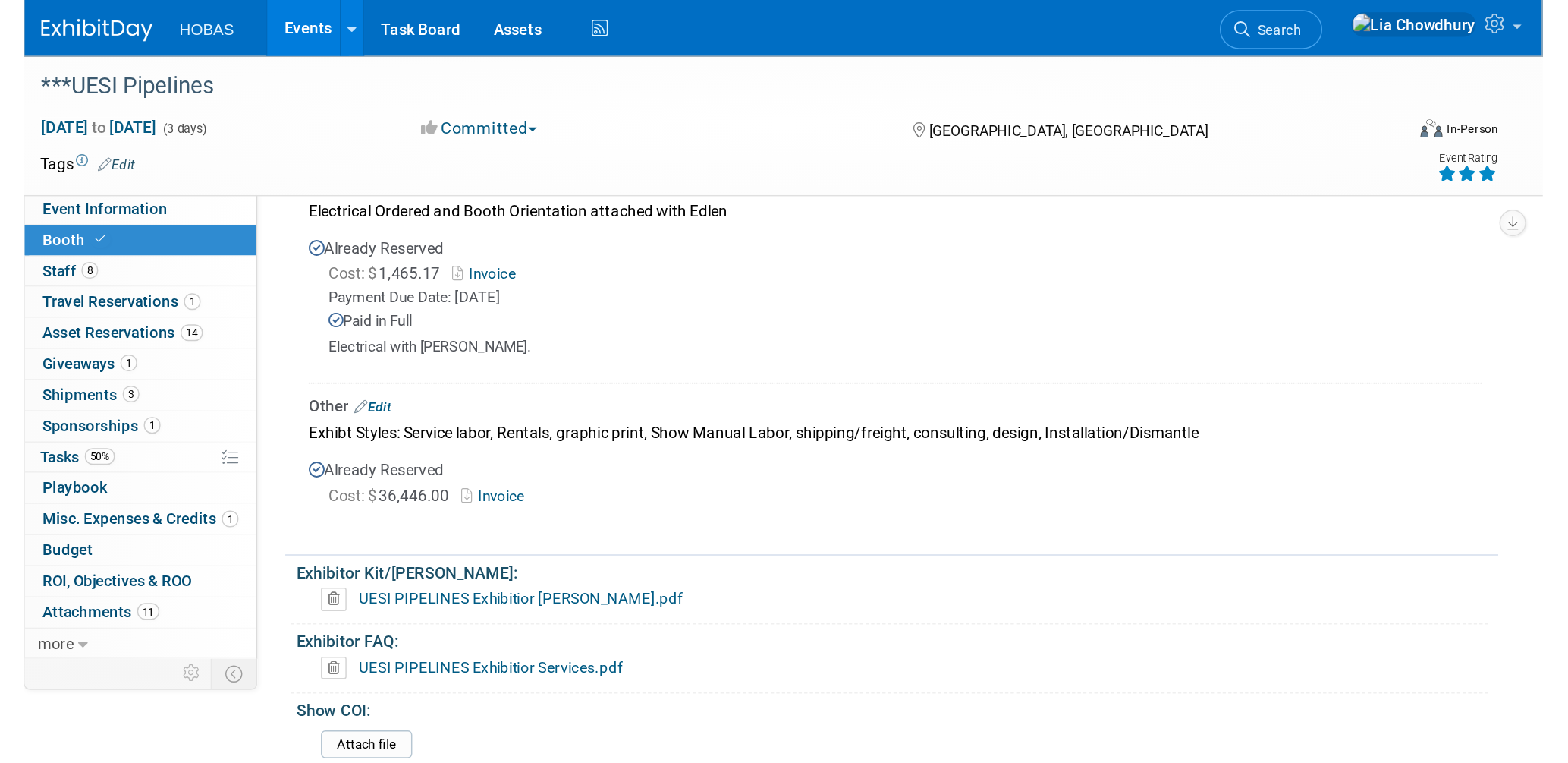
scroll to position [762, 0]
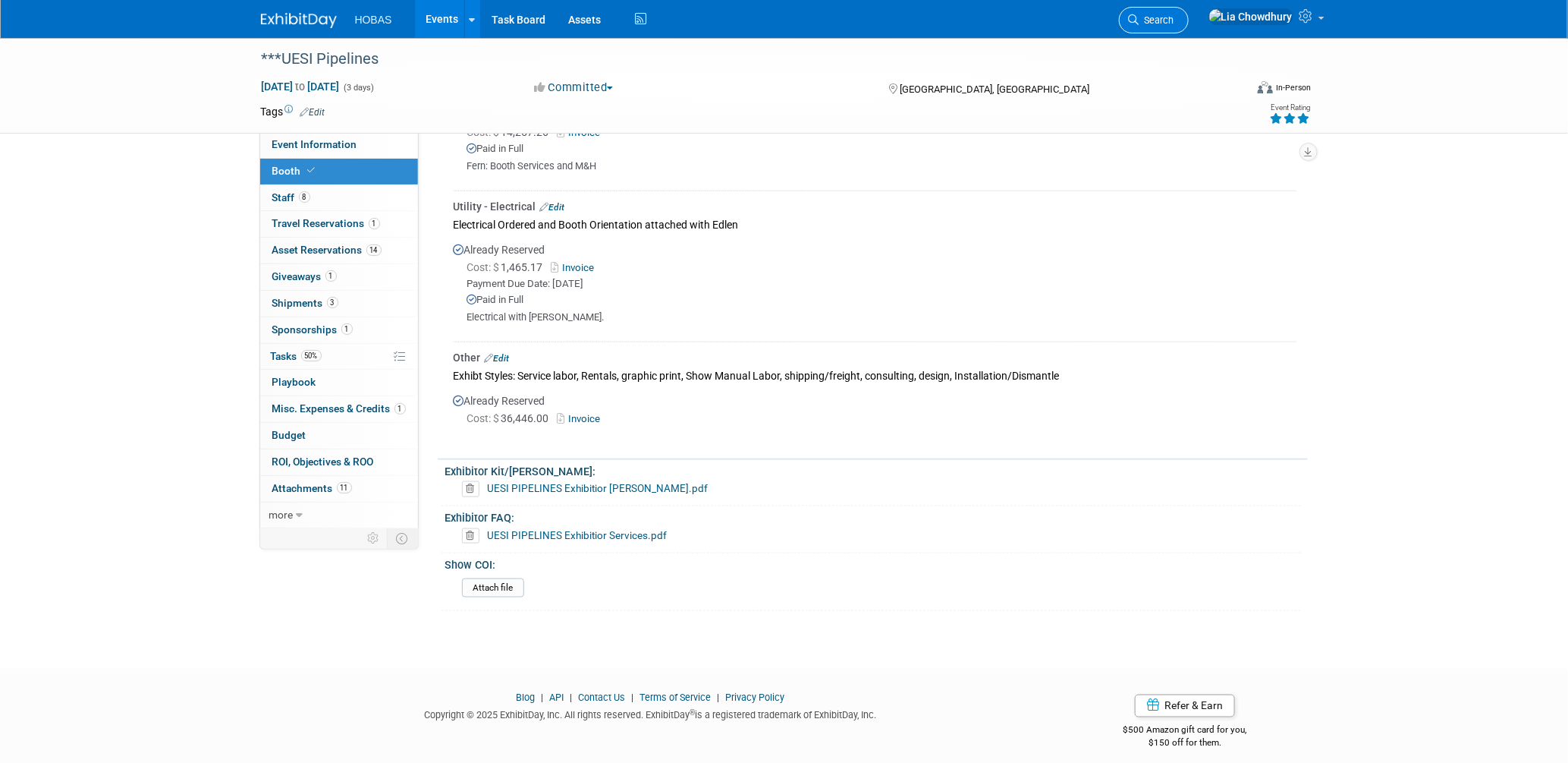
click at [1034, 16] on span "Search" at bounding box center [1157, 20] width 35 height 11
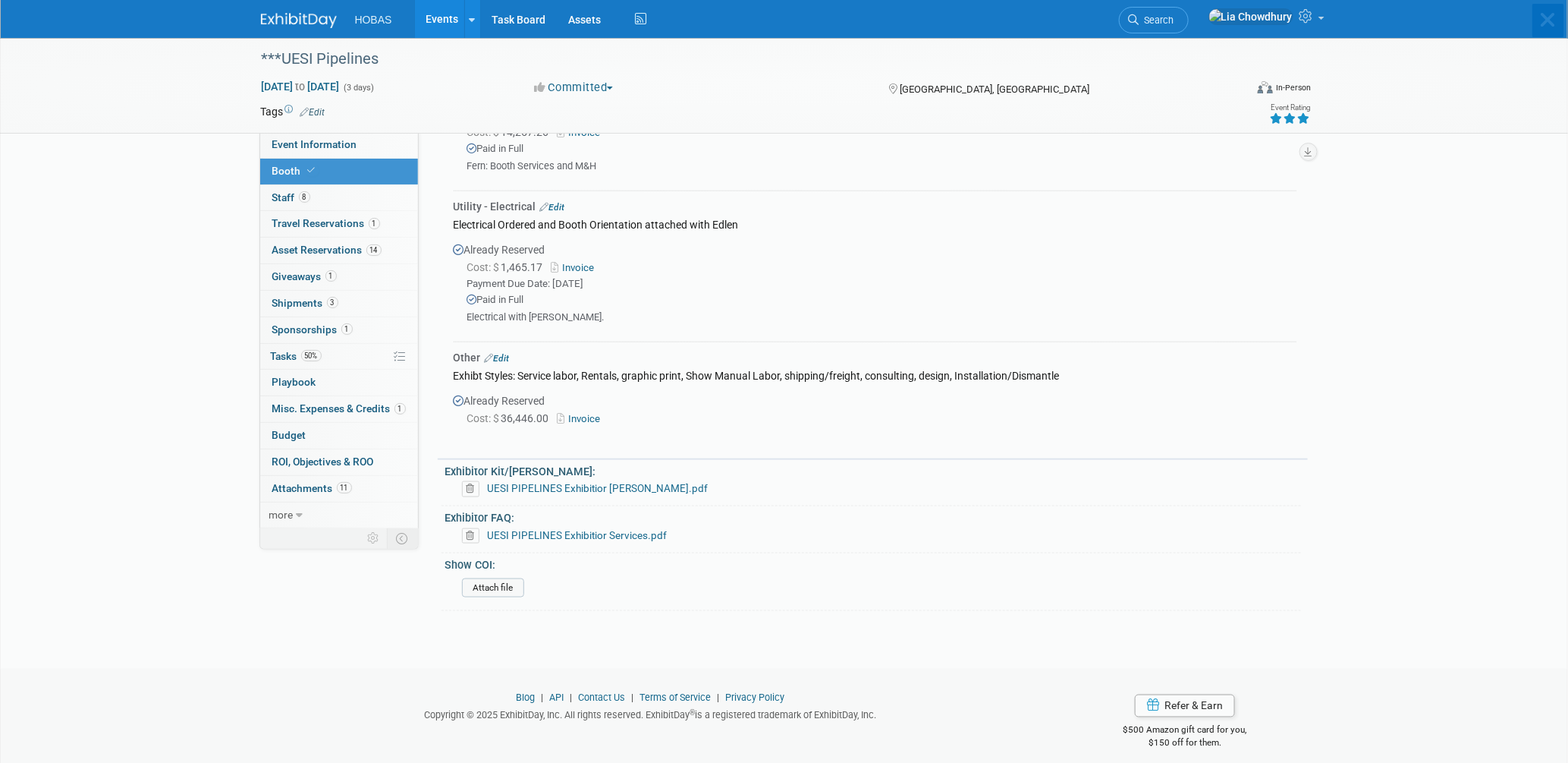
scroll to position [0, 0]
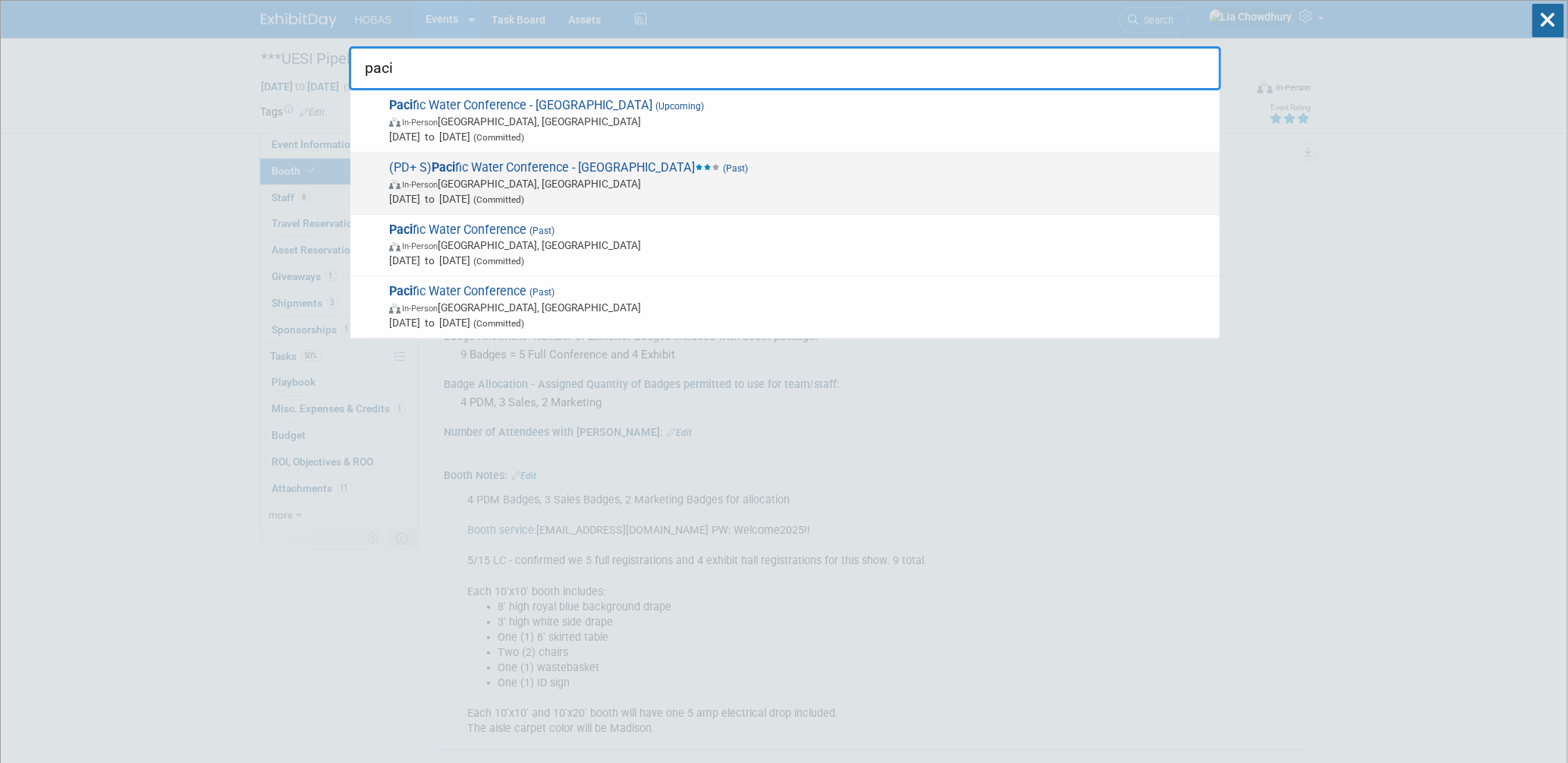
type input "paci"
click at [568, 176] on span "In-Person Honolulu, HI" at bounding box center [800, 183] width 823 height 15
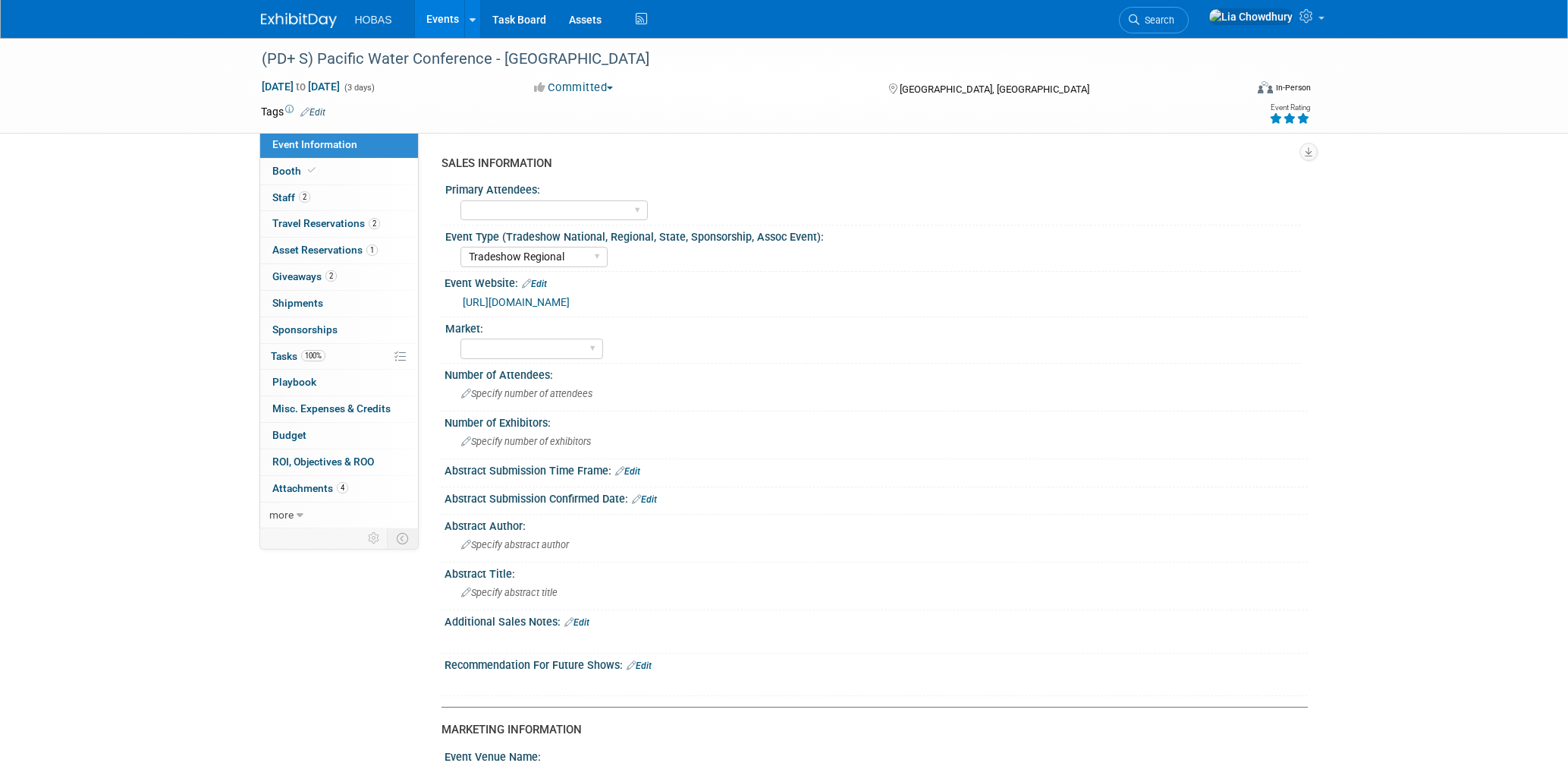
select select "Tradeshow Regional"
click at [283, 171] on span "Booth" at bounding box center [295, 170] width 46 height 12
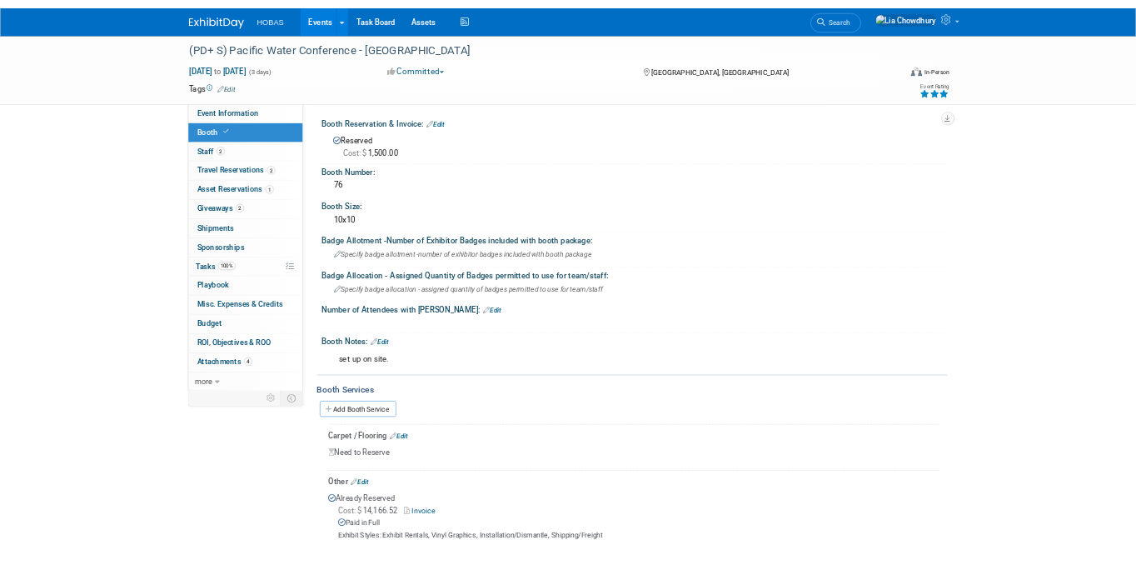
scroll to position [360, 0]
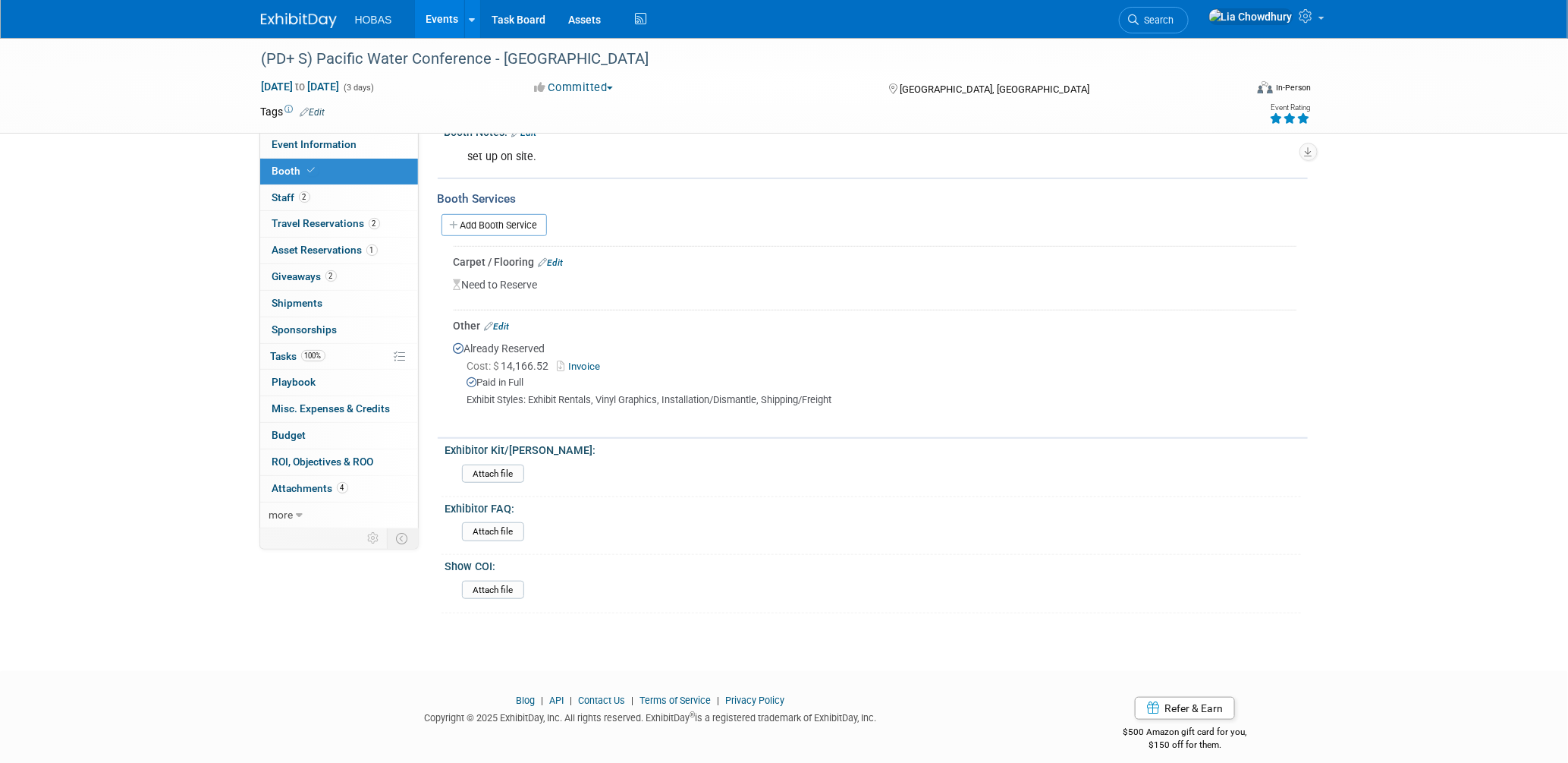
click at [572, 361] on link "Invoice" at bounding box center [582, 366] width 49 height 11
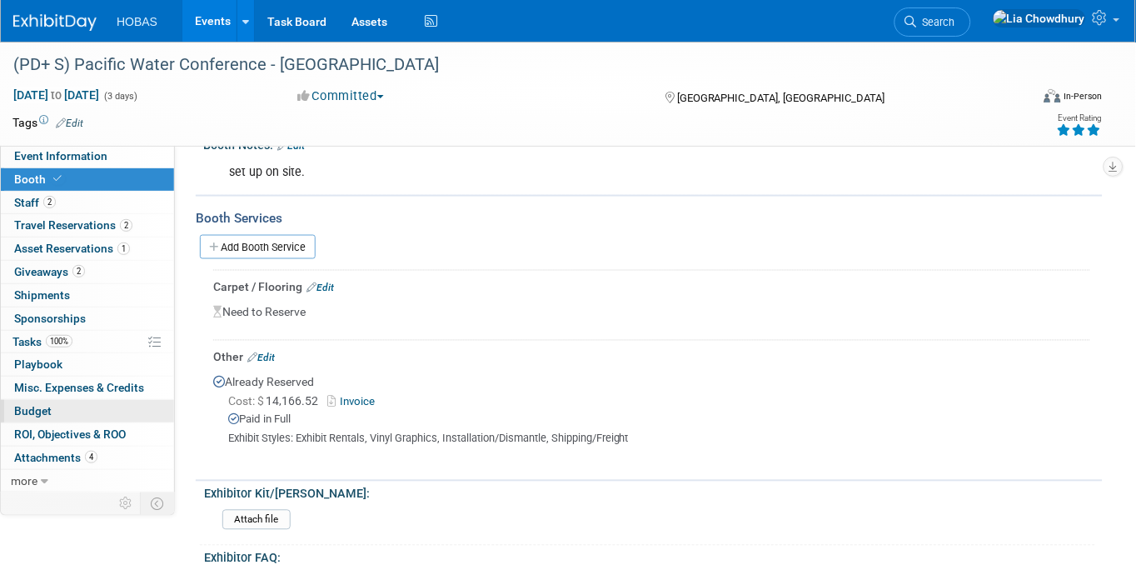
click at [44, 412] on span "Budget" at bounding box center [32, 410] width 37 height 13
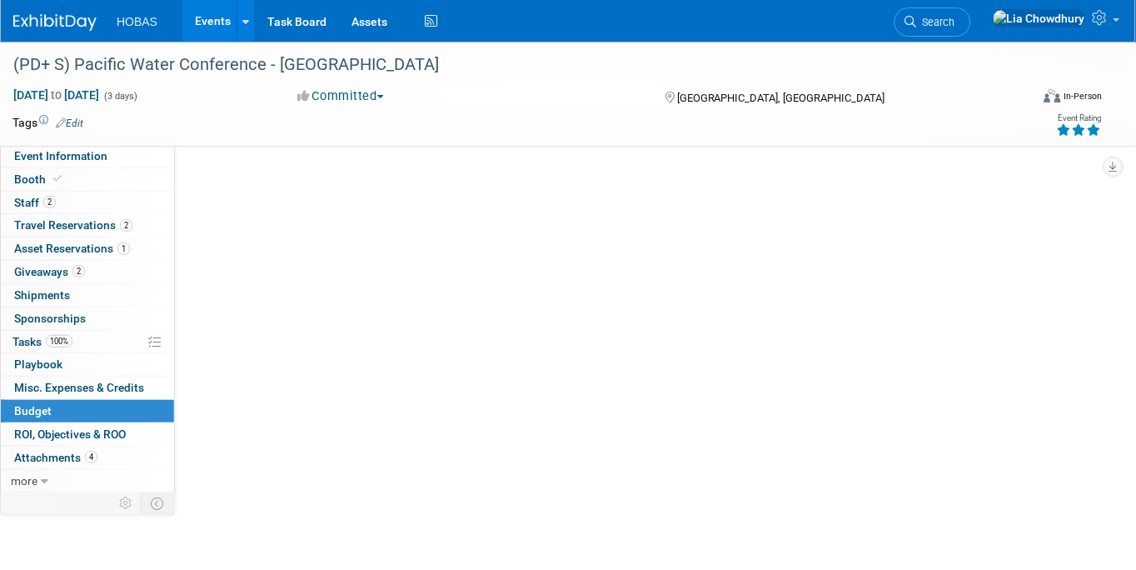
scroll to position [0, 0]
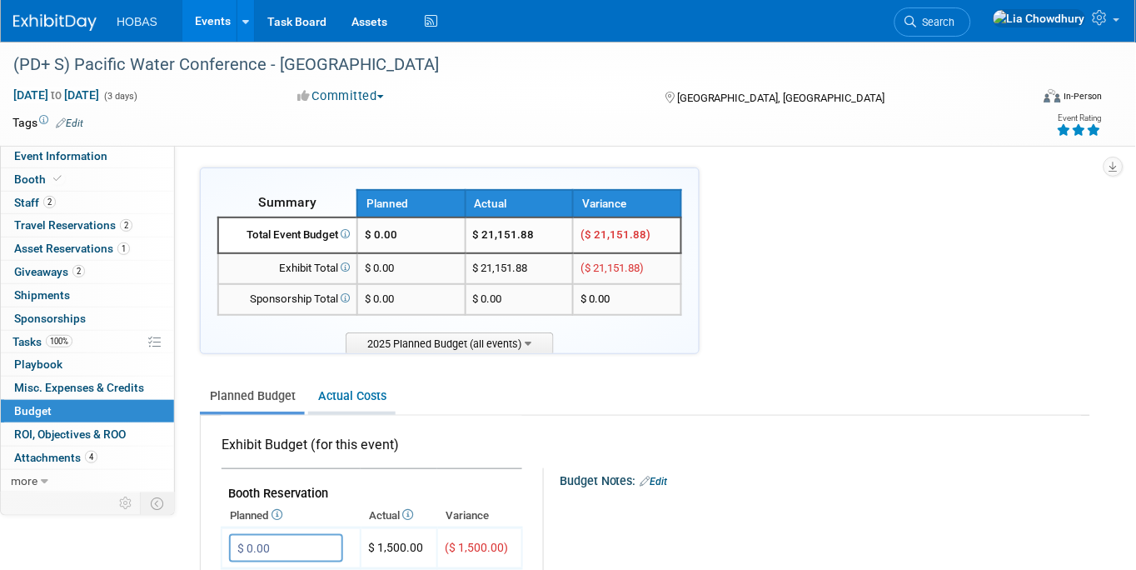
click at [345, 386] on link "Actual Costs" at bounding box center [351, 396] width 87 height 31
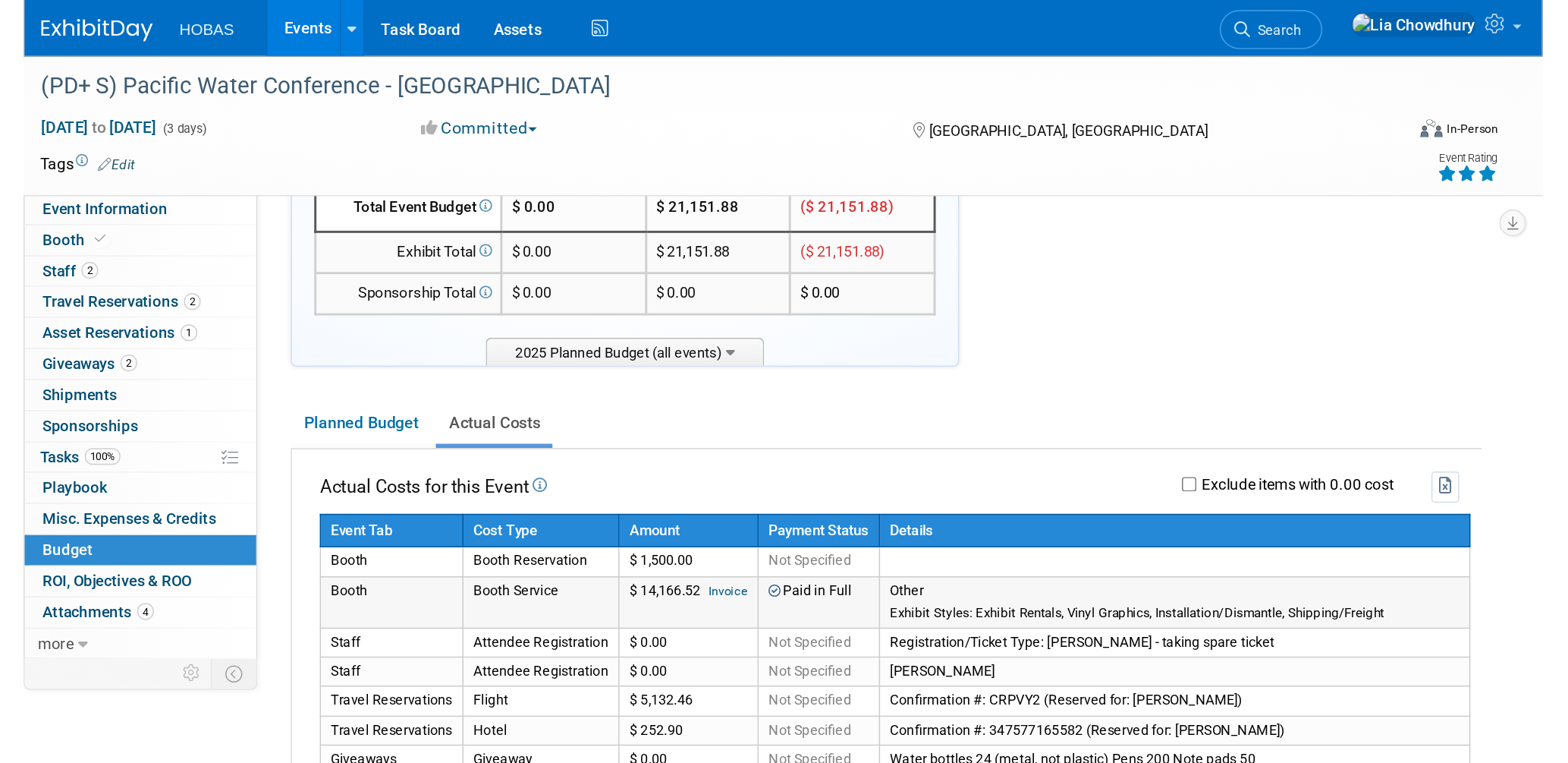
scroll to position [169, 0]
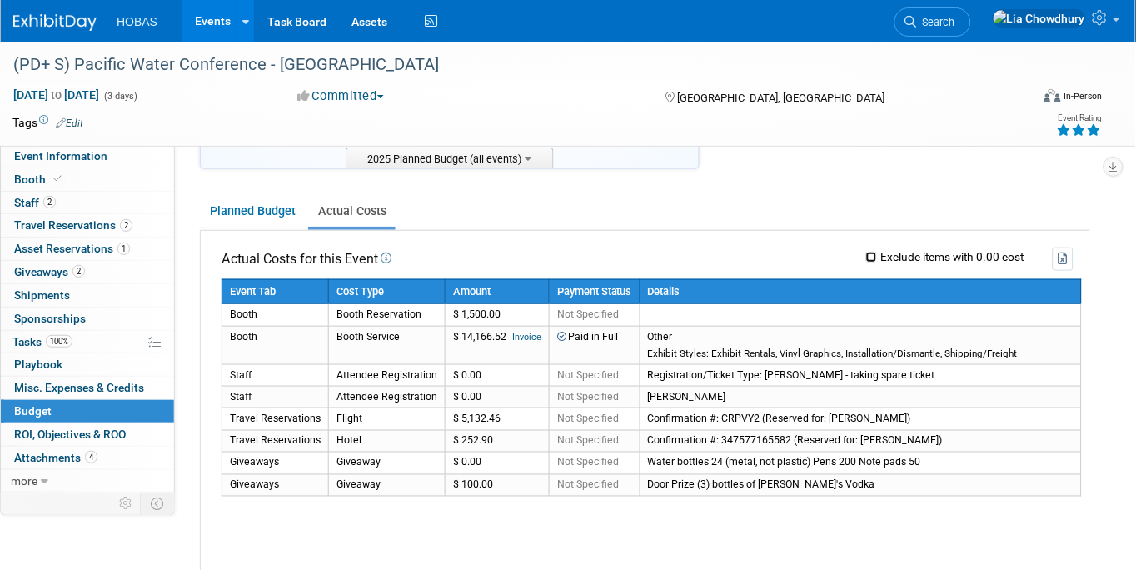
click at [871, 252] on input "Exclude items with 0.00 cost" at bounding box center [871, 256] width 11 height 11
checkbox input "true"
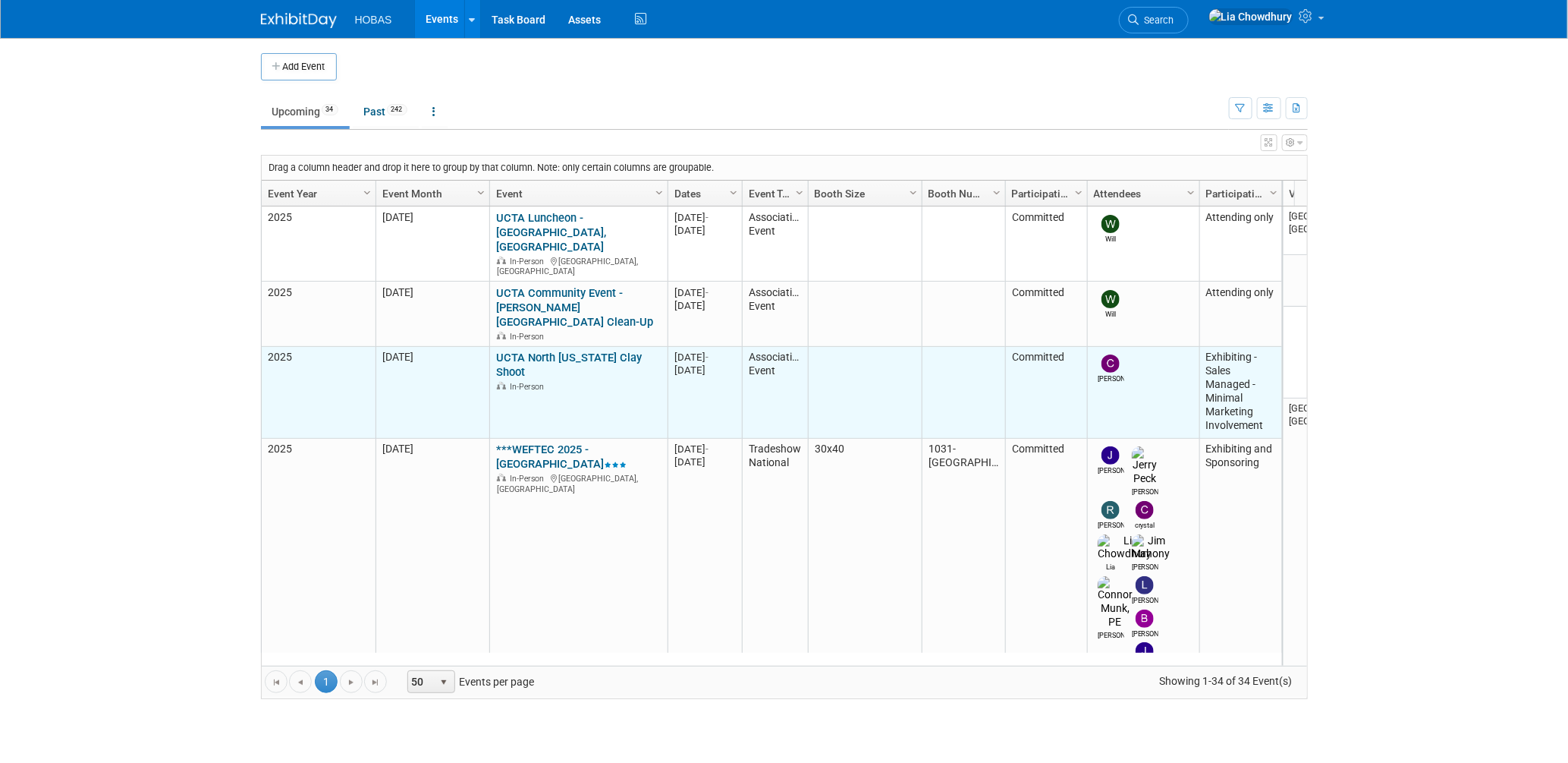
click at [526, 351] on link "UCTA North [US_STATE] Clay Shoot" at bounding box center [569, 365] width 146 height 28
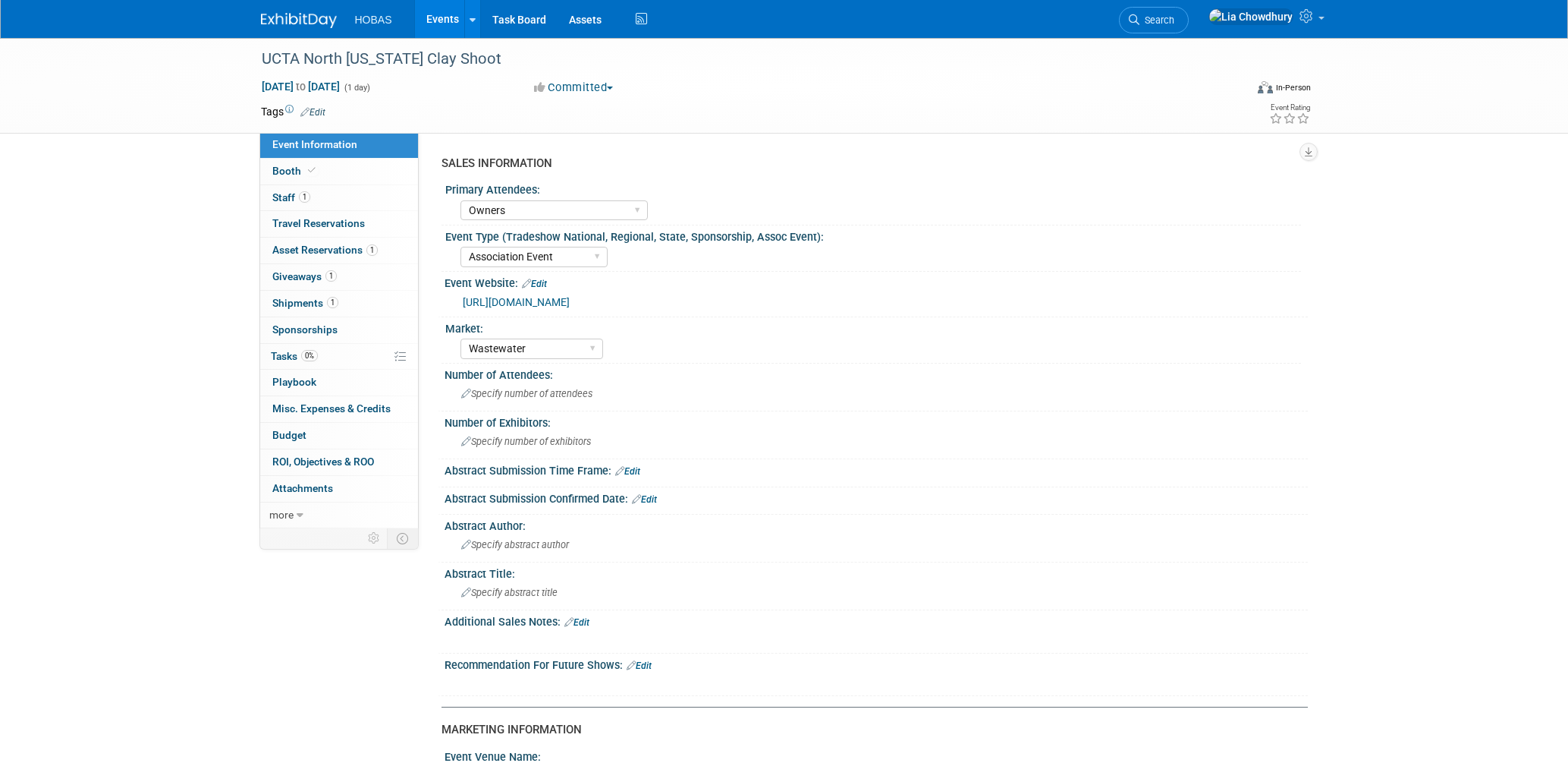
select select "Owners"
select select "Association Event"
select select "Wastewater"
select select "Exhibiting - Sales Managed - Minimal Marketing Involvement"
click at [302, 302] on span "Shipments 1" at bounding box center [305, 303] width 66 height 12
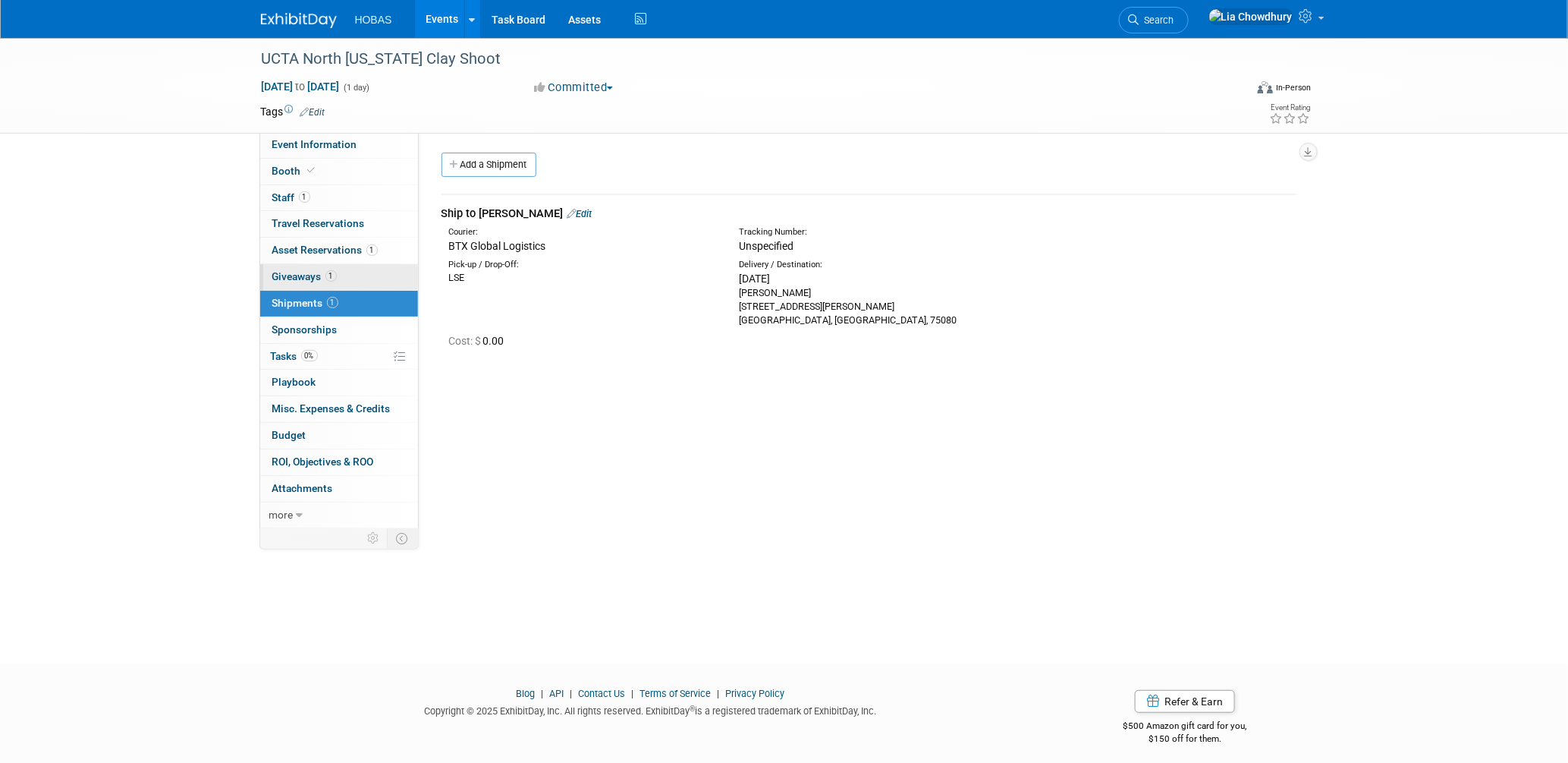
click at [313, 271] on span "Giveaways 1" at bounding box center [304, 275] width 65 height 12
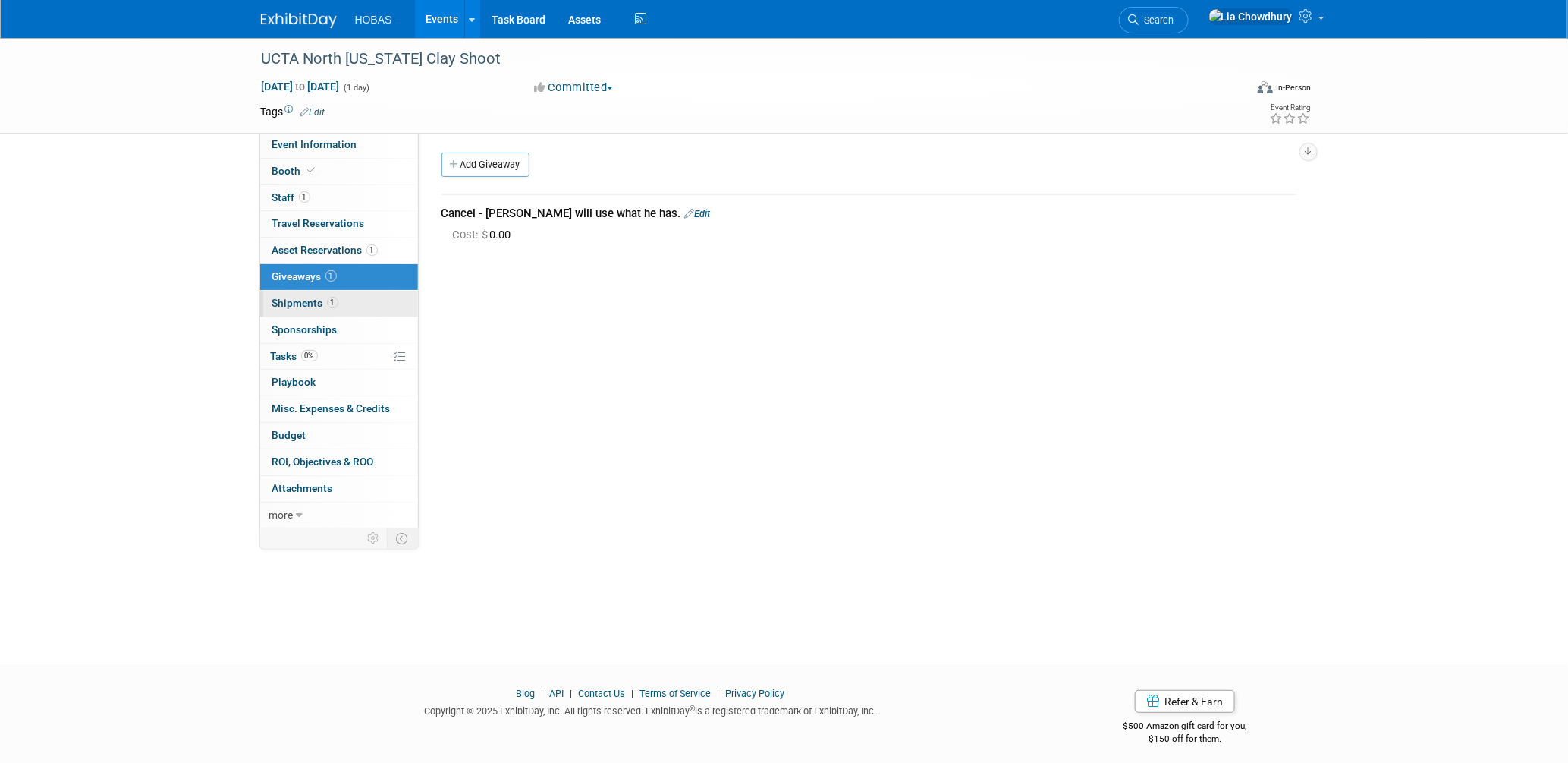
click at [313, 310] on link "1 Shipments 1" at bounding box center [339, 304] width 158 height 26
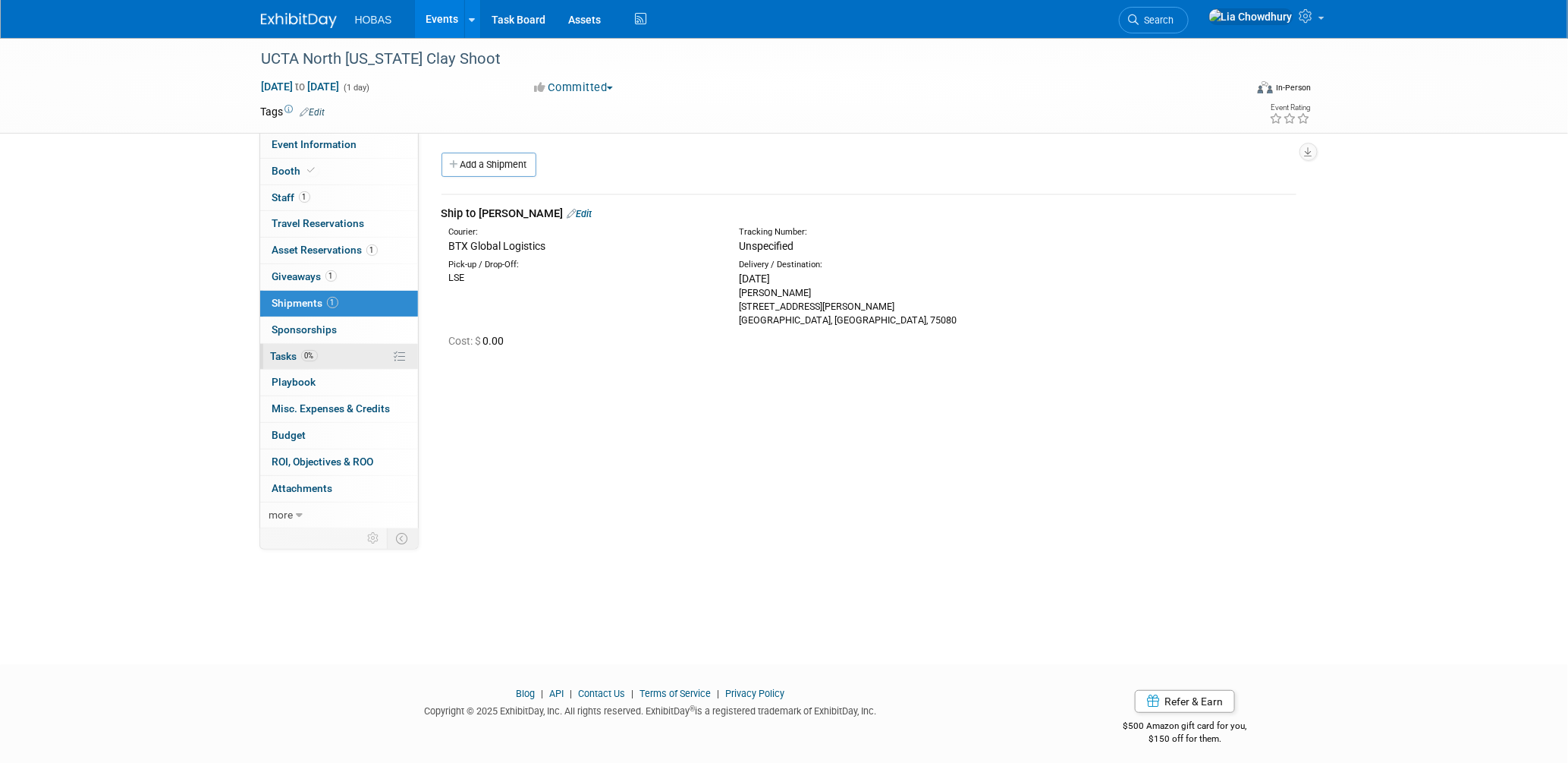
click at [302, 356] on span "0%" at bounding box center [310, 356] width 16 height 11
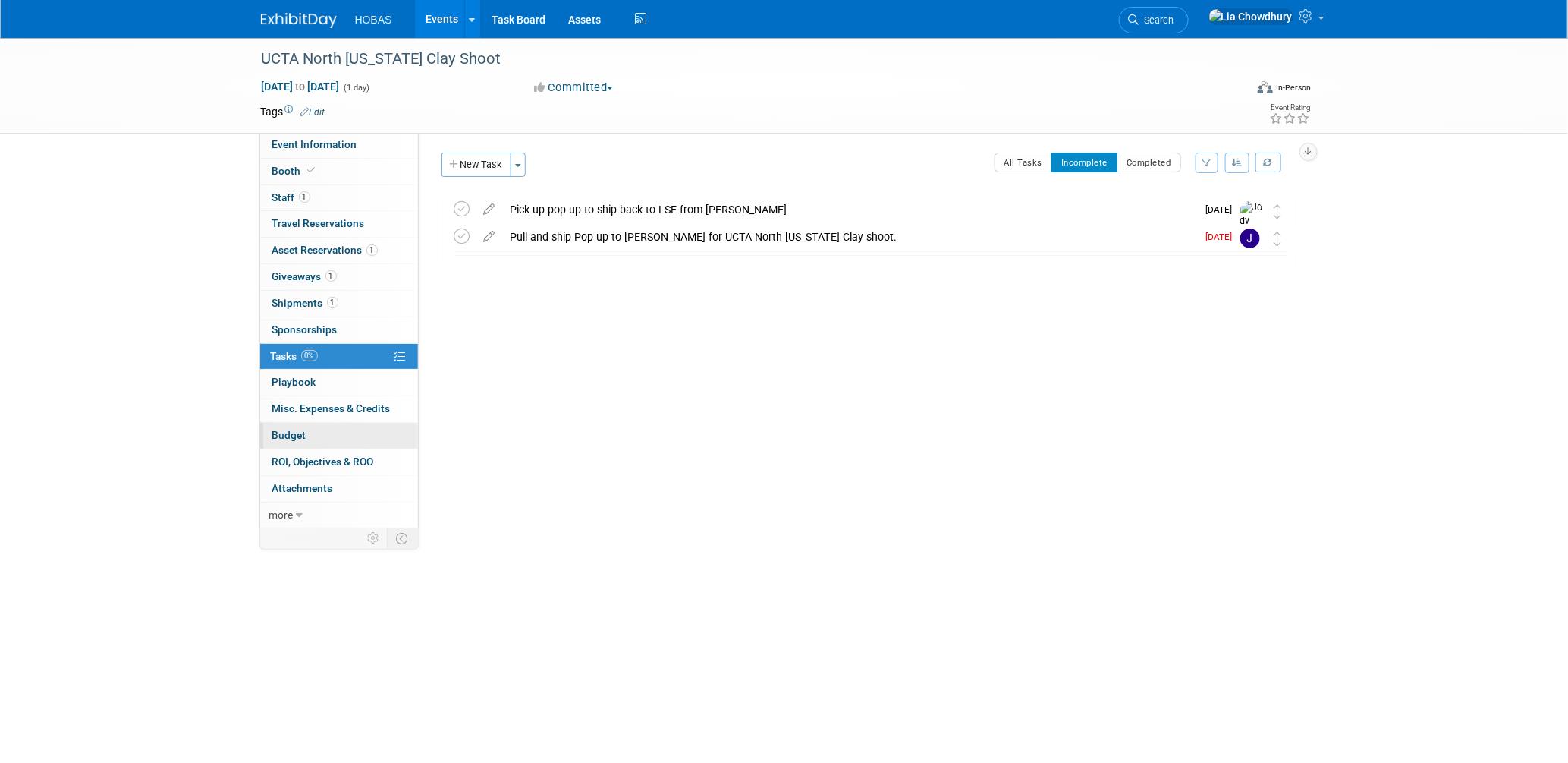
click at [282, 437] on span "Budget" at bounding box center [289, 434] width 34 height 12
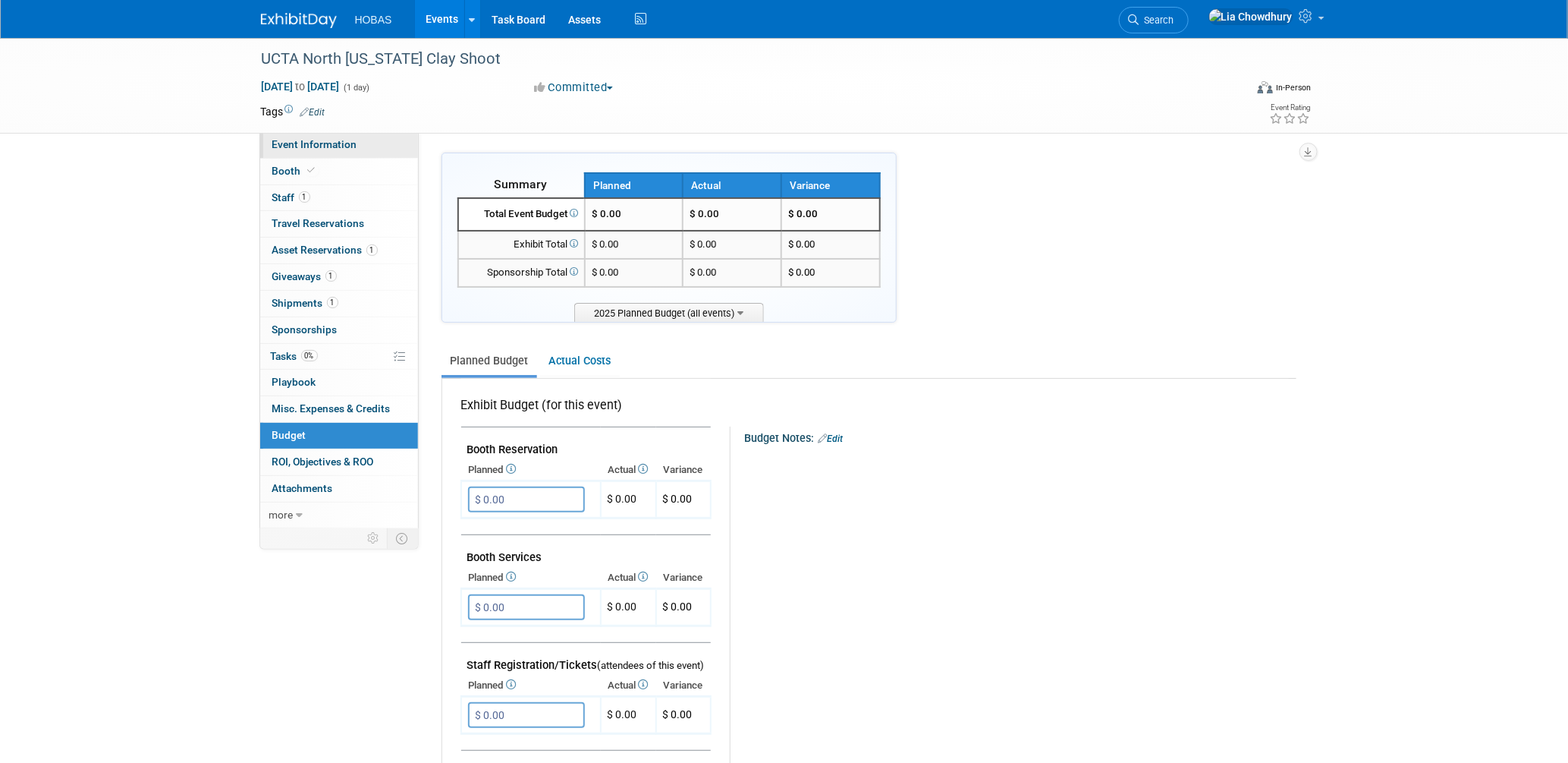
click at [306, 148] on span "Event Information" at bounding box center [314, 144] width 85 height 12
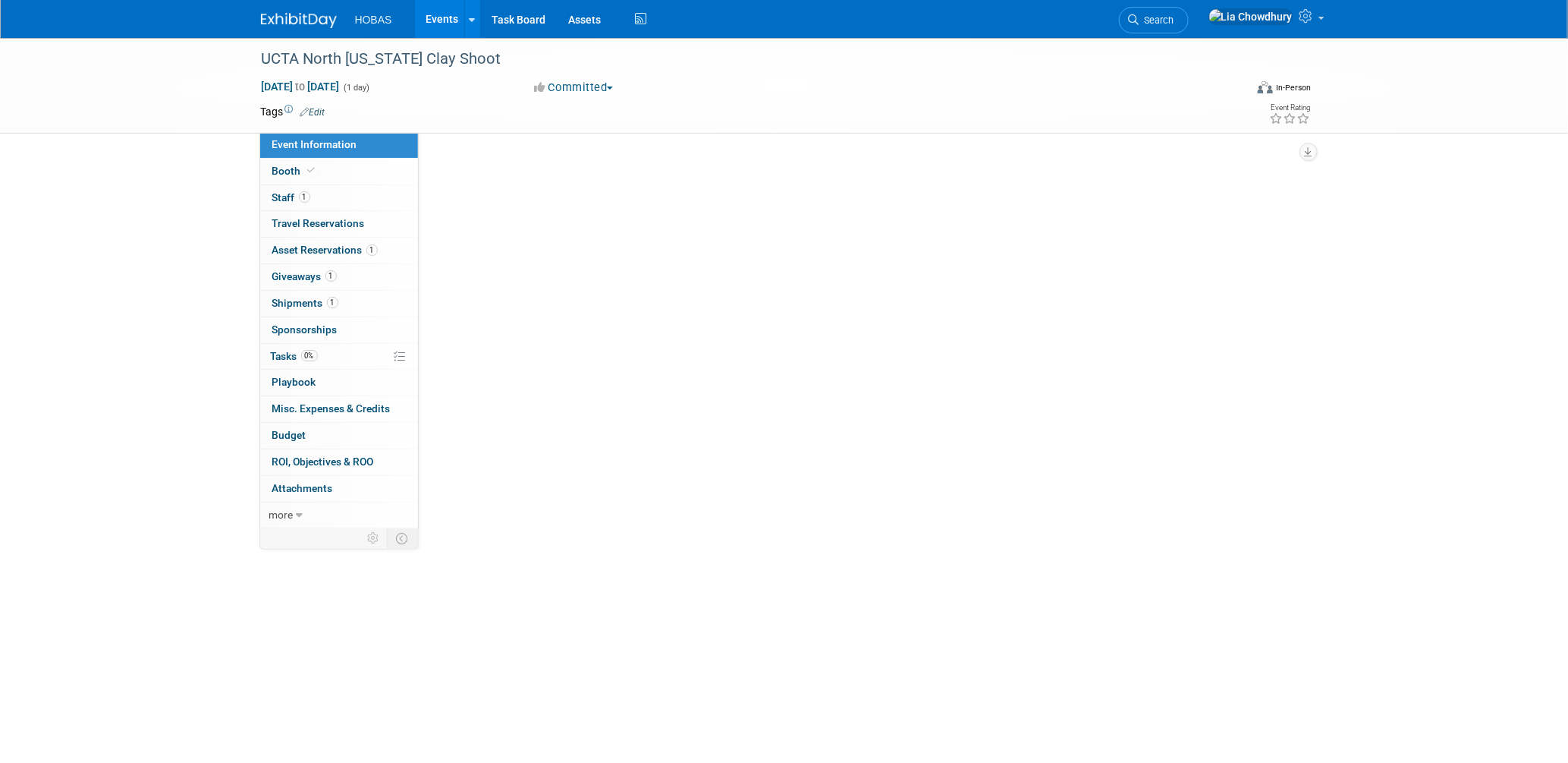
select select "Owners"
select select "Association Event"
select select "Wastewater"
select select "Exhibiting - Sales Managed - Minimal Marketing Involvement"
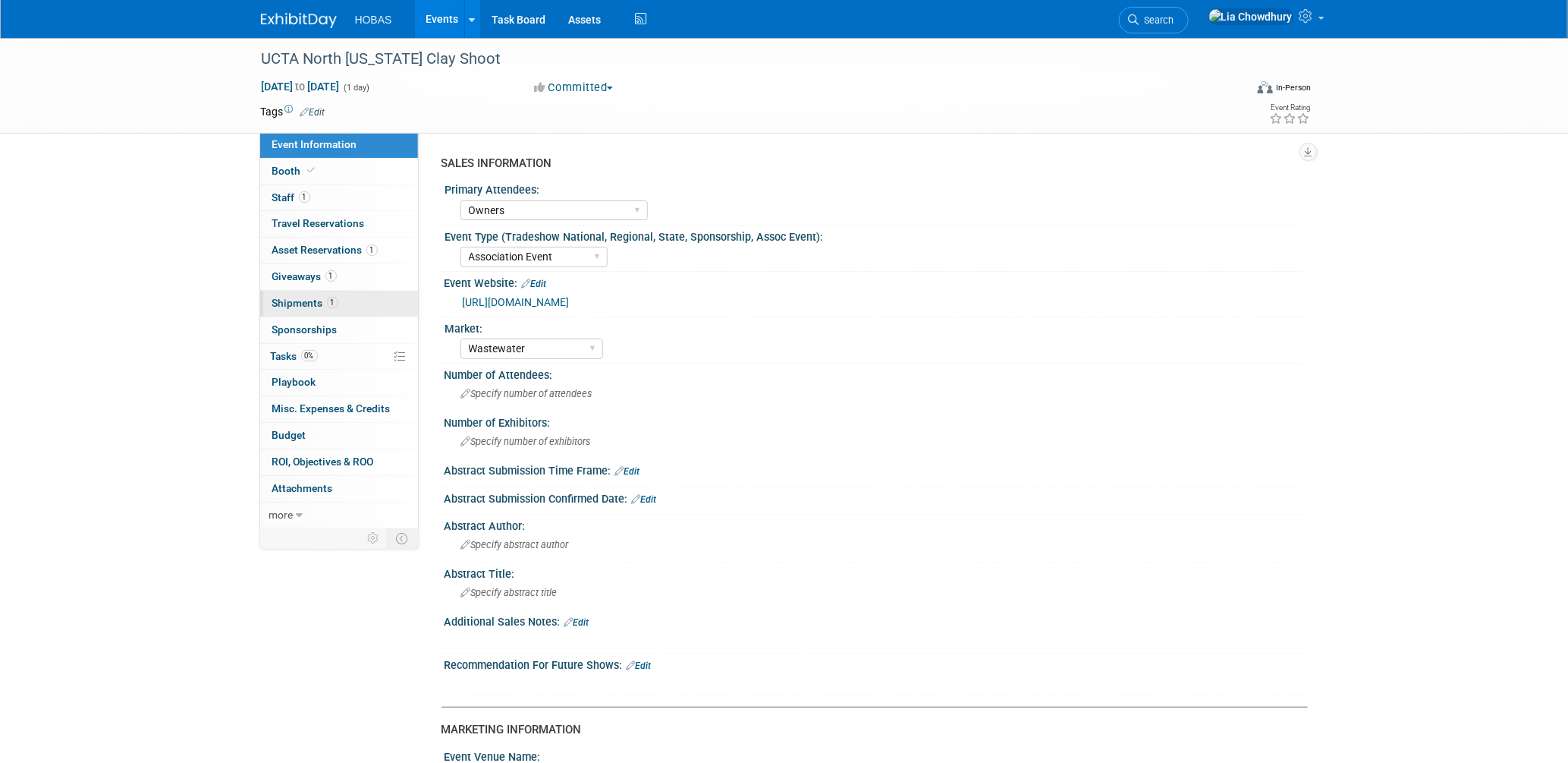
click at [285, 295] on link "1 Shipments 1" at bounding box center [339, 304] width 158 height 26
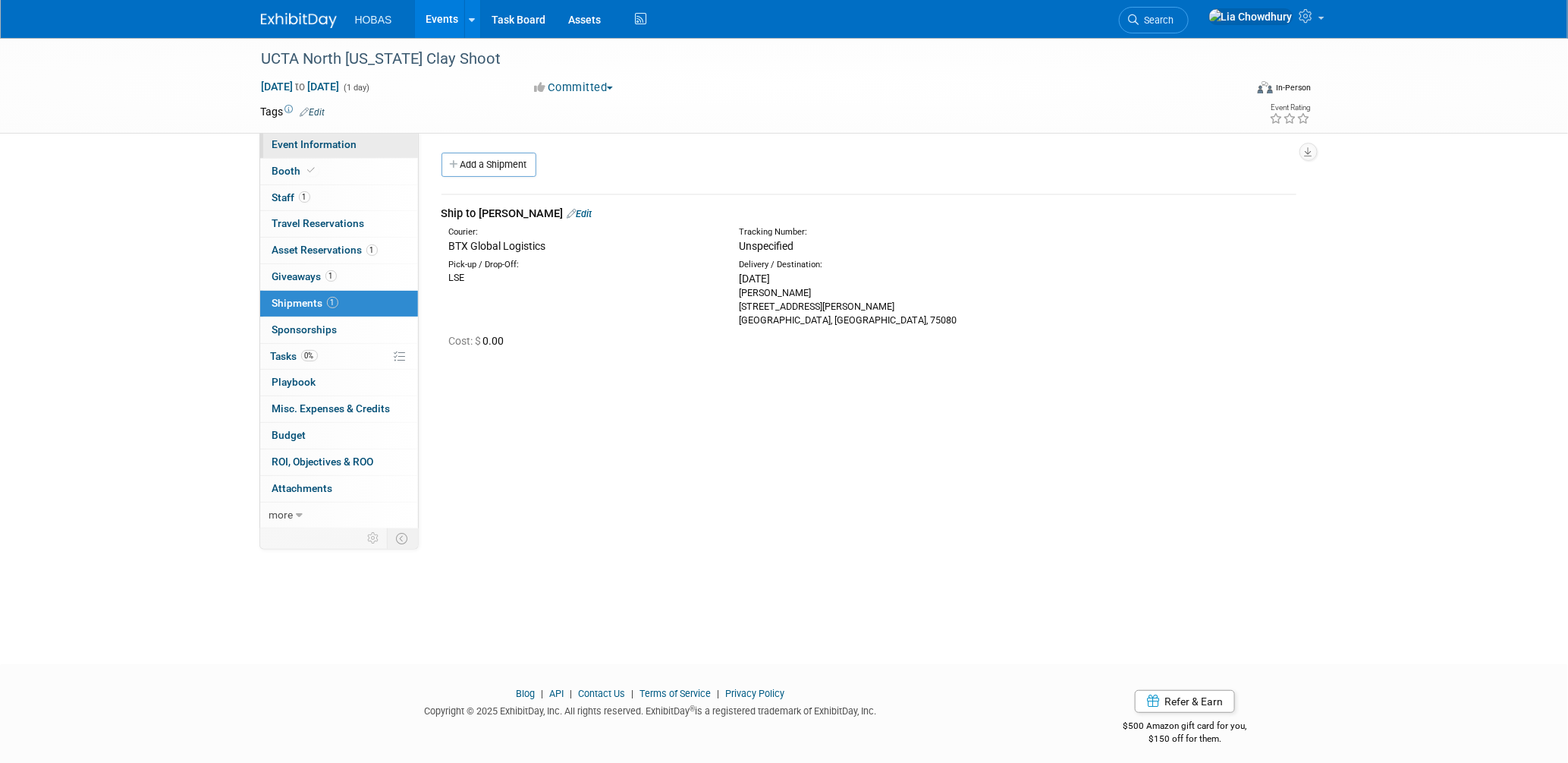
click at [319, 143] on span "Event Information" at bounding box center [314, 144] width 85 height 12
select select "Owners"
select select "Association Event"
select select "Wastewater"
select select "Exhibiting - Sales Managed - Minimal Marketing Involvement"
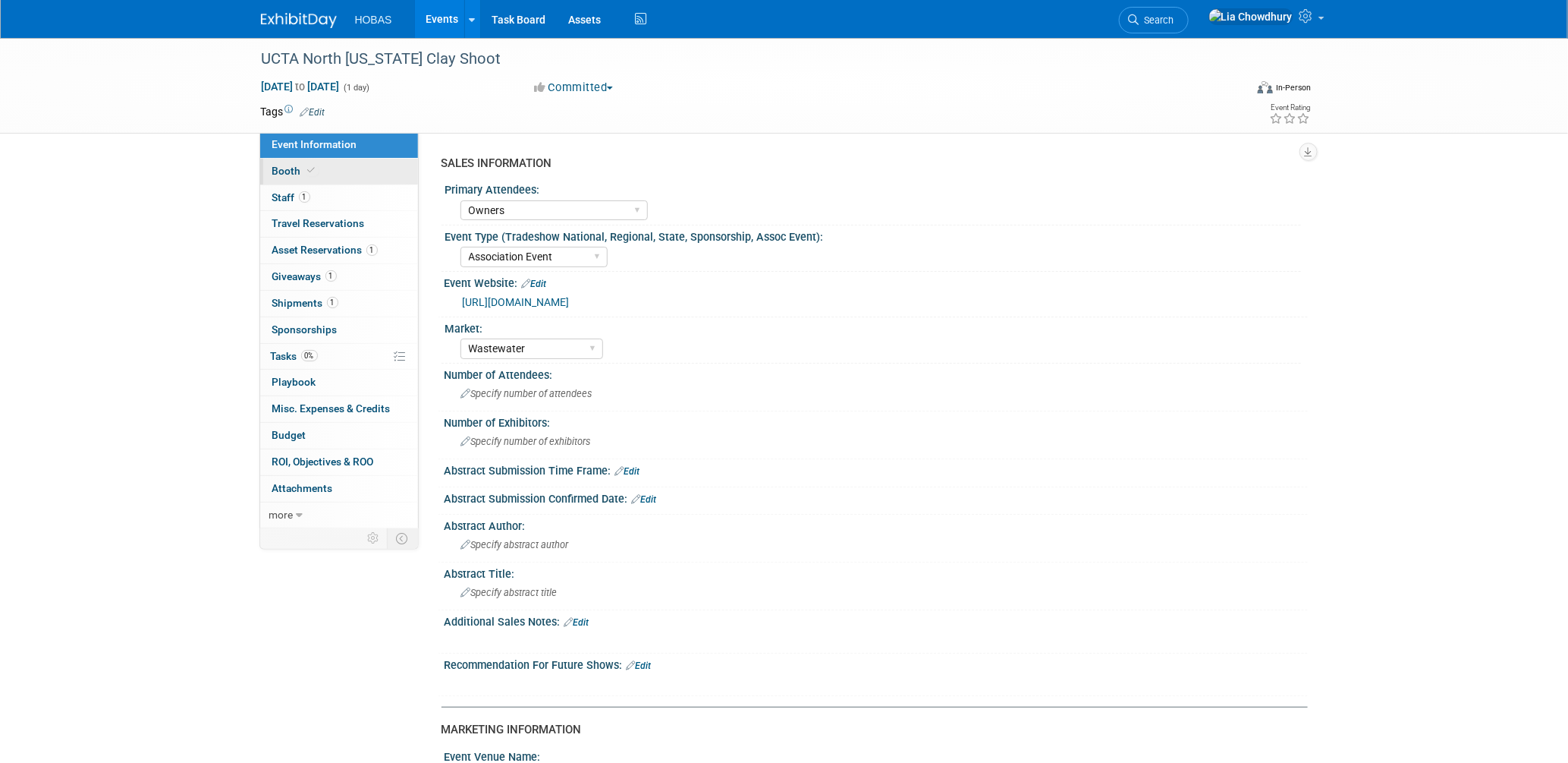
click at [299, 170] on span "Booth" at bounding box center [295, 170] width 46 height 12
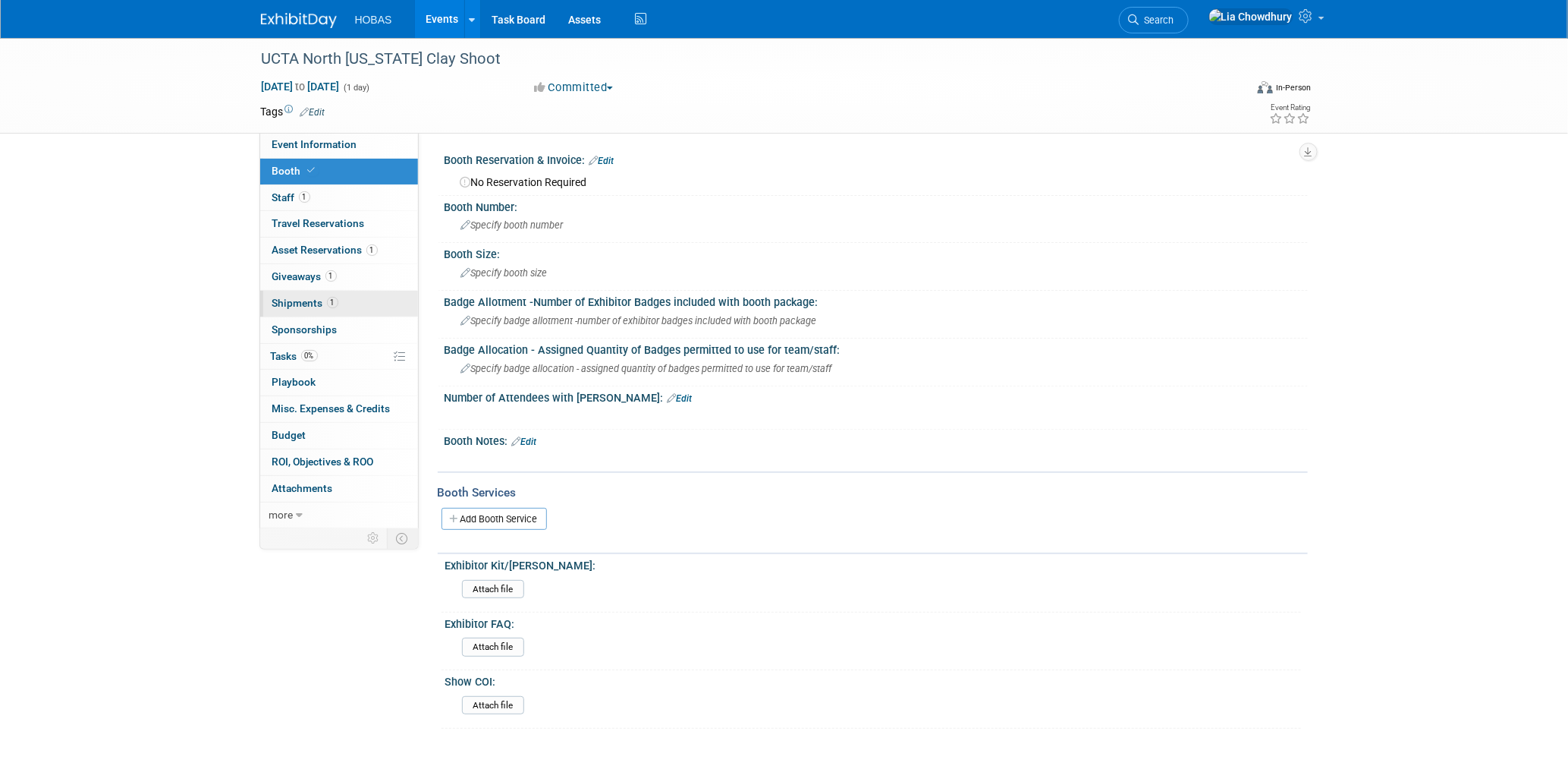
click at [302, 297] on span "Shipments 1" at bounding box center [305, 303] width 66 height 12
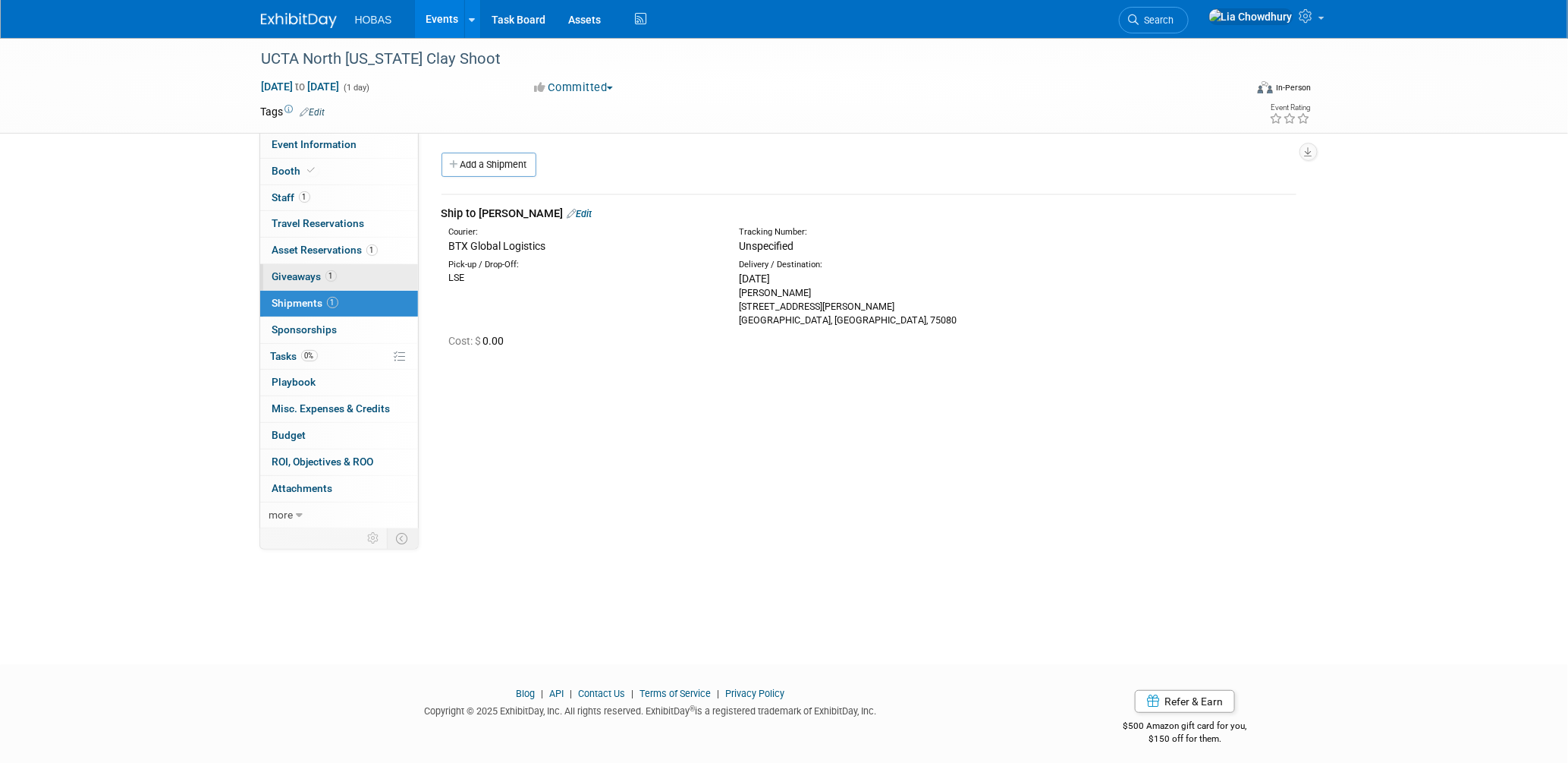
click at [293, 273] on span "Giveaways 1" at bounding box center [304, 275] width 65 height 12
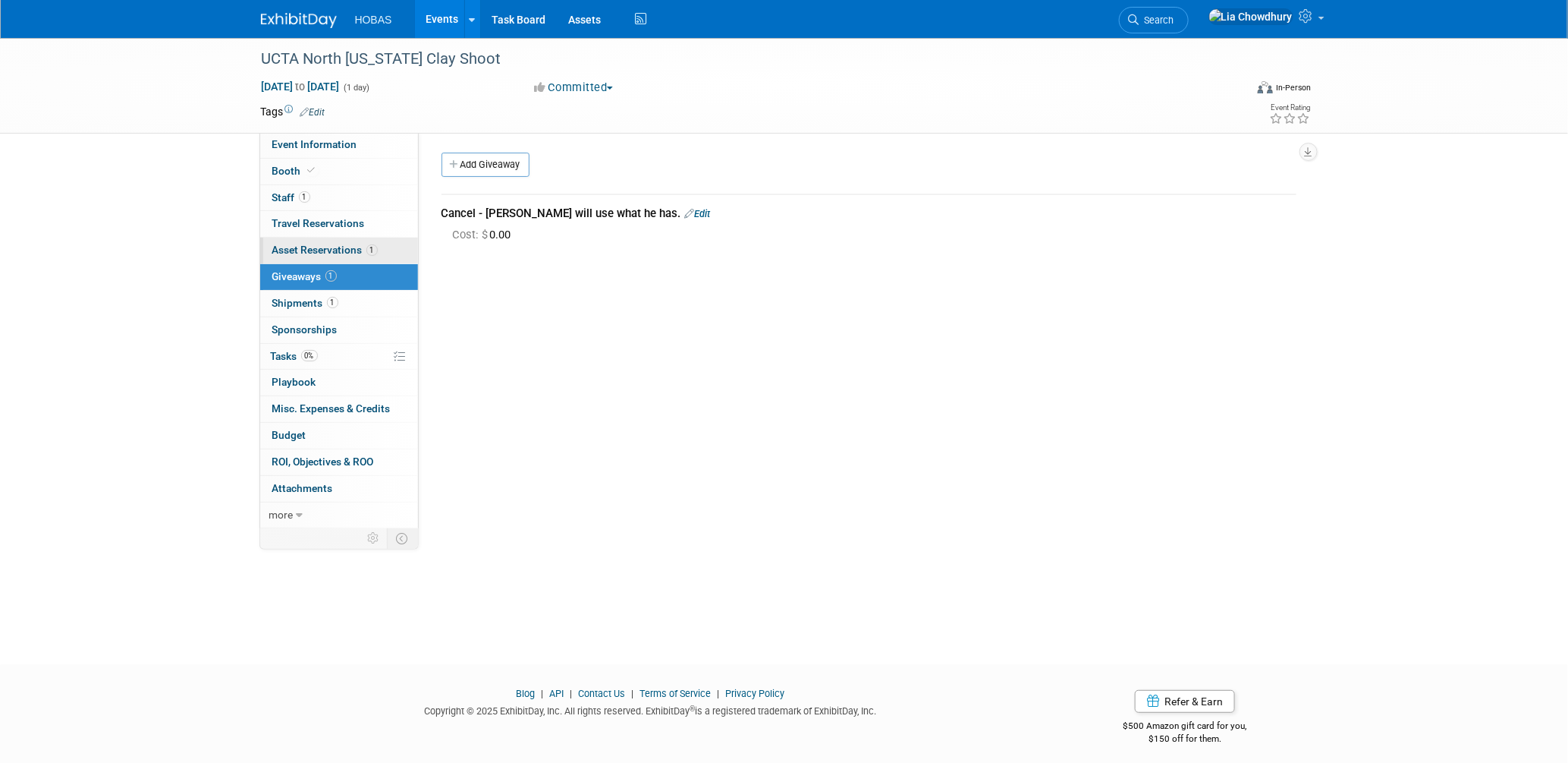
click at [291, 252] on span "Asset Reservations 1" at bounding box center [325, 249] width 106 height 12
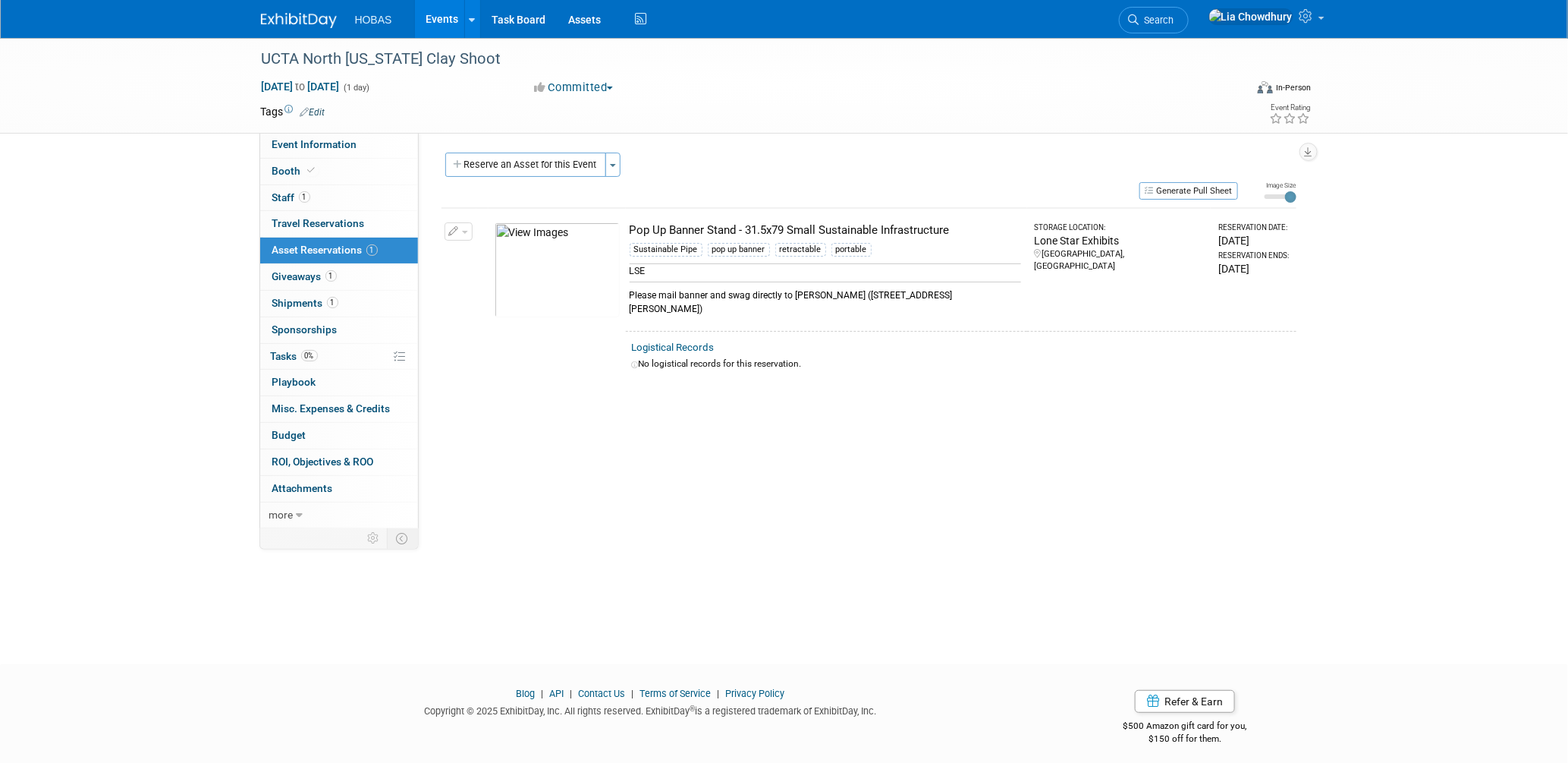
click at [432, 17] on link "Events" at bounding box center [442, 19] width 56 height 38
